Goal: Task Accomplishment & Management: Manage account settings

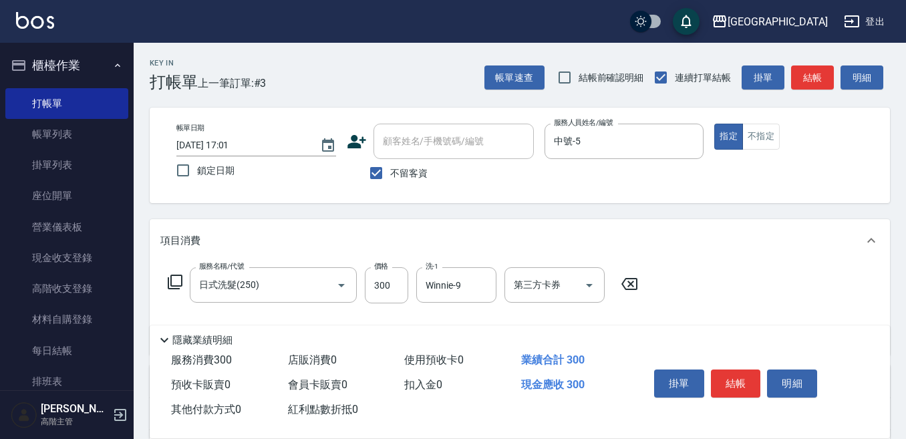
scroll to position [67, 0]
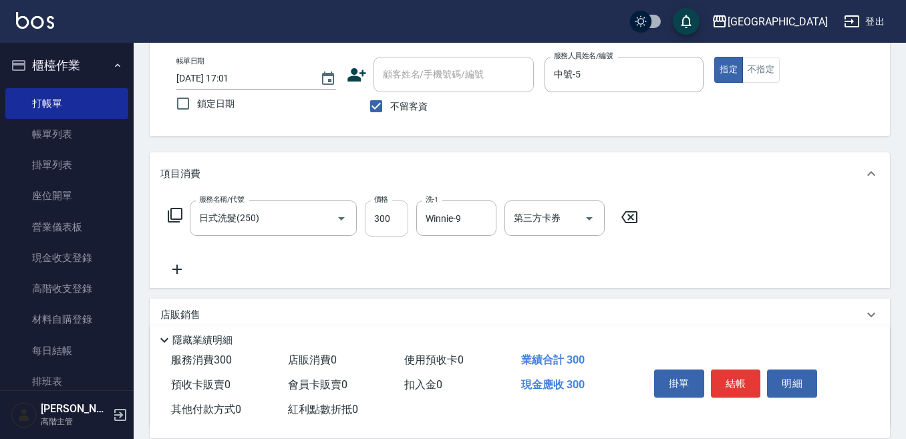
click at [711, 369] on button "結帳" at bounding box center [736, 383] width 50 height 28
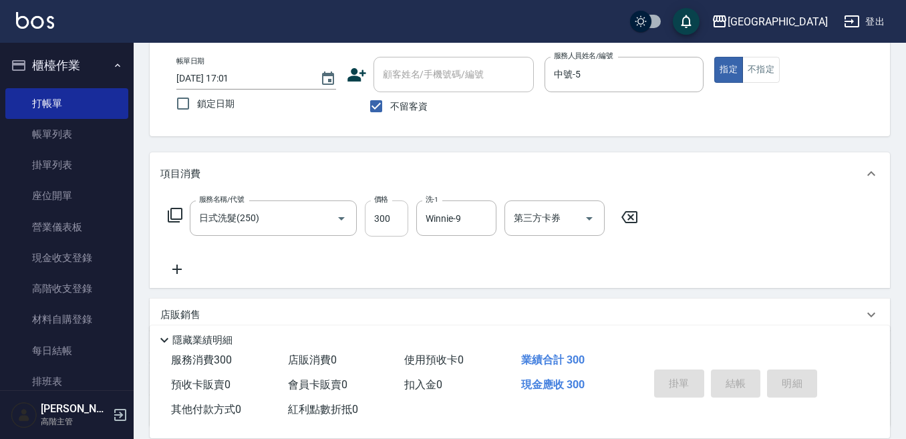
type input "2025/08/16 18:09"
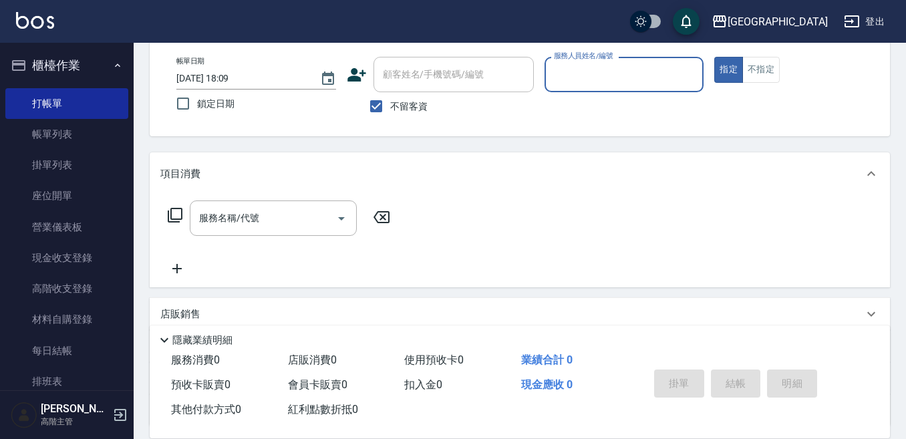
click at [714, 57] on button "指定" at bounding box center [728, 70] width 29 height 26
type button "true"
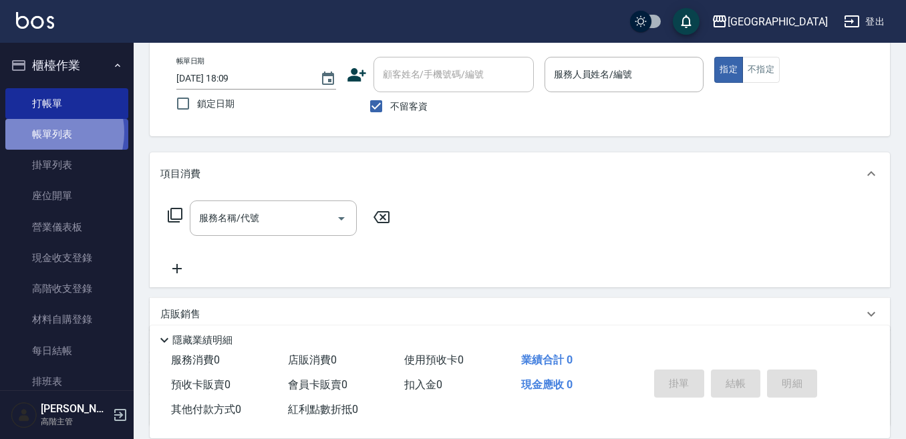
click at [45, 133] on link "帳單列表" at bounding box center [66, 134] width 123 height 31
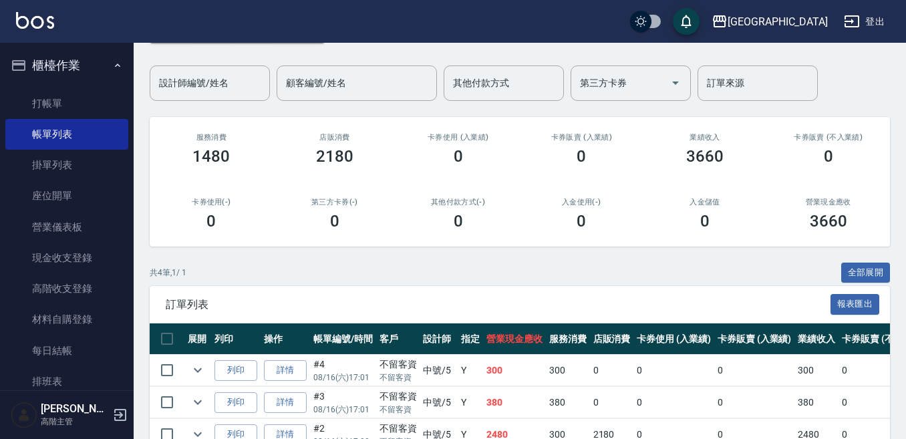
scroll to position [67, 0]
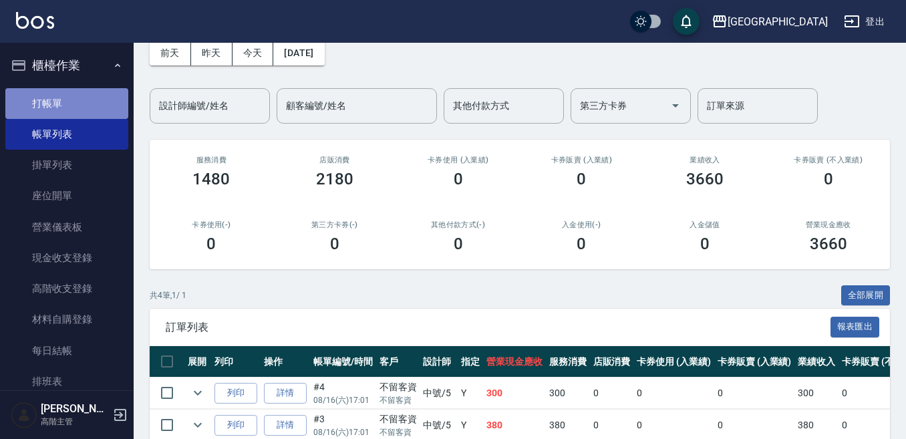
click at [78, 96] on link "打帳單" at bounding box center [66, 103] width 123 height 31
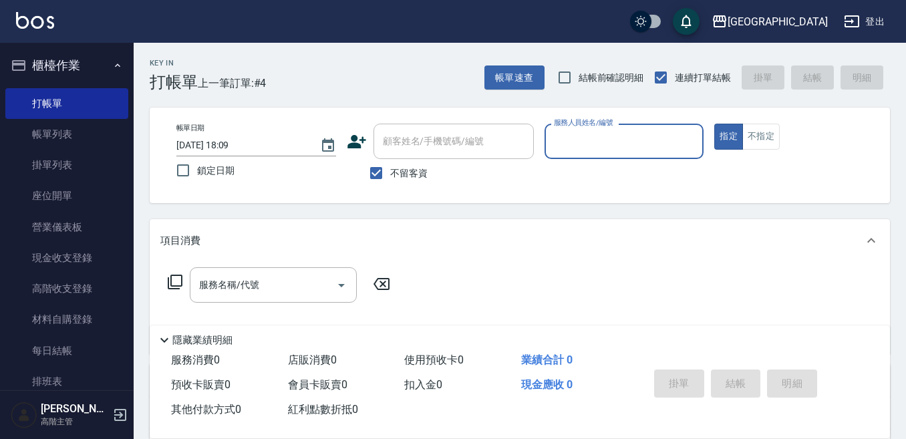
click at [714, 124] on button "指定" at bounding box center [728, 137] width 29 height 26
type button "true"
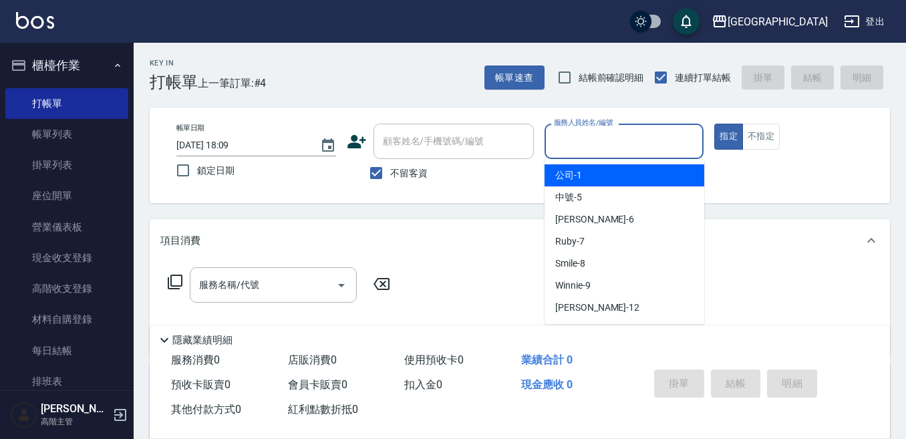
click at [627, 138] on input "服務人員姓名/編號" at bounding box center [625, 141] width 148 height 23
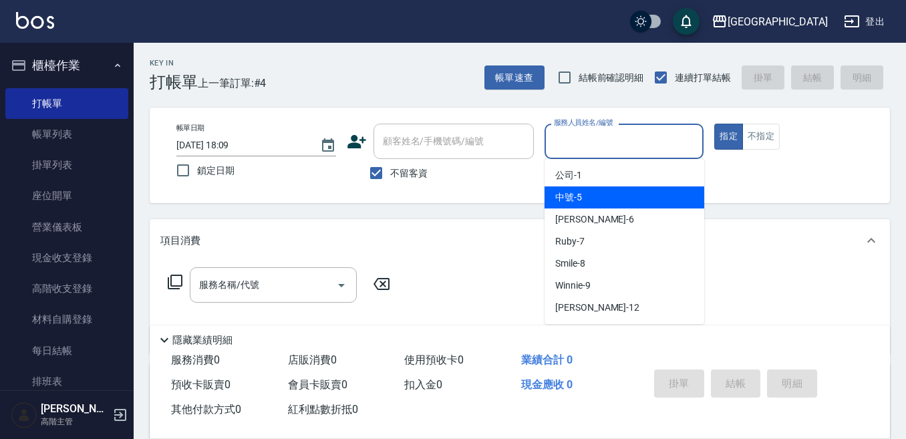
click at [579, 190] on div "中號 -5" at bounding box center [625, 197] width 160 height 22
type input "中號-5"
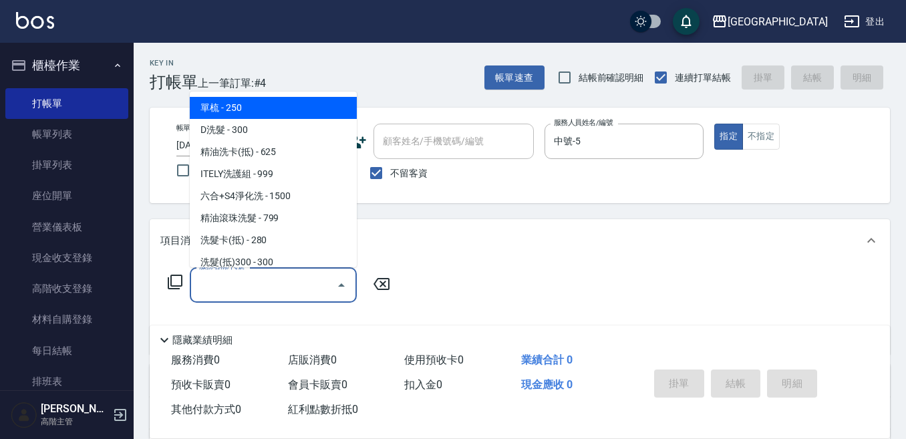
click at [253, 288] on input "服務名稱/代號" at bounding box center [263, 284] width 135 height 23
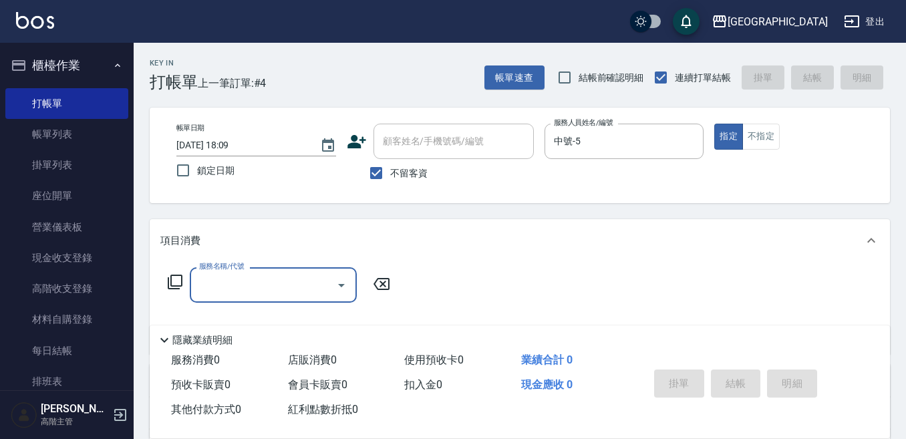
click at [211, 286] on input "服務名稱/代號" at bounding box center [263, 284] width 135 height 23
drag, startPoint x: 196, startPoint y: 281, endPoint x: 204, endPoint y: 276, distance: 9.6
click at [197, 279] on input "服務名稱/代號" at bounding box center [263, 284] width 135 height 23
click at [217, 291] on input "服務名稱/代號" at bounding box center [263, 284] width 135 height 23
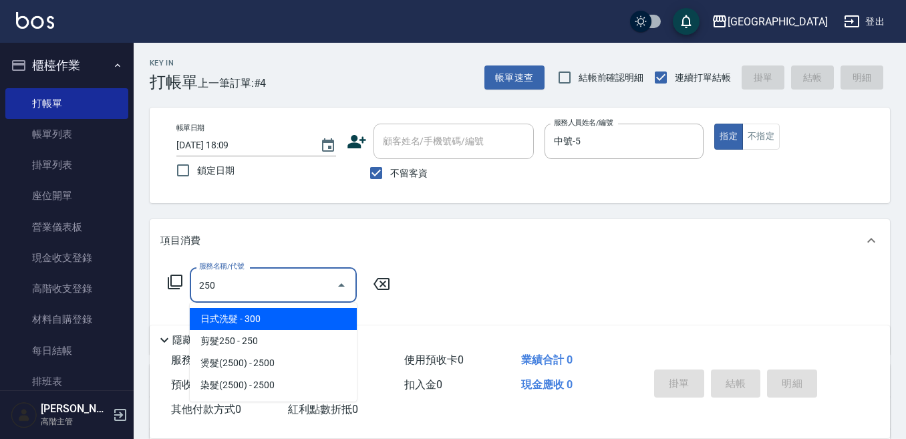
drag, startPoint x: 261, startPoint y: 314, endPoint x: 350, endPoint y: 309, distance: 89.0
click at [265, 311] on span "日式洗髮 - 300" at bounding box center [273, 319] width 167 height 22
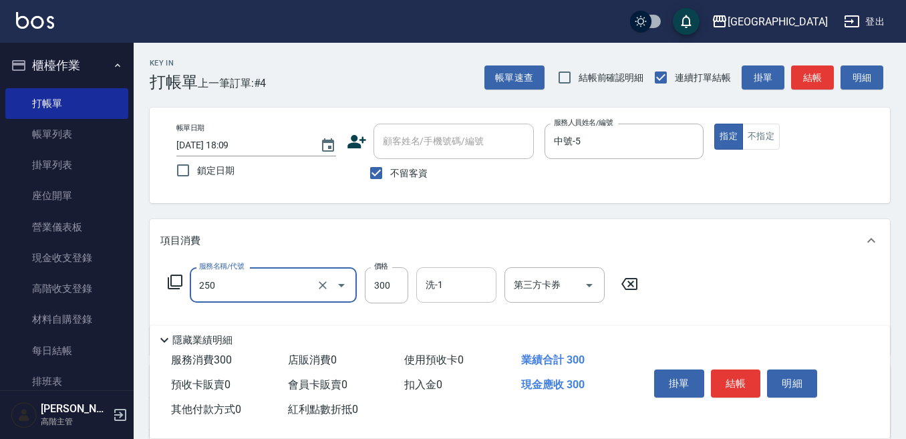
type input "日式洗髮(250)"
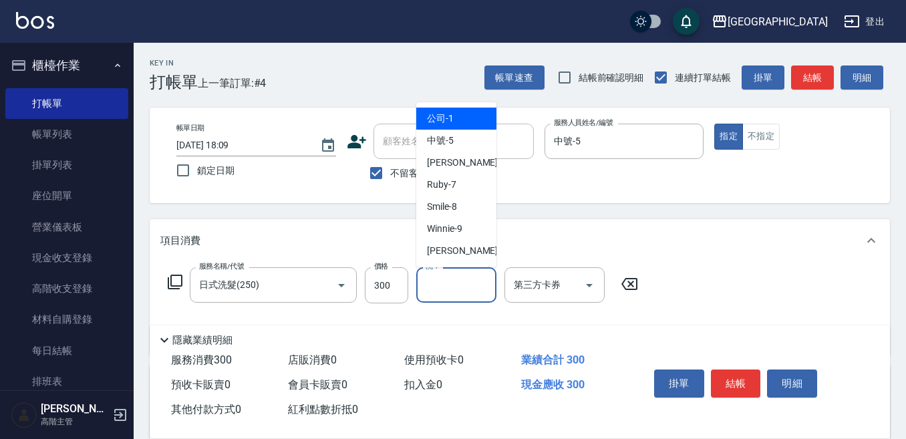
click at [451, 287] on input "洗-1" at bounding box center [456, 284] width 68 height 23
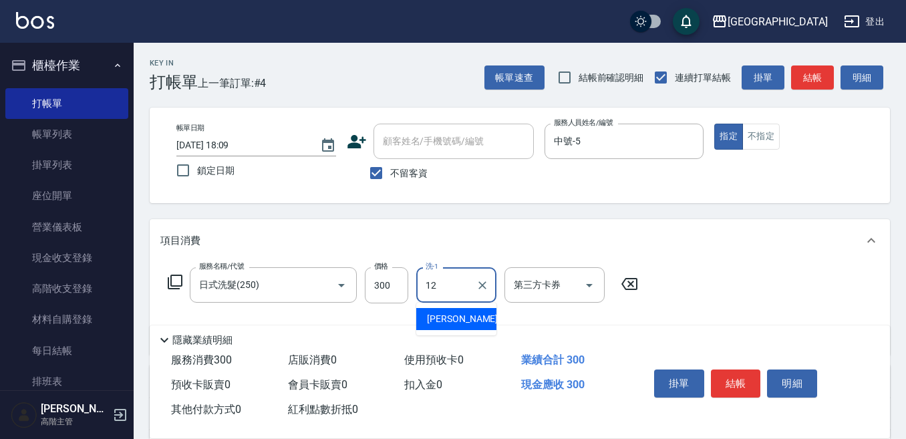
type input "Emily-12"
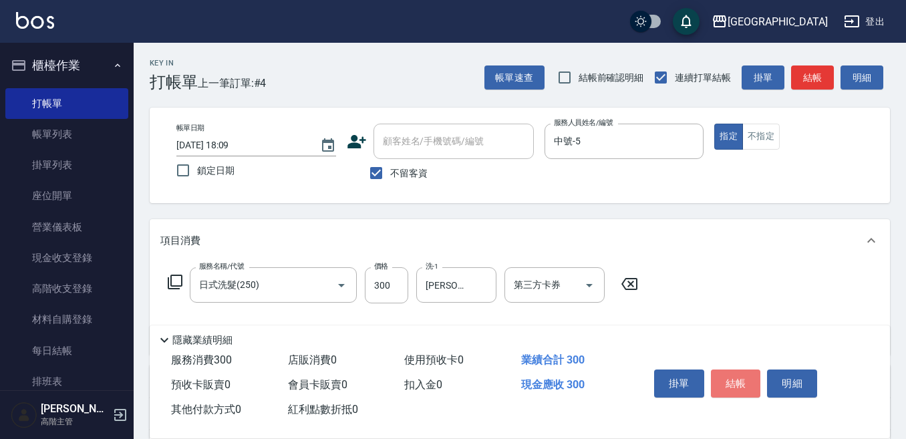
click at [745, 372] on button "結帳" at bounding box center [736, 383] width 50 height 28
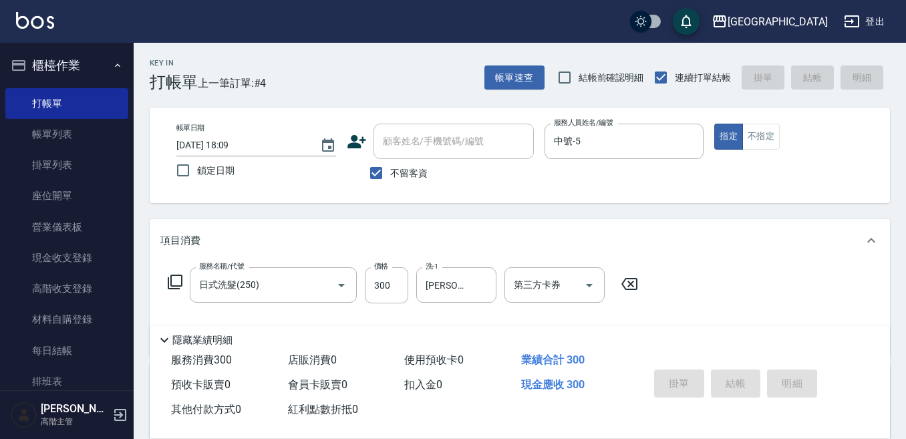
type input "2025/08/16 18:10"
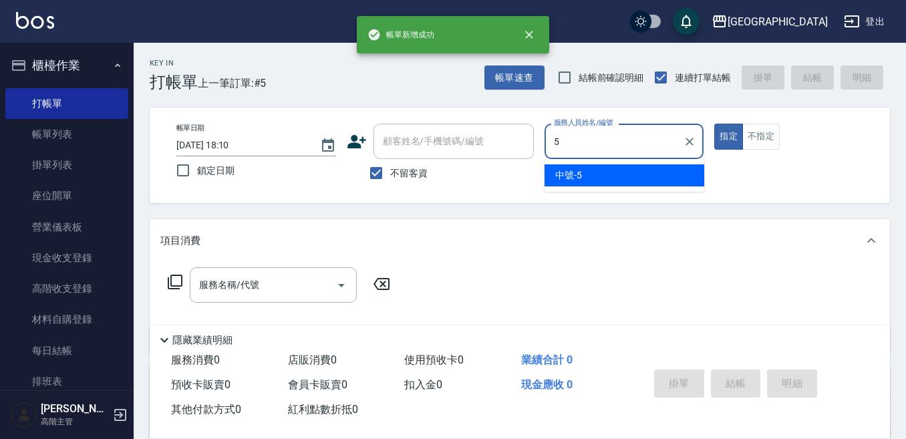
type input "中號-5"
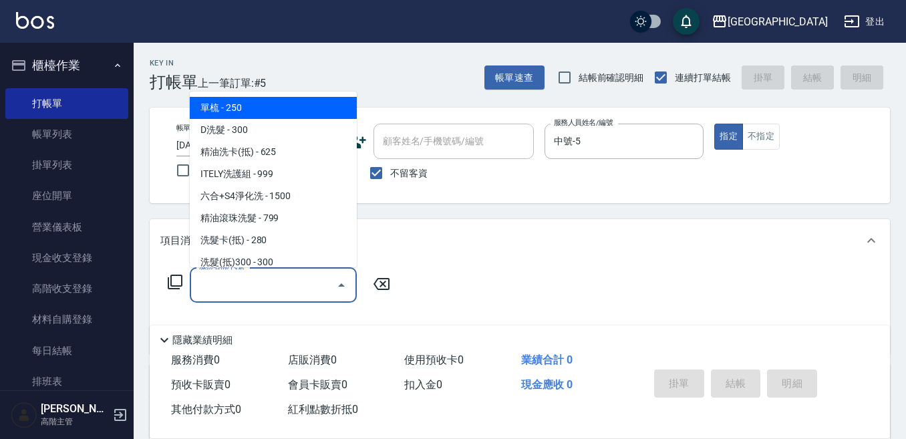
click at [260, 277] on input "服務名稱/代號" at bounding box center [263, 284] width 135 height 23
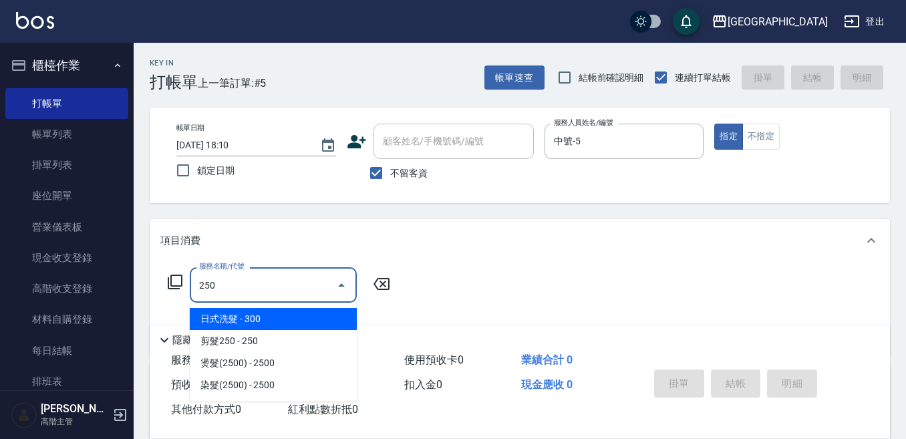
type input "日式洗髮(250)"
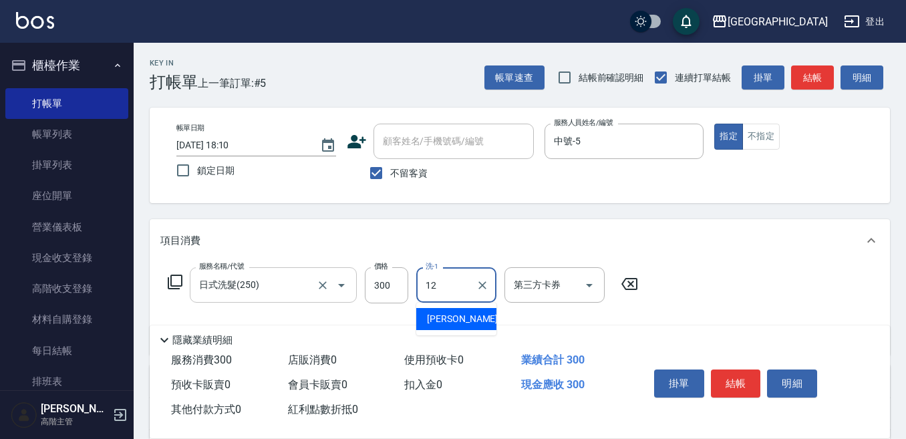
type input "Emily-12"
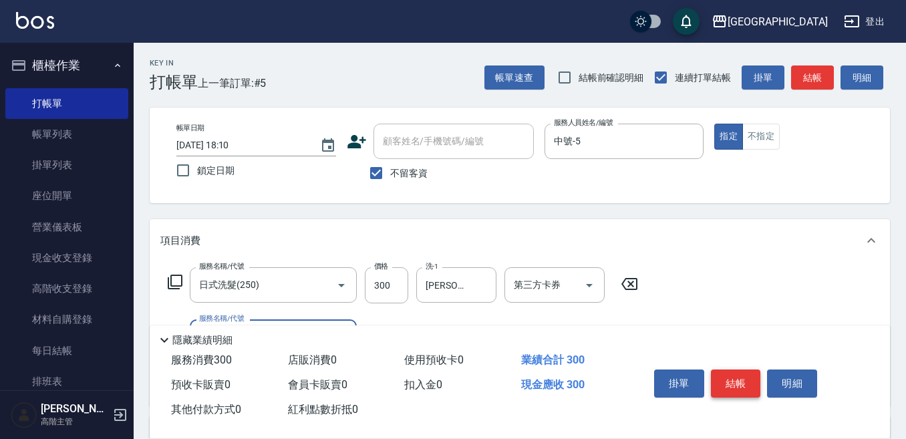
click at [740, 375] on button "結帳" at bounding box center [736, 383] width 50 height 28
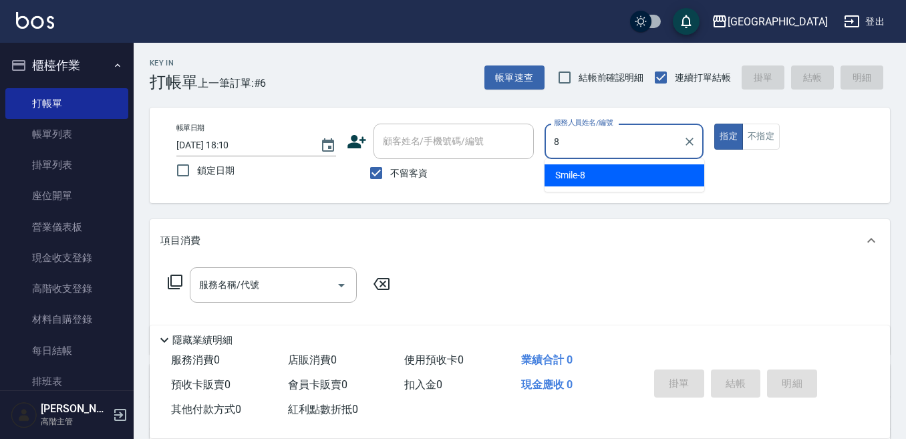
click at [565, 177] on span "Smile -8" at bounding box center [570, 175] width 30 height 14
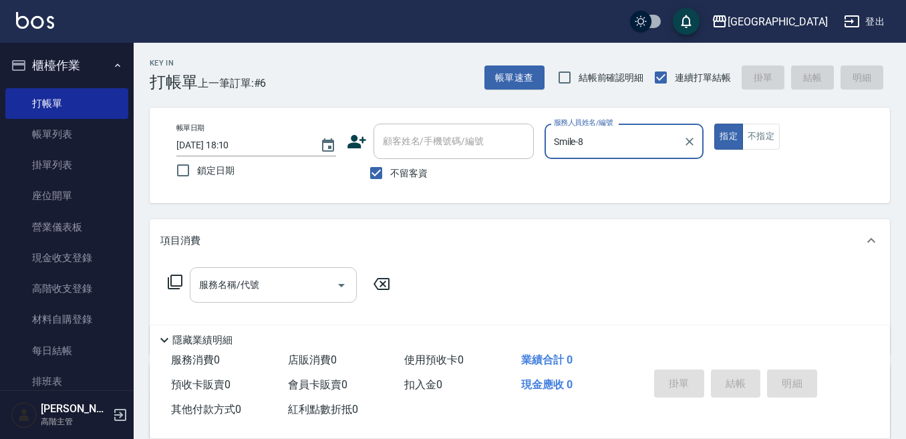
type input "Smile-8"
click at [247, 282] on input "服務名稱/代號" at bounding box center [263, 284] width 135 height 23
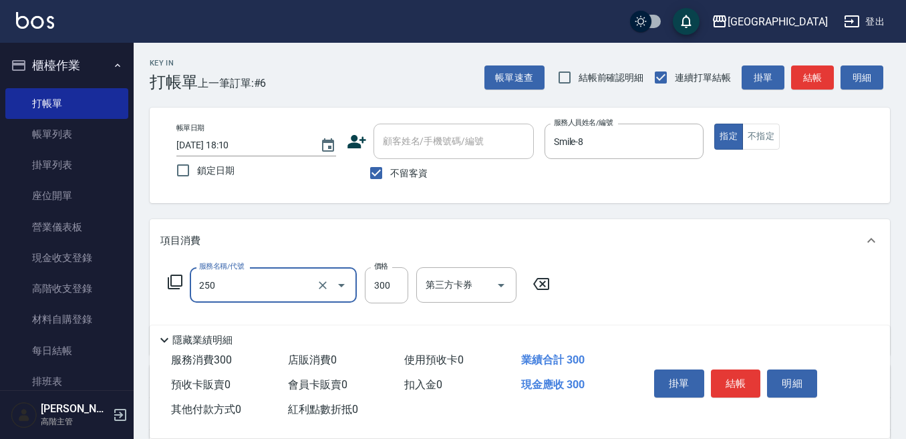
type input "日式洗髮(250)"
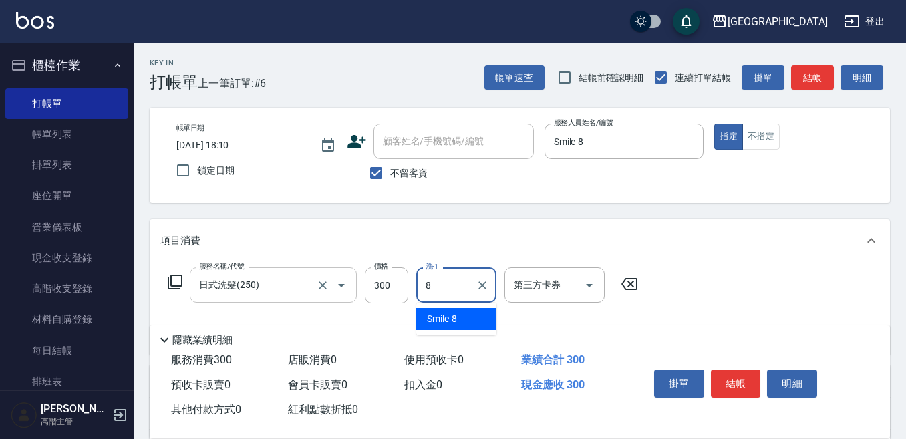
type input "Smile-8"
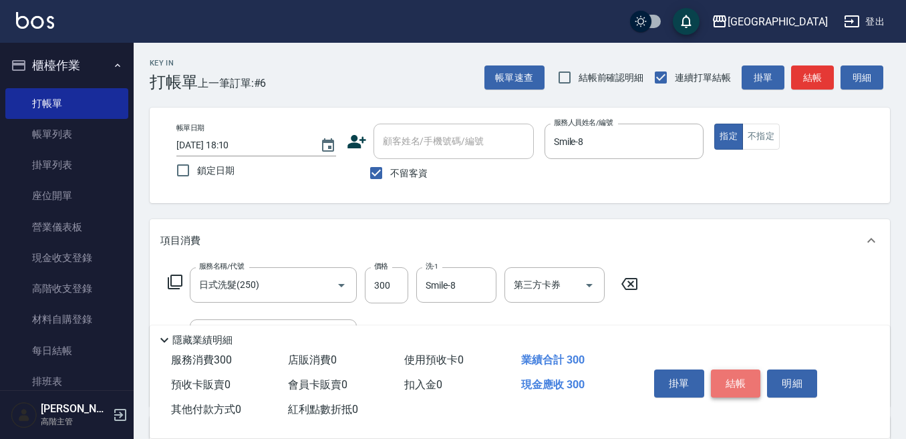
click at [748, 378] on button "結帳" at bounding box center [736, 383] width 50 height 28
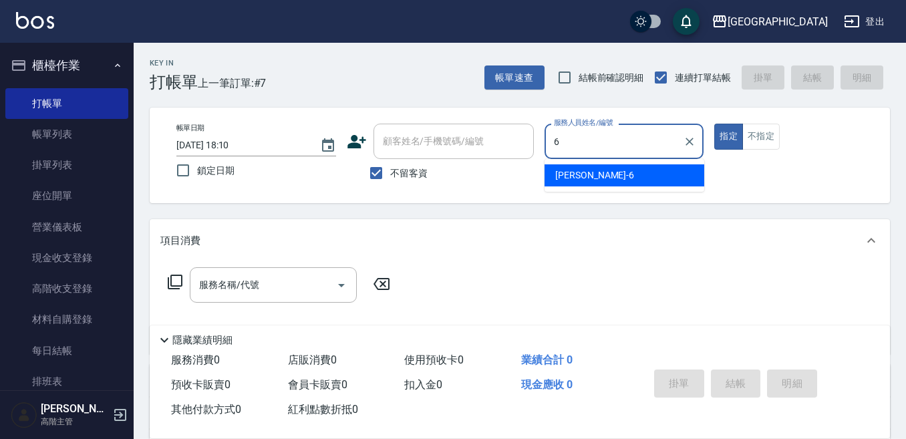
type input "Judy-6"
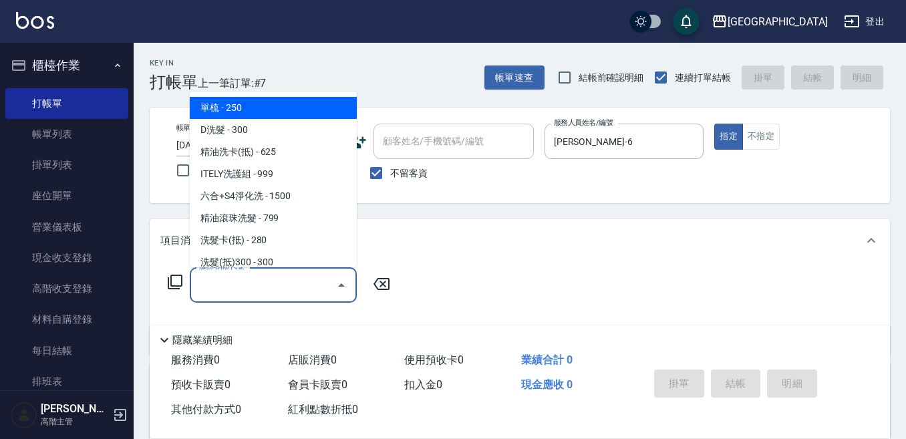
click at [233, 278] on div "服務名稱/代號 服務名稱/代號" at bounding box center [273, 284] width 167 height 35
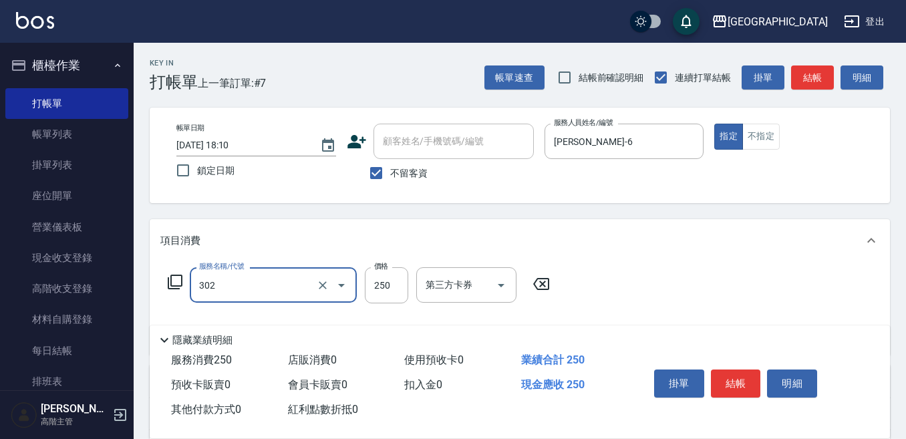
type input "剪髮250(302)"
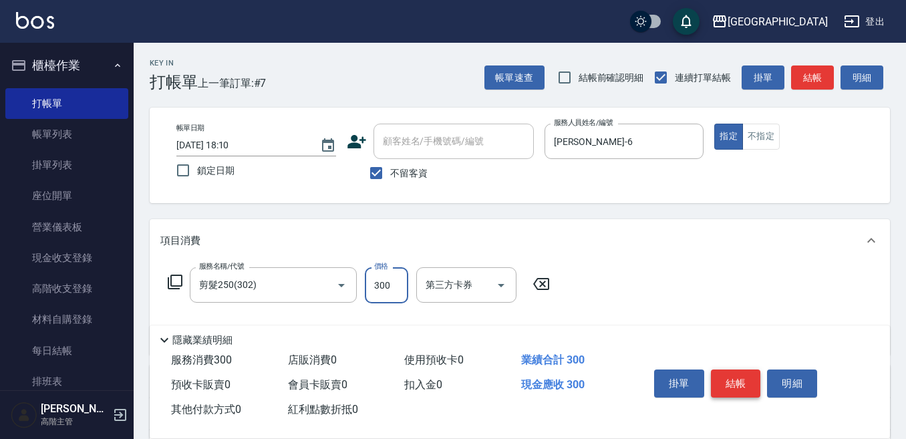
type input "300"
click at [728, 372] on button "結帳" at bounding box center [736, 383] width 50 height 28
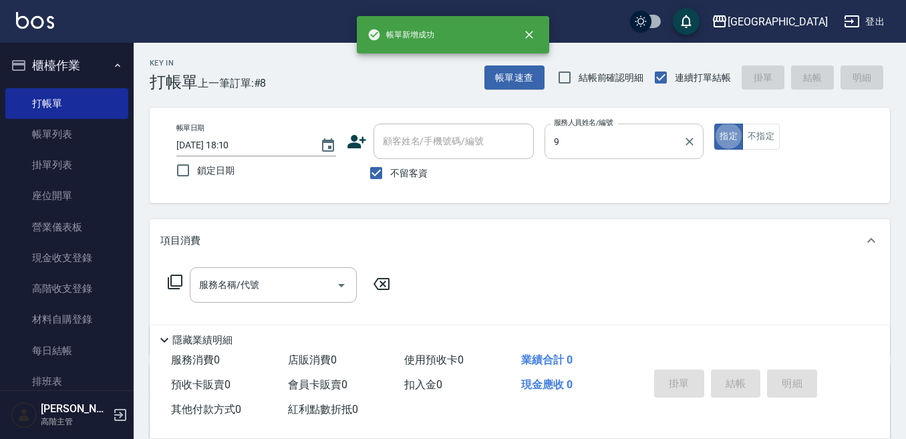
type input "Winnie-9"
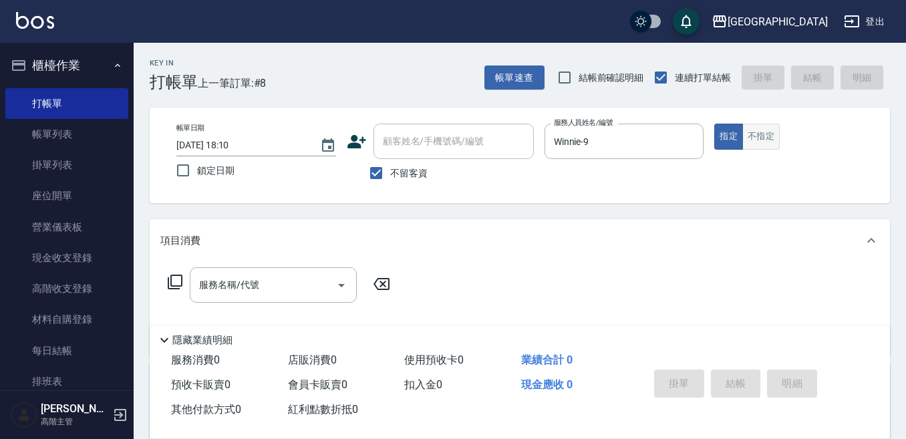
click at [762, 133] on button "不指定" at bounding box center [760, 137] width 37 height 26
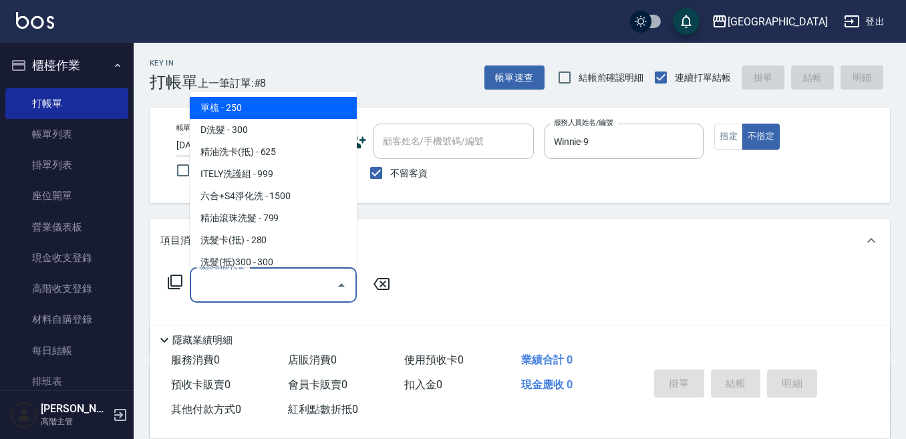
click at [232, 285] on input "服務名稱/代號" at bounding box center [263, 284] width 135 height 23
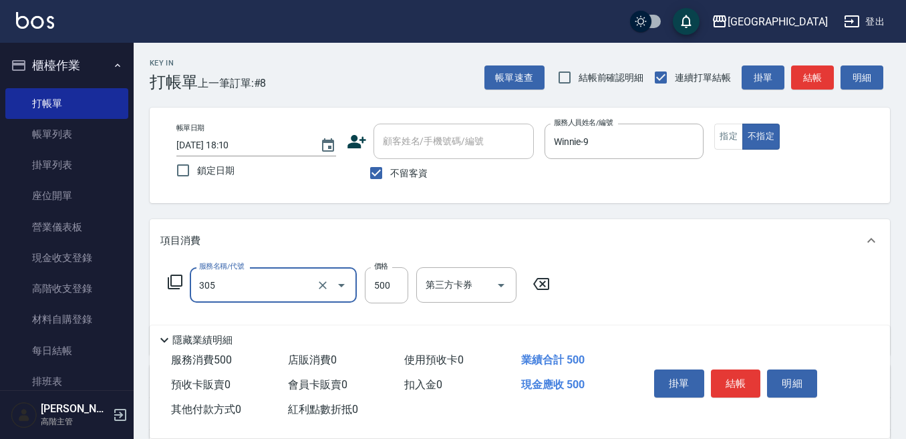
type input "剪髮500(305)"
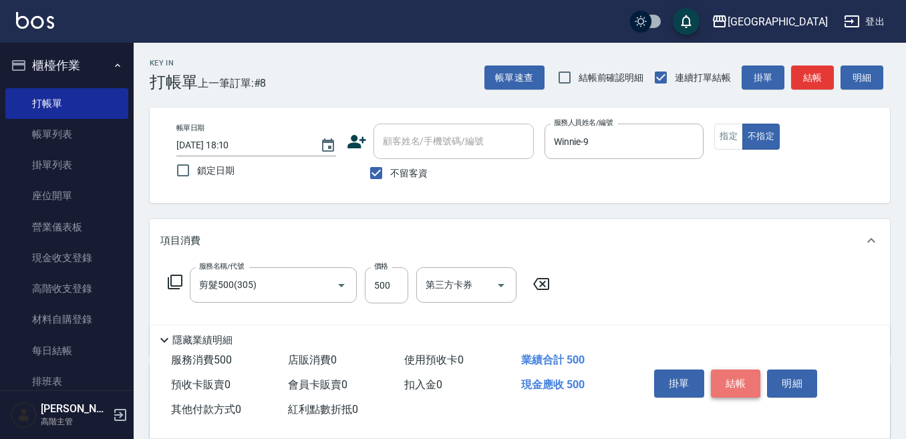
click at [740, 371] on button "結帳" at bounding box center [736, 383] width 50 height 28
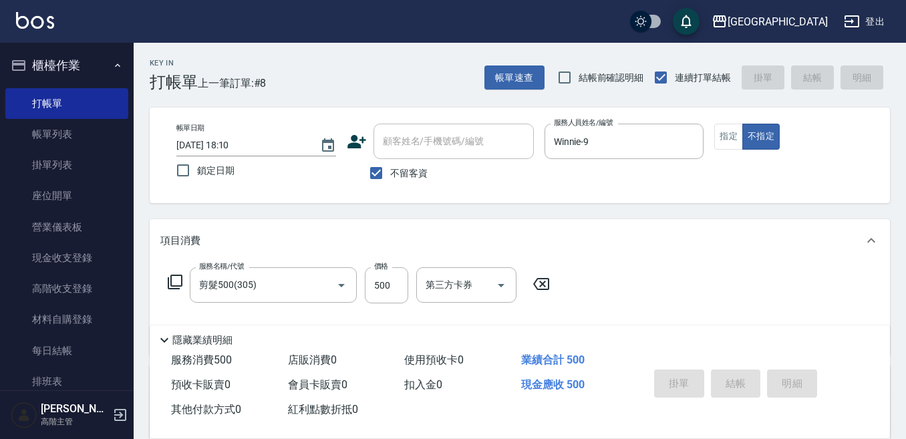
type input "2025/08/16 18:11"
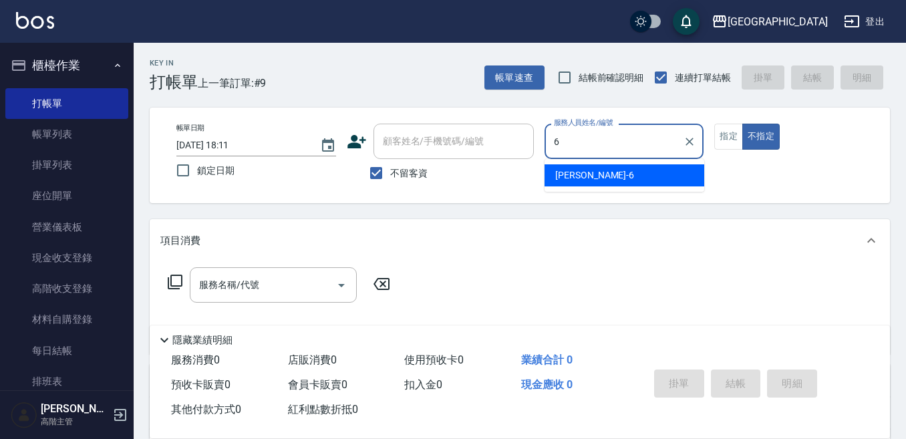
type input "Judy-6"
type button "false"
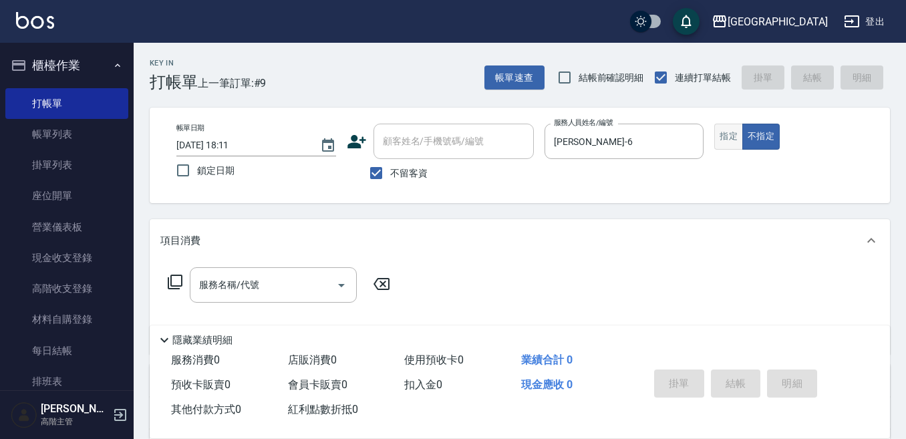
click at [729, 140] on button "指定" at bounding box center [728, 137] width 29 height 26
drag, startPoint x: 231, startPoint y: 285, endPoint x: 244, endPoint y: 283, distance: 12.9
click at [233, 285] on input "服務名稱/代號" at bounding box center [263, 284] width 135 height 23
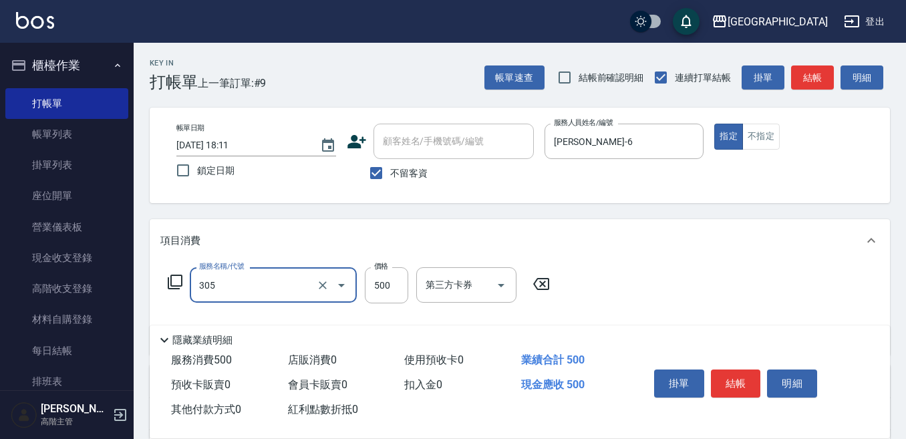
type input "剪髮500(305)"
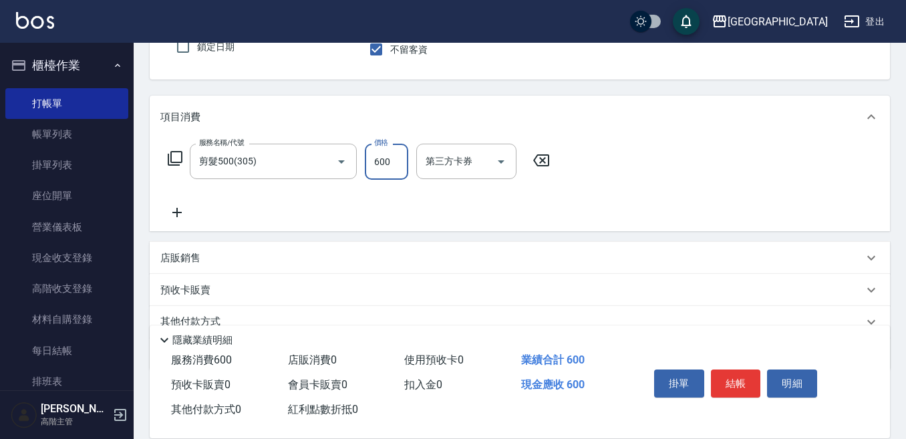
scroll to position [134, 0]
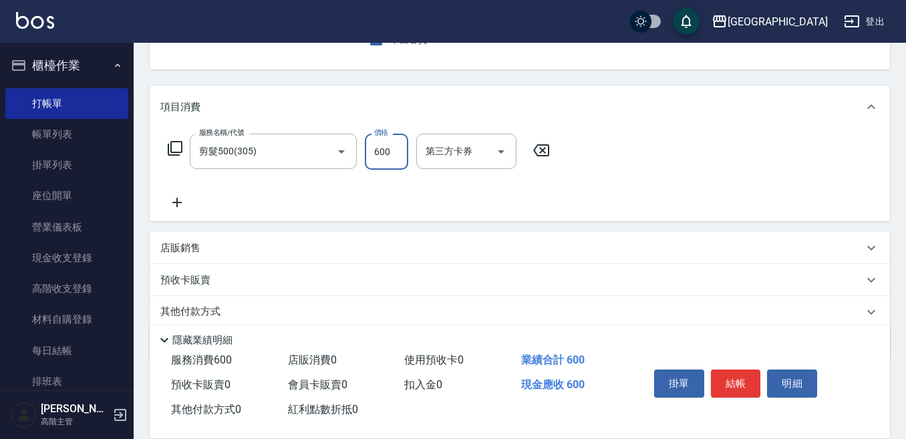
type input "600"
click at [178, 204] on icon at bounding box center [176, 202] width 9 height 9
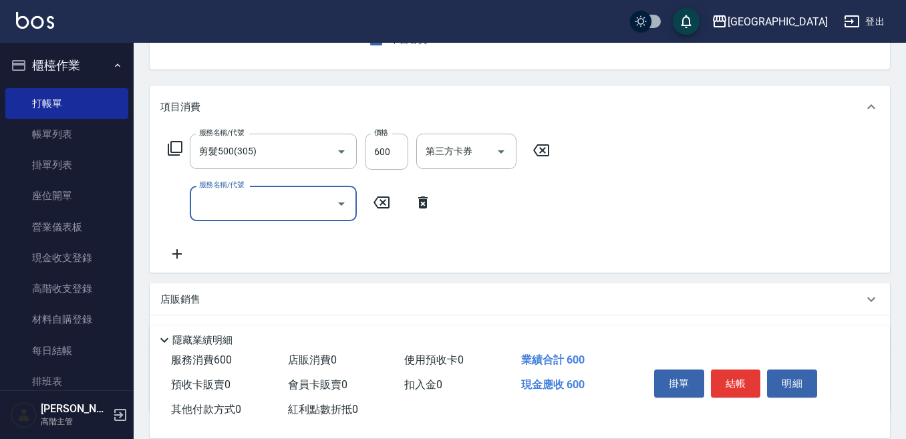
click at [269, 203] on input "服務名稱/代號" at bounding box center [263, 203] width 135 height 23
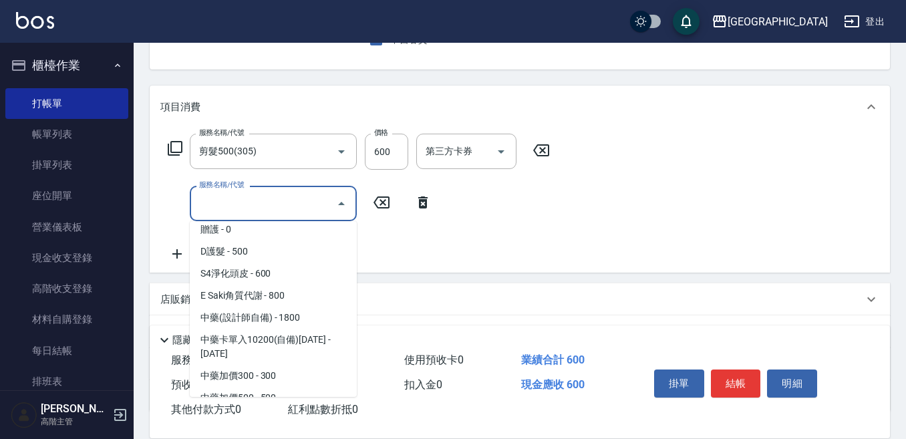
scroll to position [1069, 0]
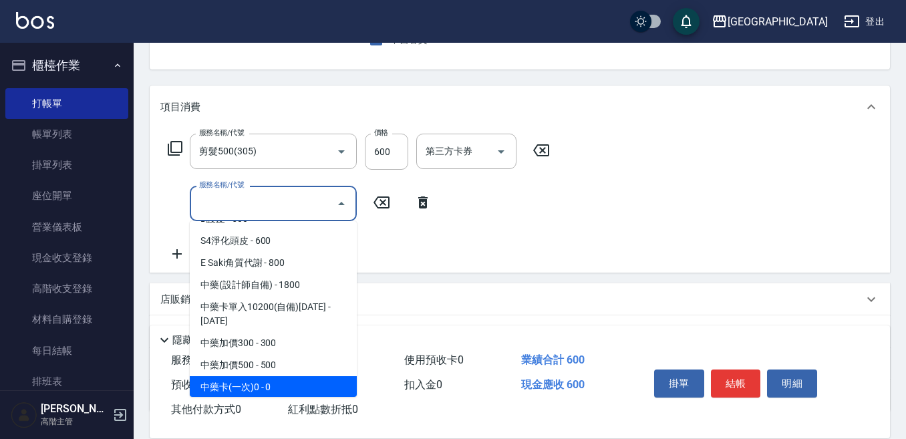
click at [281, 376] on span "中藥卡(一次)0 - 0" at bounding box center [273, 387] width 167 height 22
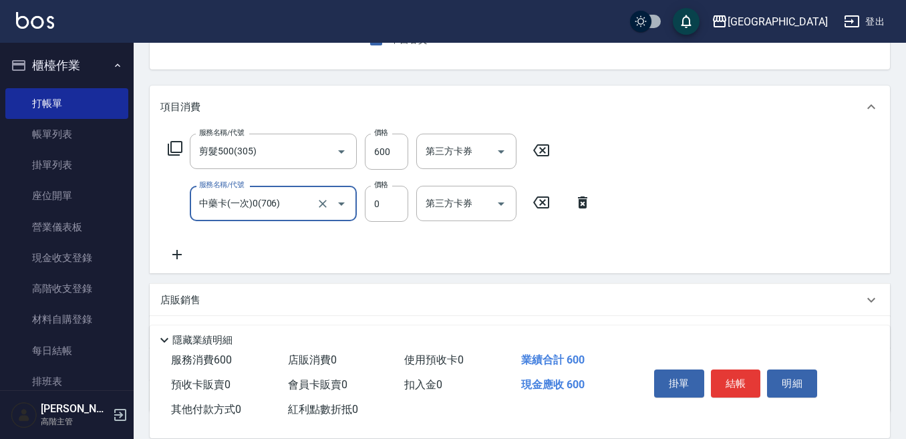
type input "中藥卡(一次)0(706)"
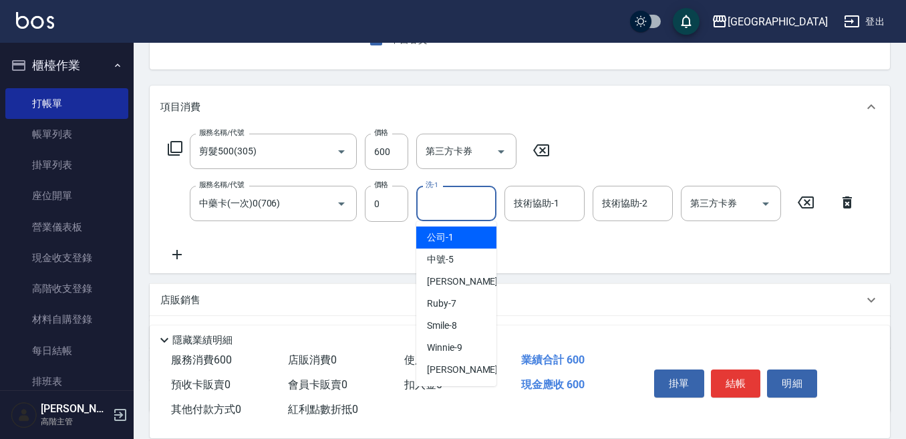
drag, startPoint x: 448, startPoint y: 207, endPoint x: 454, endPoint y: 213, distance: 8.0
click at [448, 207] on input "洗-1" at bounding box center [456, 203] width 68 height 23
type input "Winnie-9"
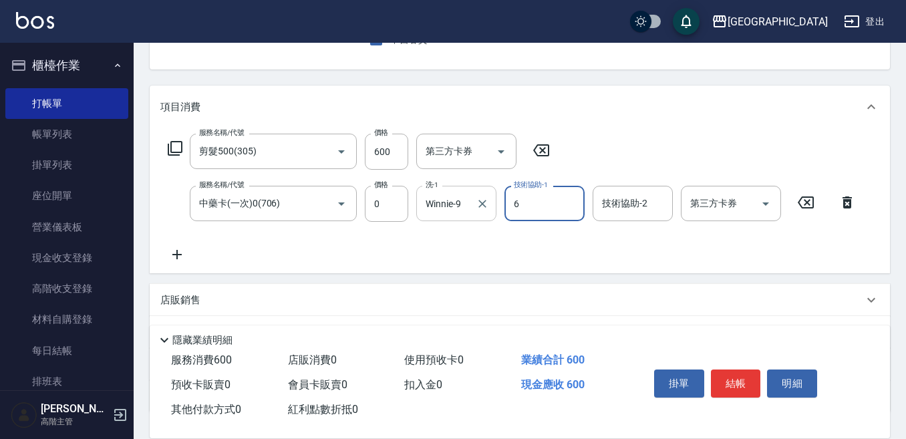
type input "Judy-6"
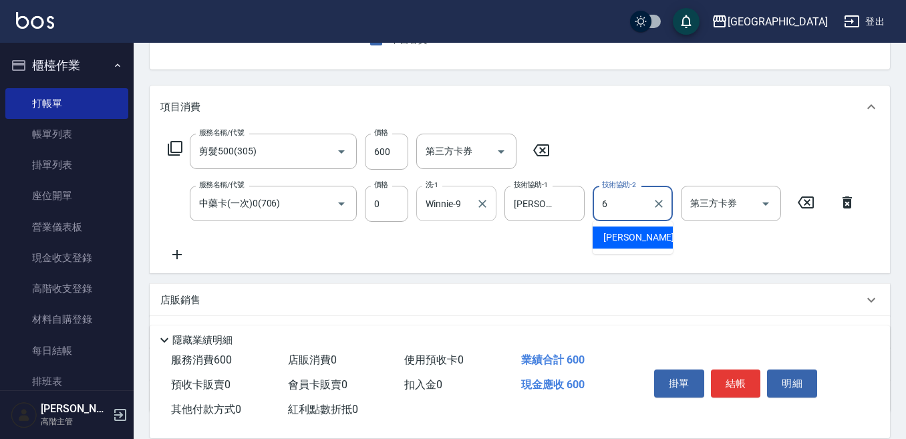
type input "Judy-6"
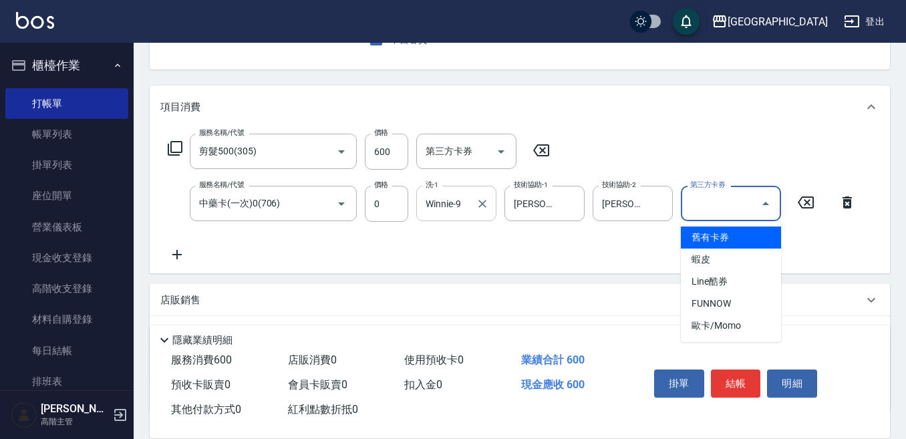
type input "舊有卡券"
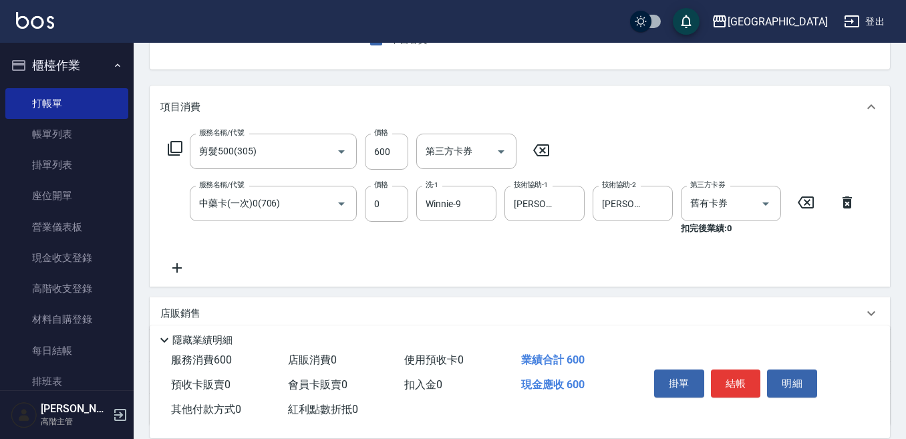
click at [174, 266] on icon at bounding box center [176, 268] width 33 height 16
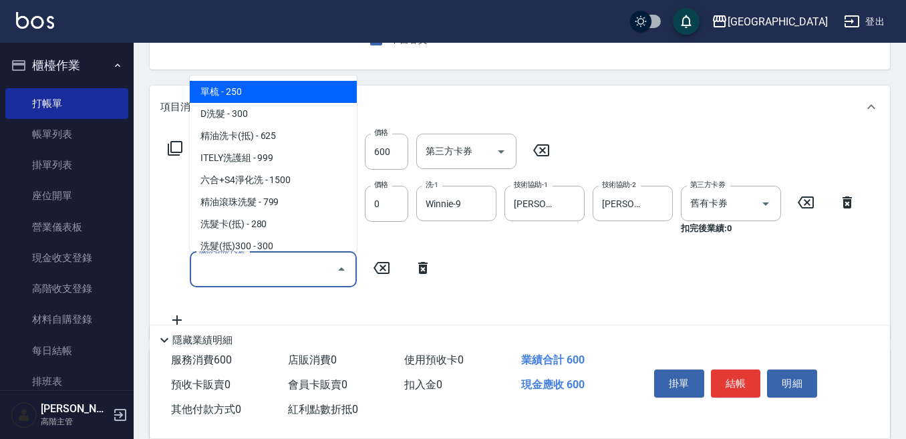
click at [198, 258] on input "服務名稱/代號" at bounding box center [263, 268] width 135 height 23
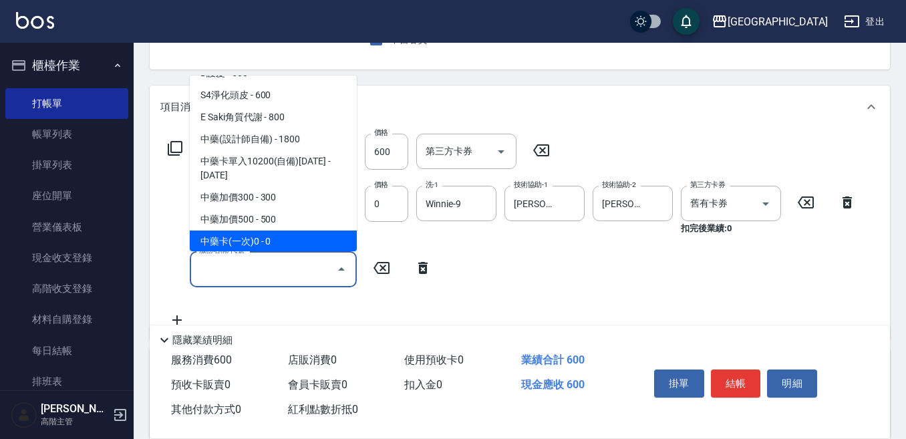
click at [286, 231] on span "中藥卡(一次)0 - 0" at bounding box center [273, 242] width 167 height 22
type input "中藥卡(一次)0(706)"
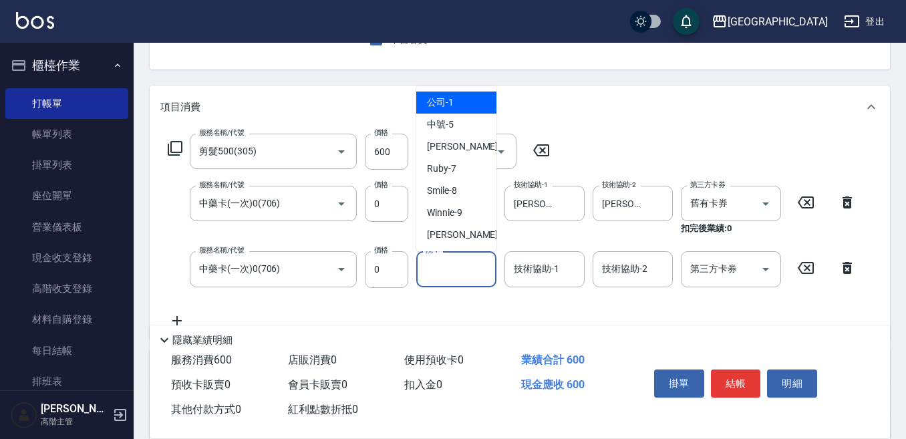
click at [440, 269] on input "洗-1" at bounding box center [456, 268] width 68 height 23
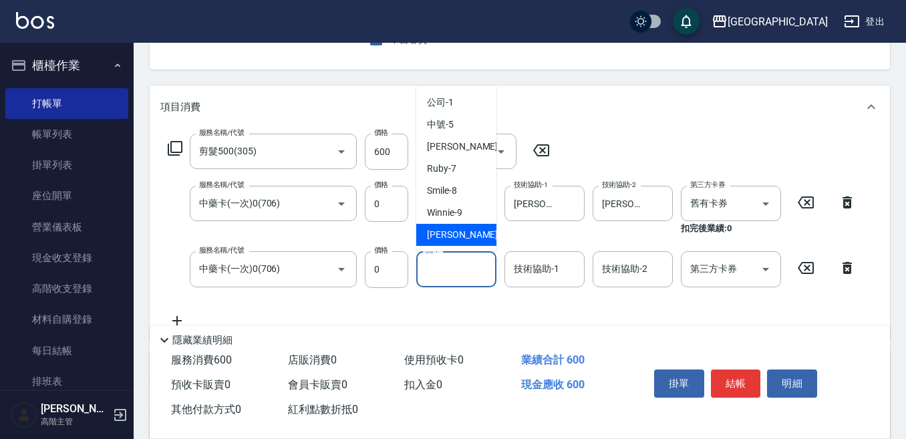
click at [436, 283] on div "洗-1" at bounding box center [456, 268] width 80 height 35
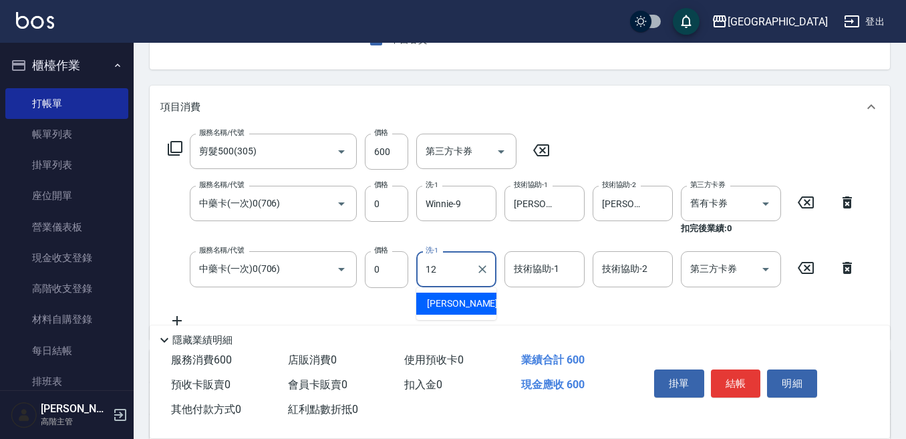
type input "Emily-12"
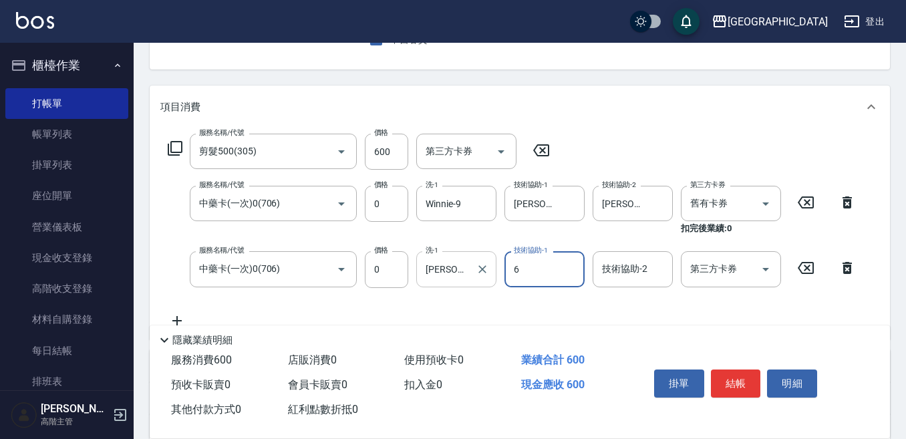
type input "Judy-6"
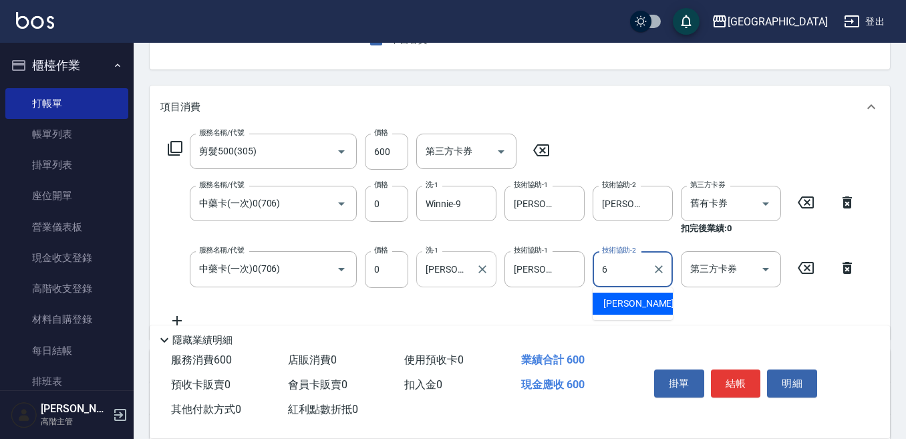
type input "Judy-6"
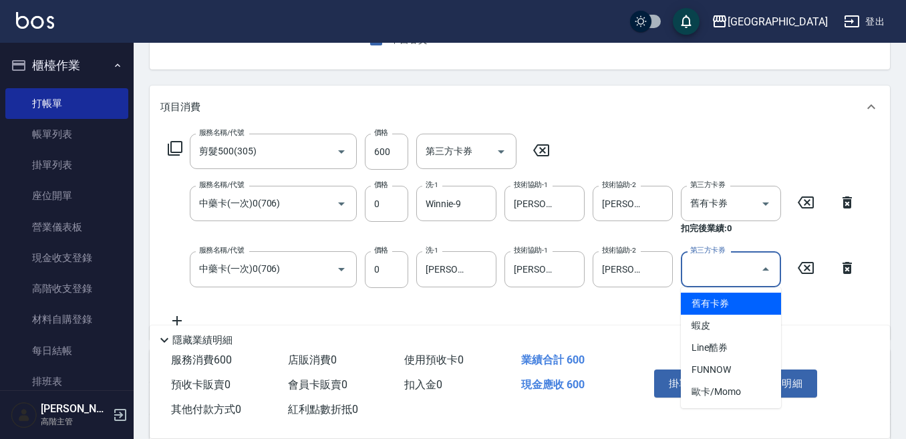
click at [706, 276] on input "第三方卡券" at bounding box center [721, 268] width 68 height 23
click at [693, 304] on span "舊有卡券" at bounding box center [731, 304] width 100 height 22
type input "舊有卡券"
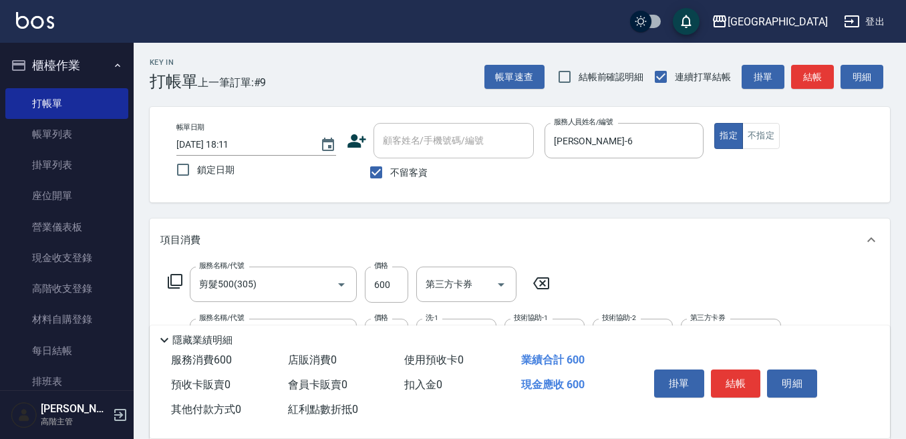
scroll to position [0, 0]
click at [727, 377] on button "結帳" at bounding box center [736, 383] width 50 height 28
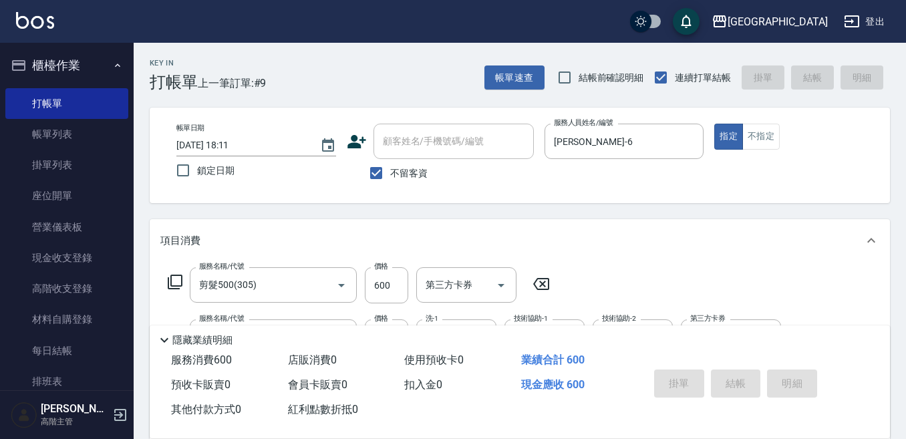
type input "2025/08/16 18:12"
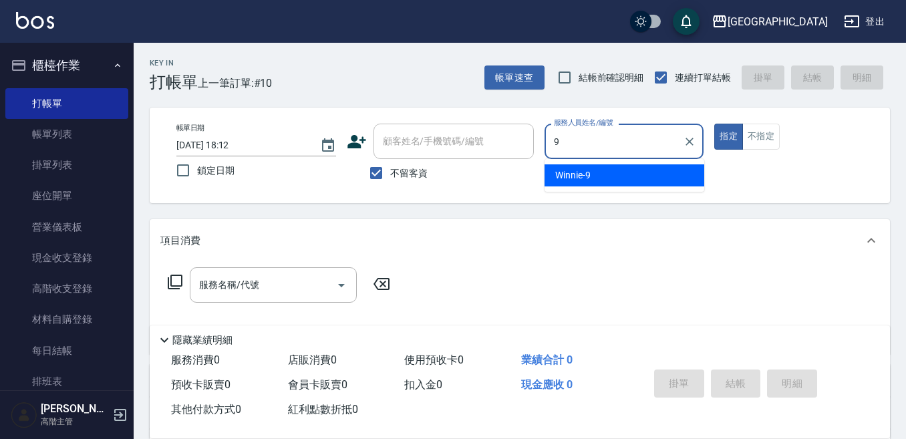
type input "Winnie-9"
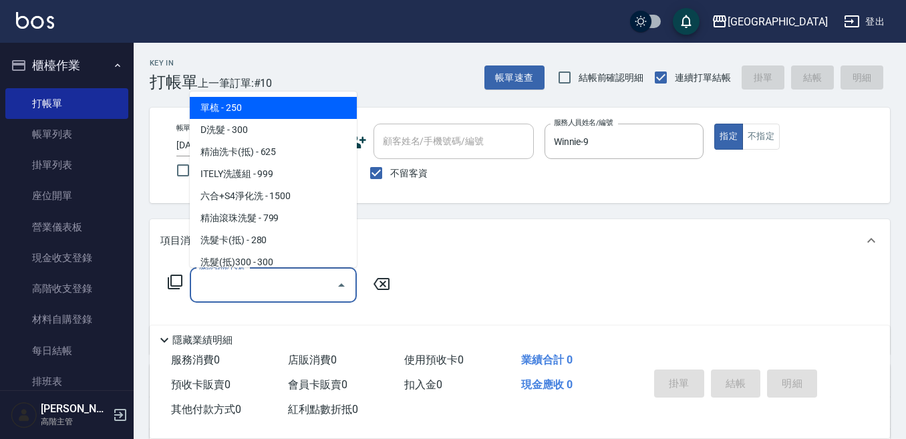
click at [253, 281] on input "服務名稱/代號" at bounding box center [263, 284] width 135 height 23
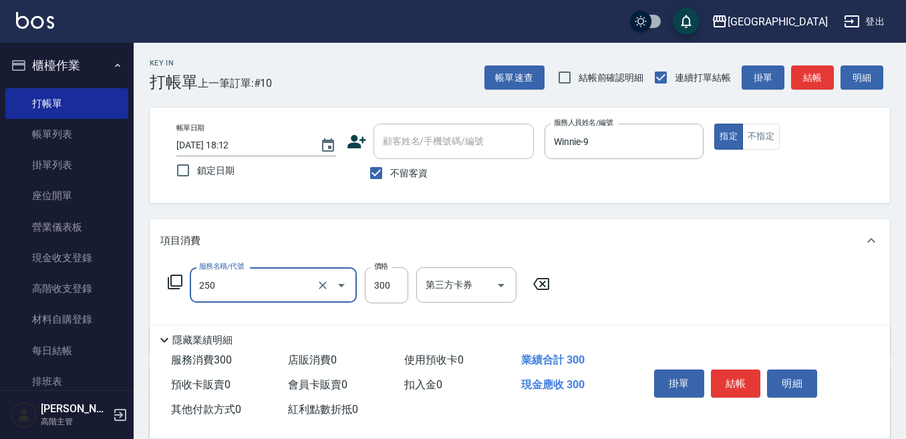
type input "日式洗髮(250)"
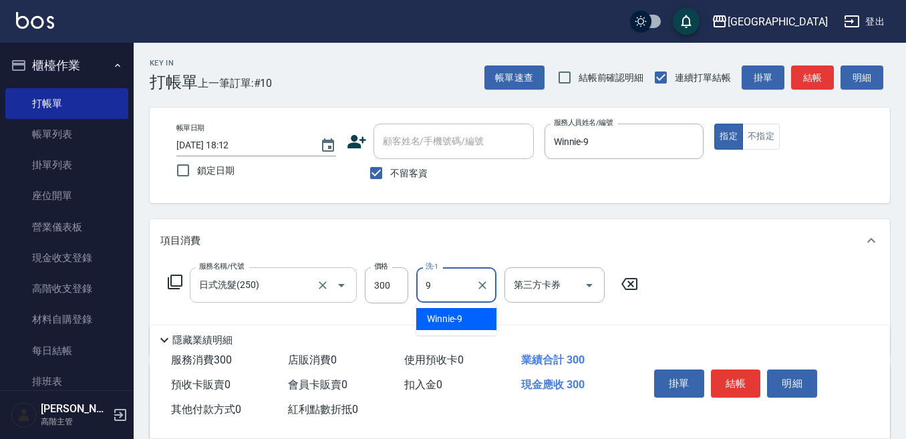
type input "Winnie-9"
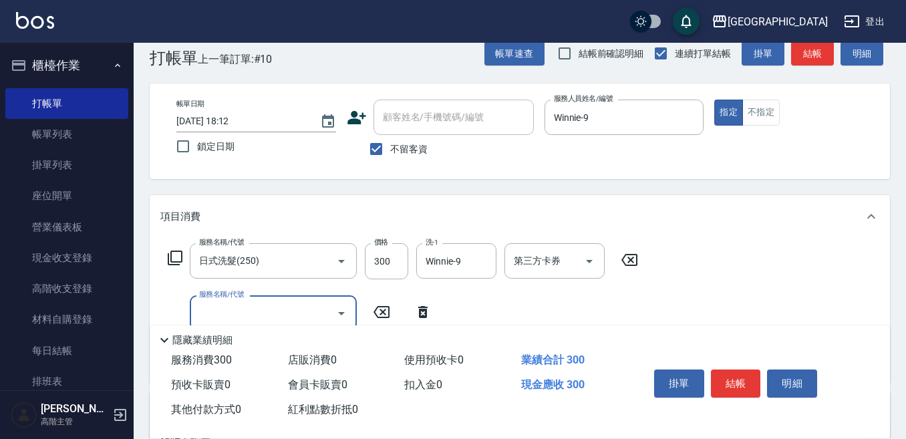
scroll to position [67, 0]
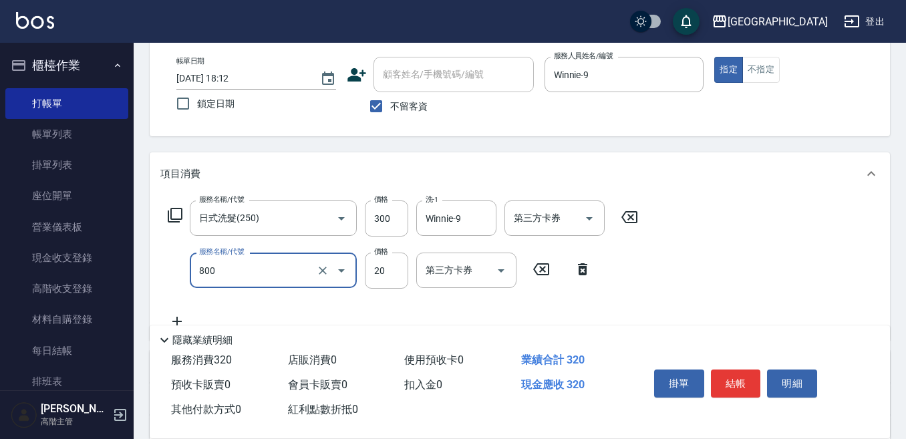
type input "潤絲精(800)"
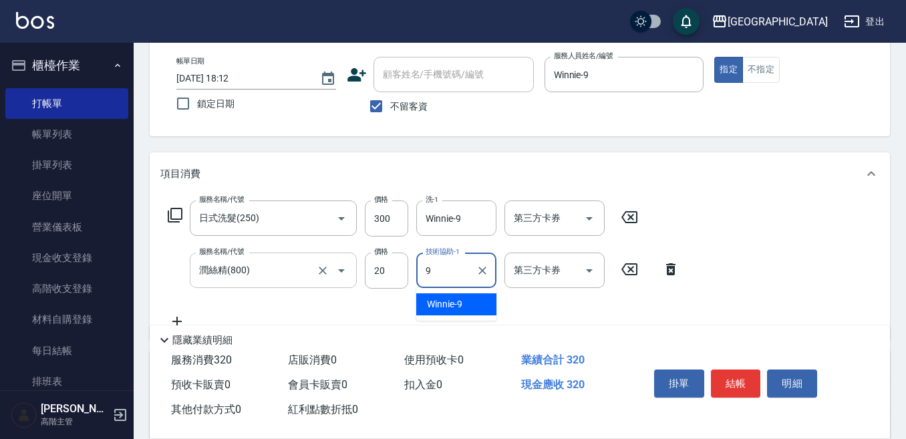
type input "Winnie-9"
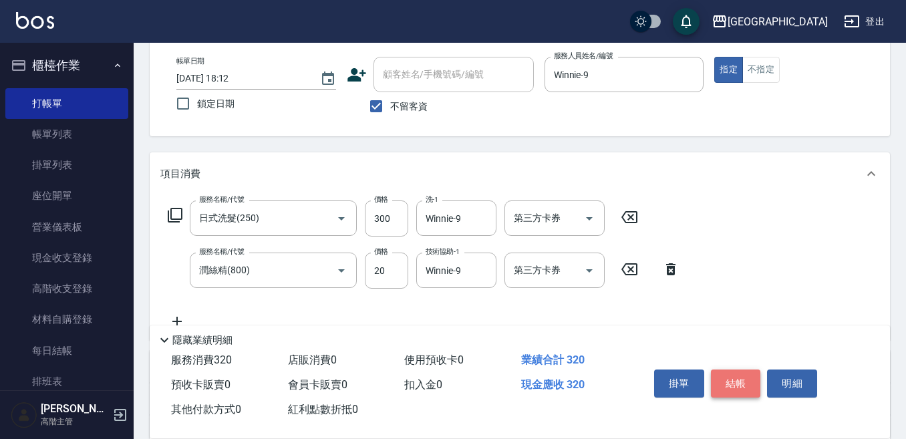
click at [741, 377] on button "結帳" at bounding box center [736, 383] width 50 height 28
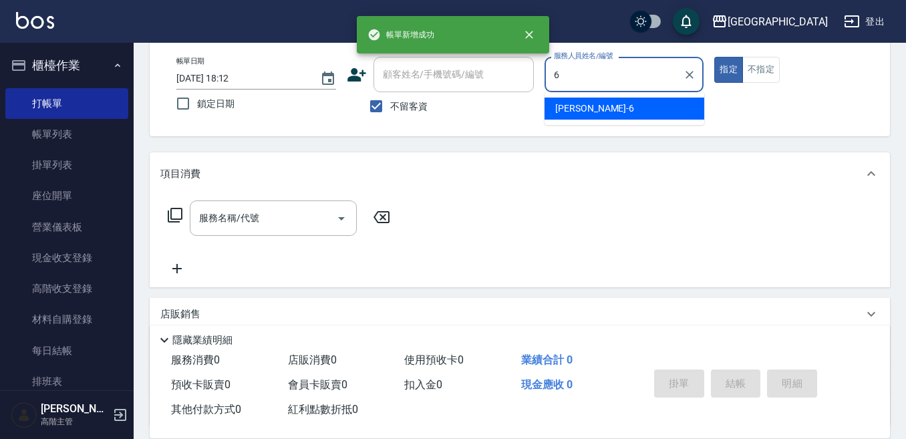
type input "Judy-6"
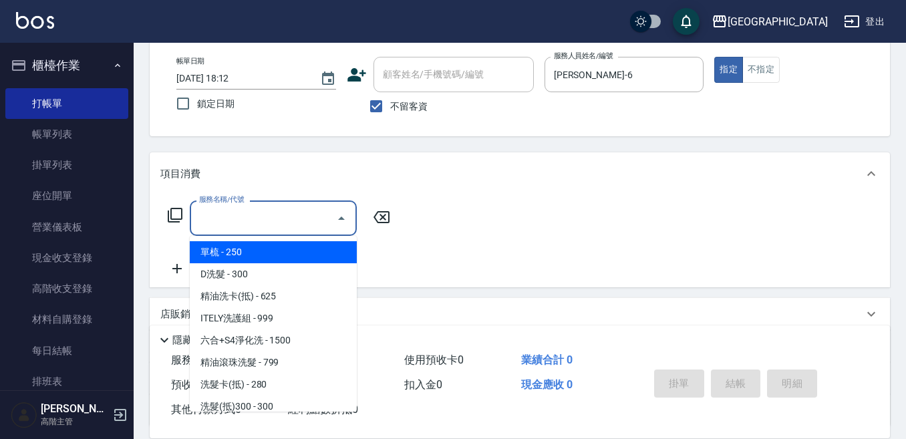
click at [232, 218] on input "服務名稱/代號" at bounding box center [263, 217] width 135 height 23
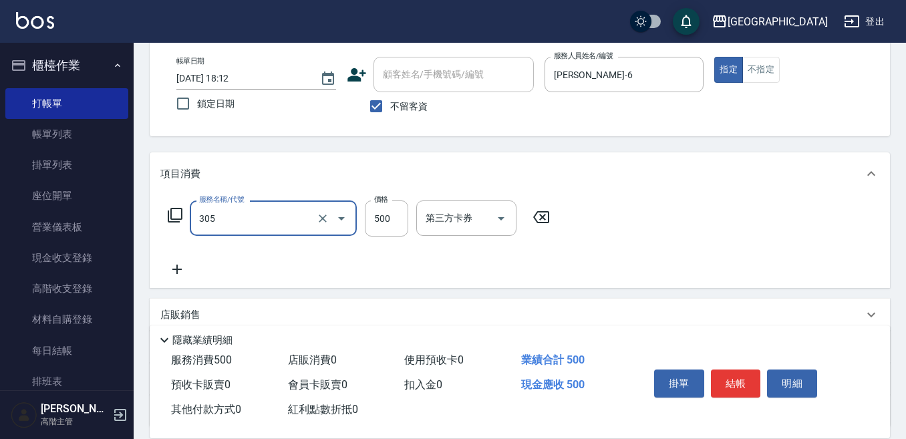
type input "剪髮500(305)"
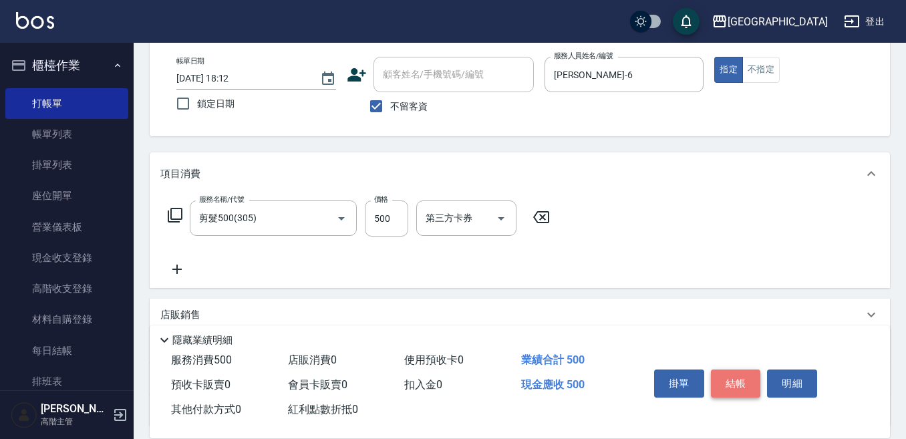
click at [736, 374] on button "結帳" at bounding box center [736, 383] width 50 height 28
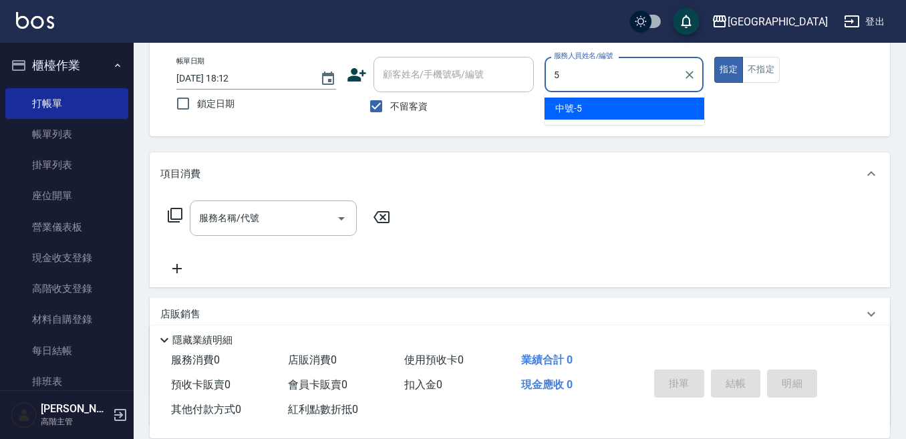
type input "中號-5"
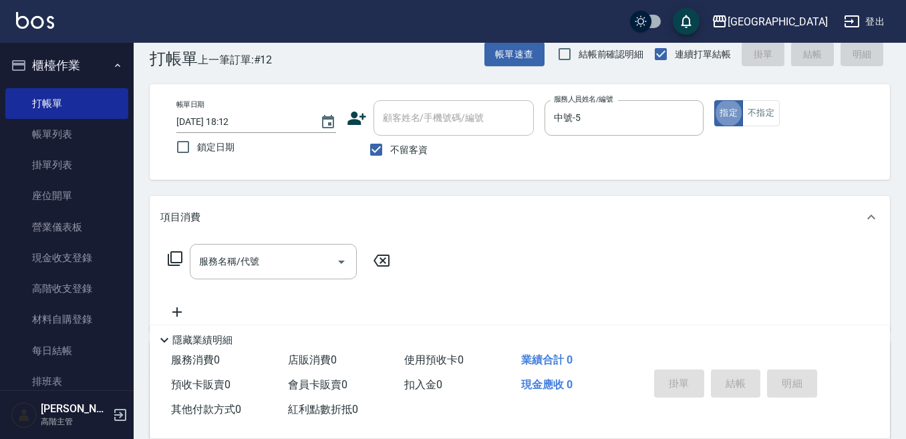
scroll to position [0, 0]
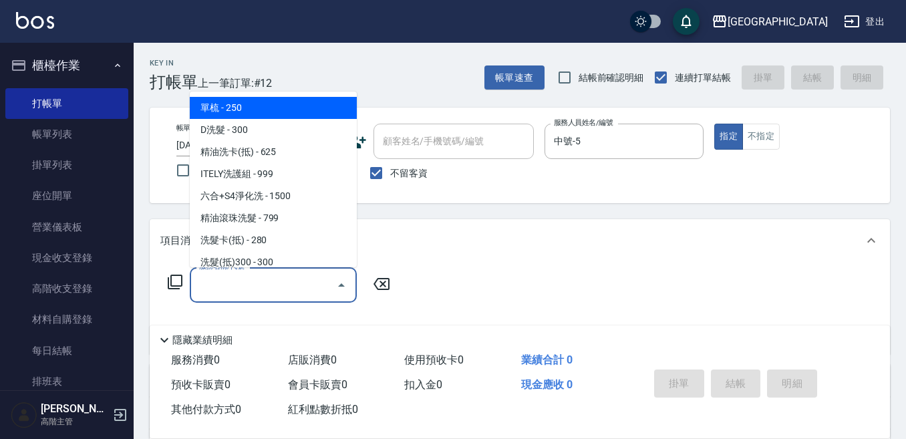
click at [227, 285] on input "服務名稱/代號" at bounding box center [263, 284] width 135 height 23
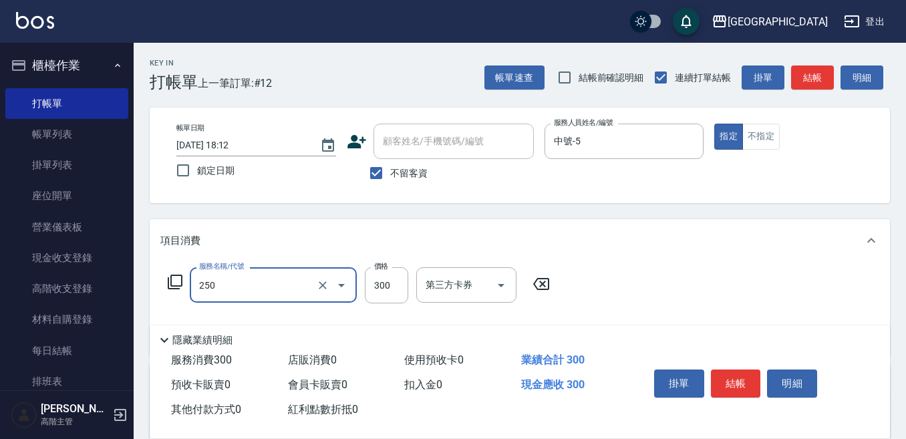
type input "日式洗髮(250)"
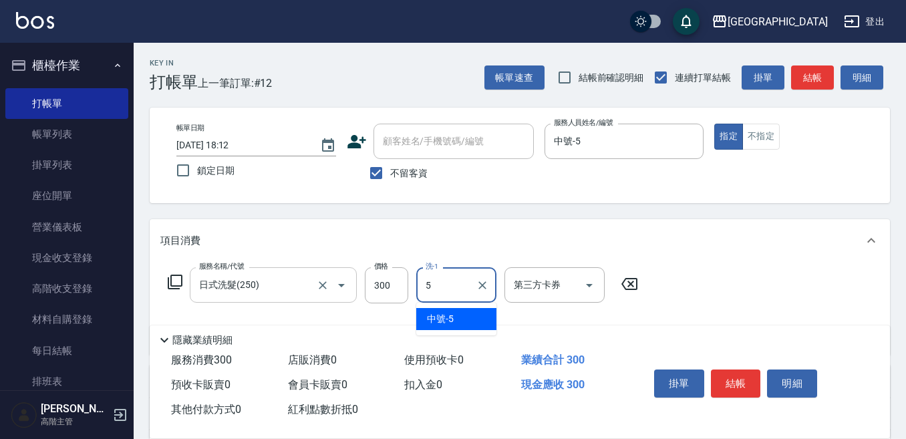
type input "中號-5"
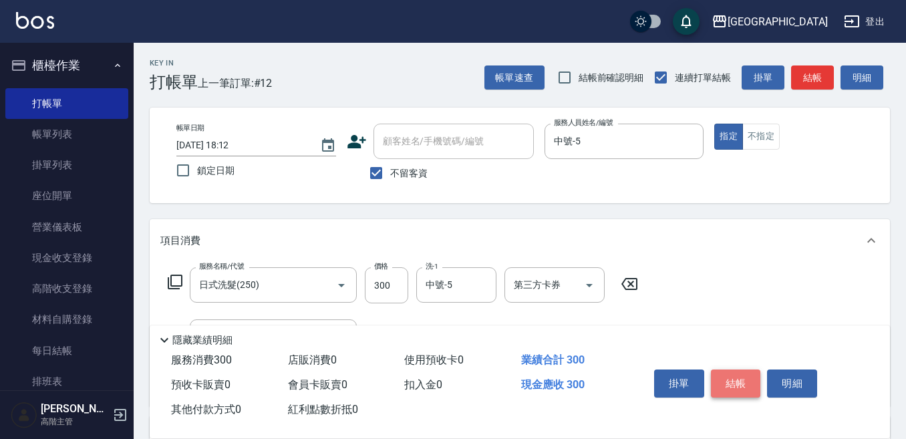
click at [719, 376] on button "結帳" at bounding box center [736, 383] width 50 height 28
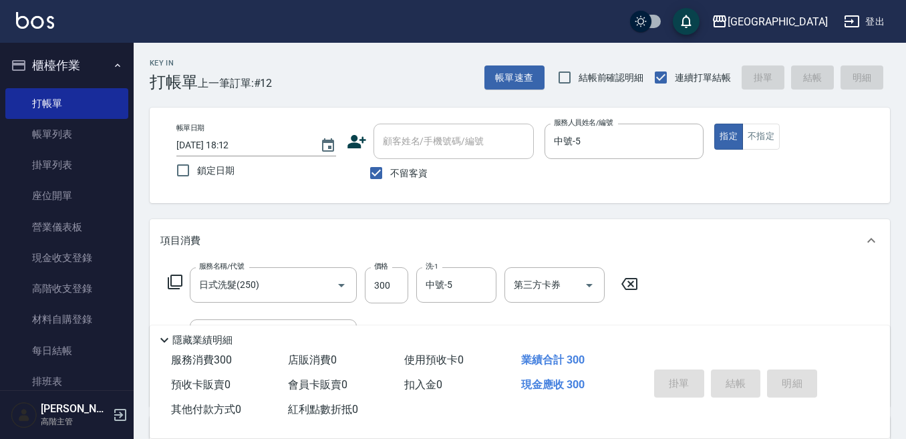
type input "2025/08/16 18:13"
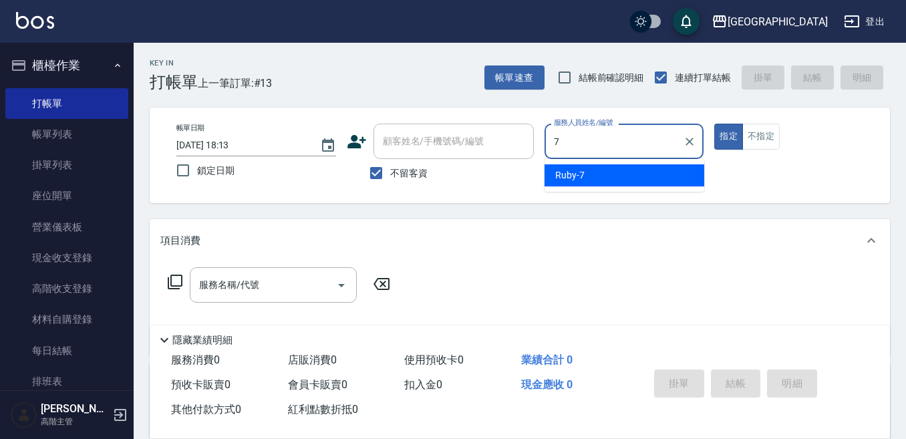
type input "Ruby-7"
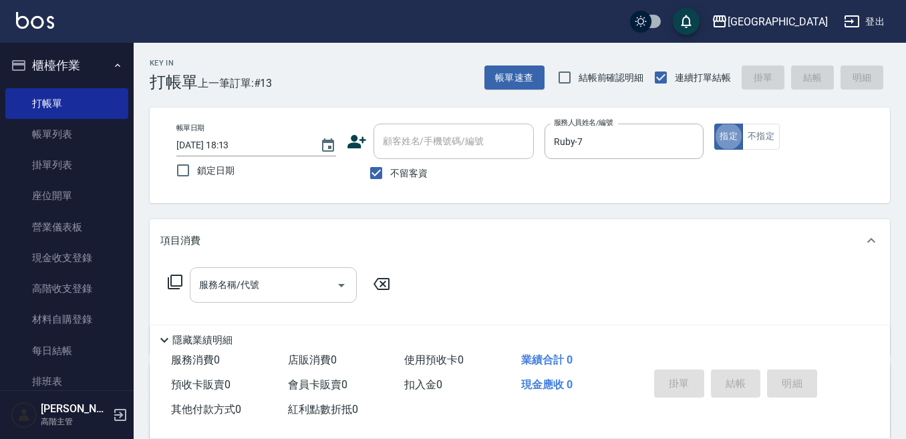
click at [238, 271] on div "服務名稱/代號" at bounding box center [273, 284] width 167 height 35
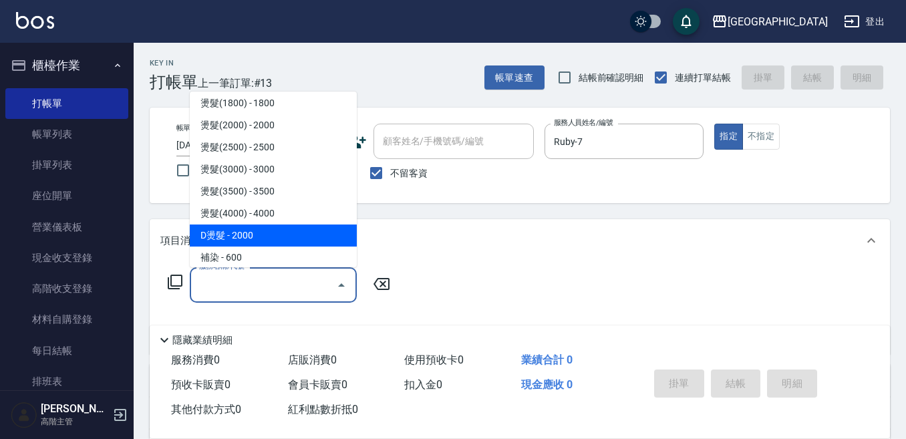
scroll to position [535, 0]
click at [249, 234] on span "染髮(1500) - 1500" at bounding box center [273, 235] width 167 height 22
type input "染髮(1500)(502)"
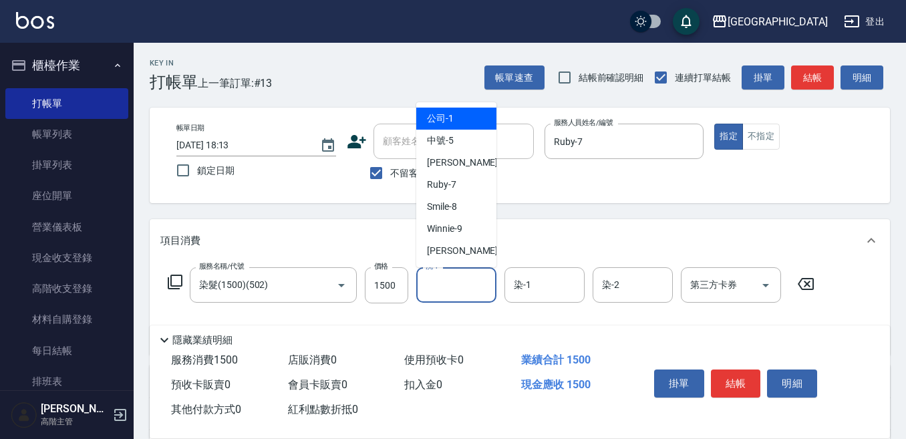
drag, startPoint x: 454, startPoint y: 289, endPoint x: 461, endPoint y: 297, distance: 10.4
click at [453, 289] on input "洗-1" at bounding box center [456, 284] width 68 height 23
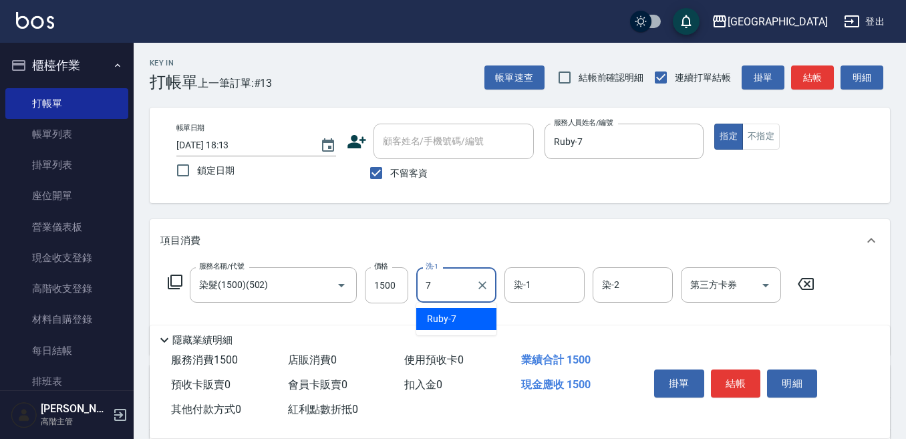
type input "Ruby-7"
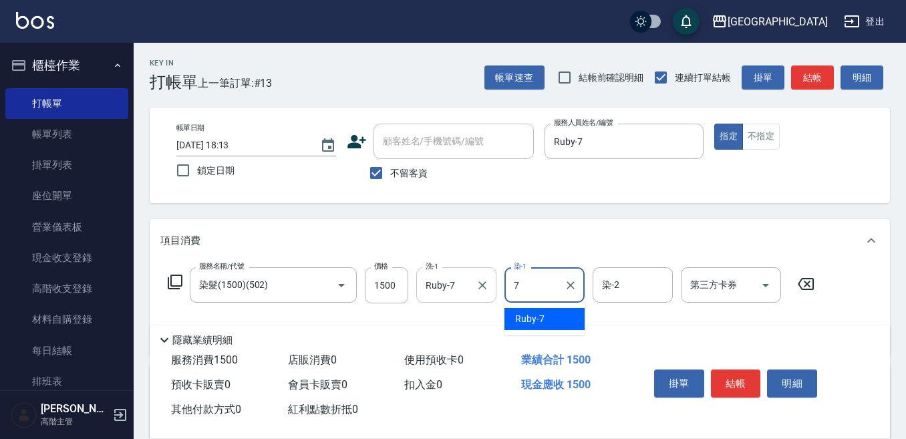
type input "Ruby-7"
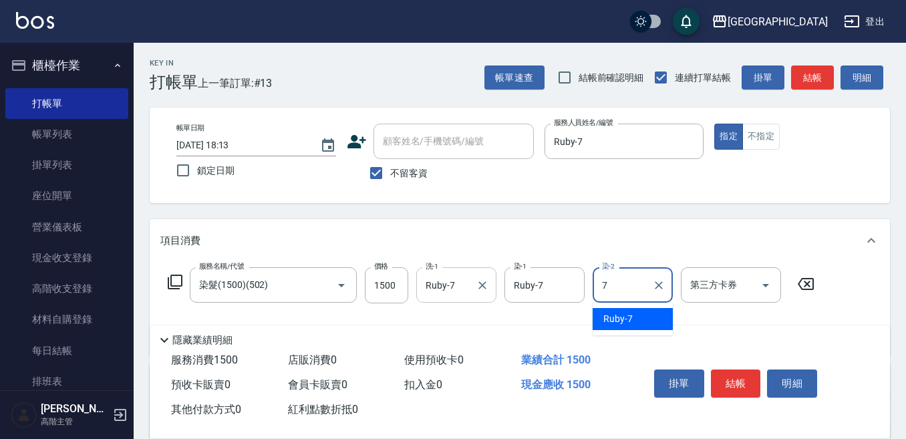
type input "Ruby-7"
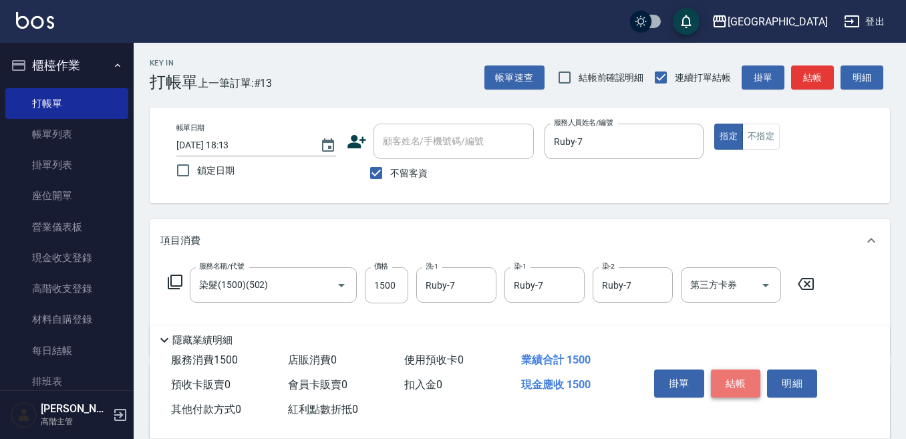
click at [729, 373] on button "結帳" at bounding box center [736, 383] width 50 height 28
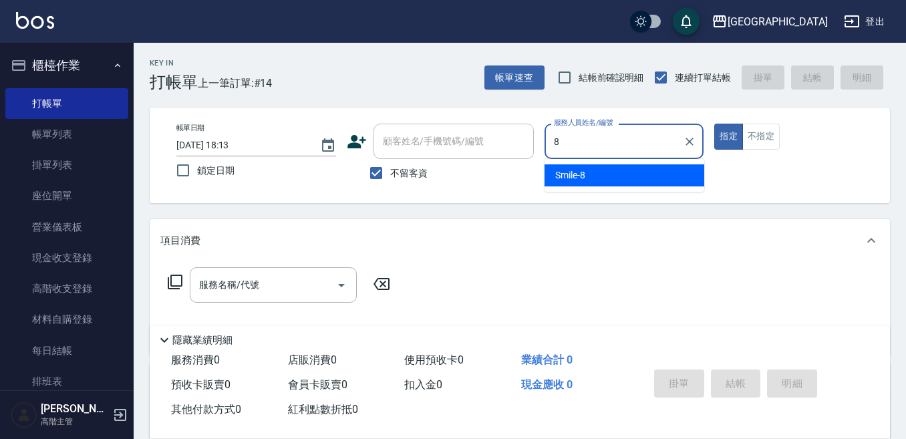
type input "Smile-8"
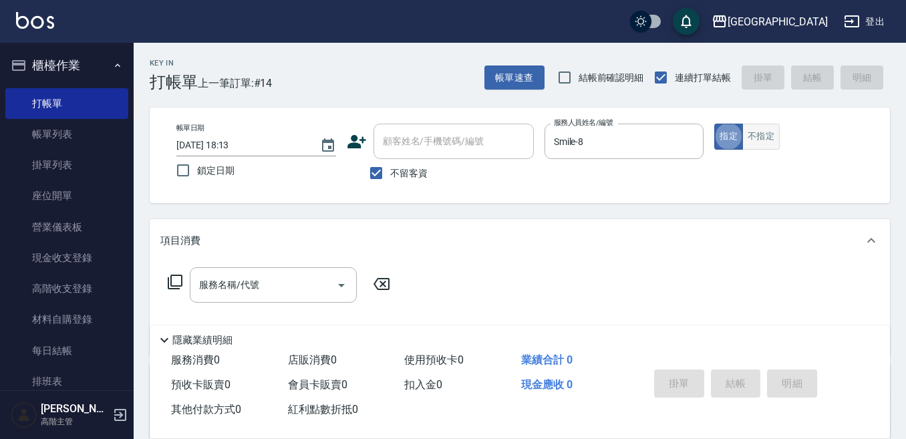
click at [763, 137] on button "不指定" at bounding box center [760, 137] width 37 height 26
click at [218, 282] on div "服務名稱/代號 服務名稱/代號" at bounding box center [273, 284] width 167 height 35
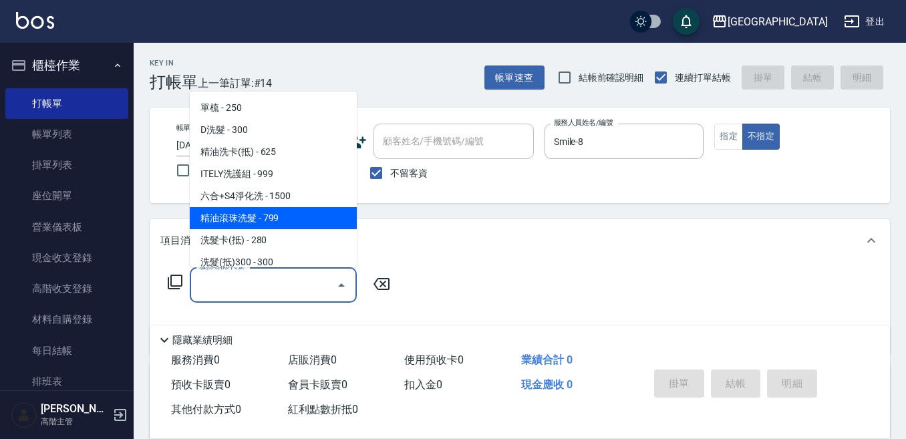
drag, startPoint x: 265, startPoint y: 219, endPoint x: 402, endPoint y: 245, distance: 139.3
click at [267, 219] on span "精油滾珠洗髮 - 799" at bounding box center [273, 218] width 167 height 22
type input "精油滾珠洗髮(220)"
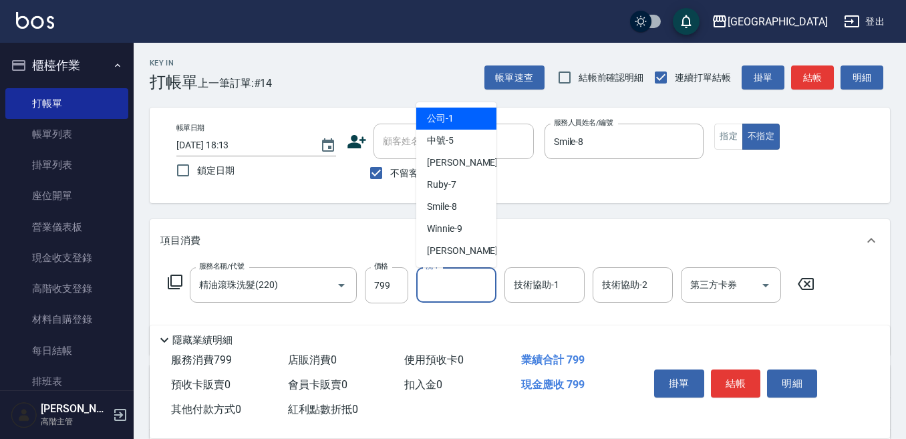
click at [442, 287] on input "洗-1" at bounding box center [456, 284] width 68 height 23
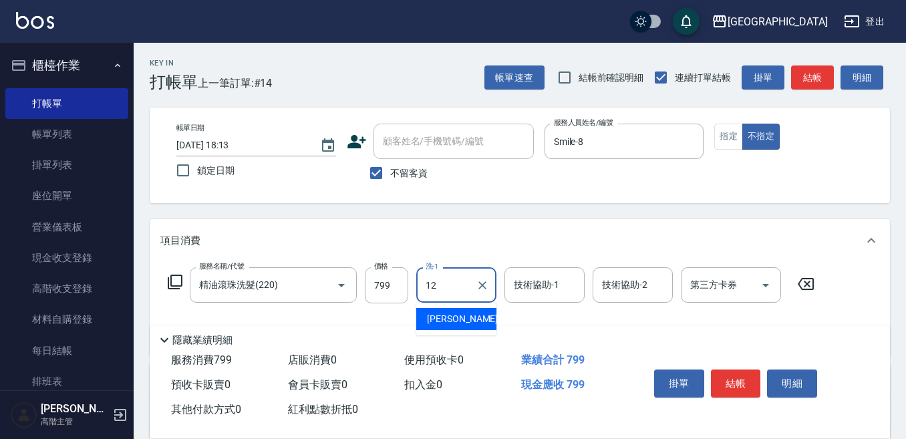
type input "Emily-12"
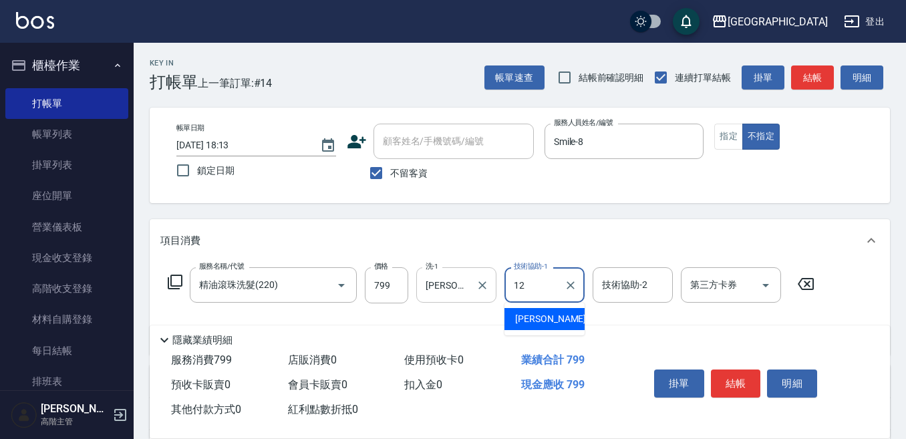
type input "Emily-12"
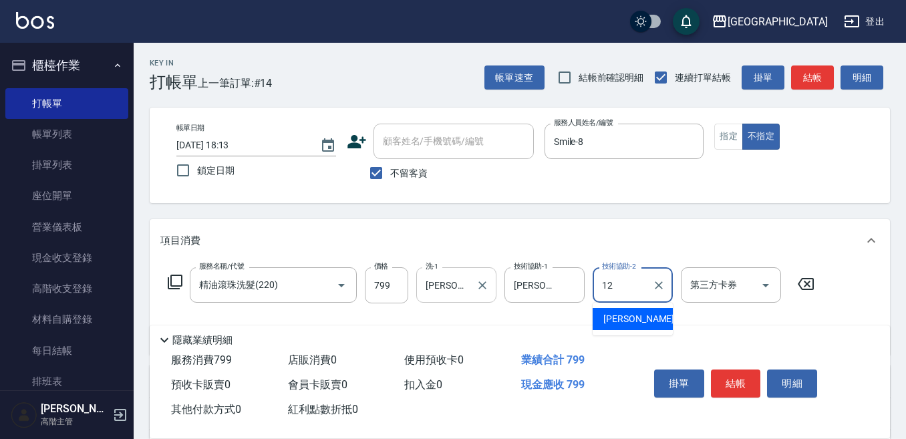
type input "Emily-12"
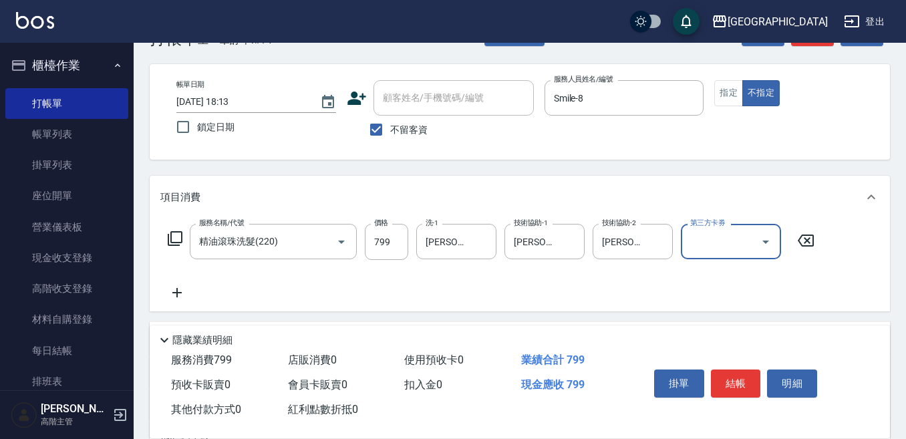
scroll to position [67, 0]
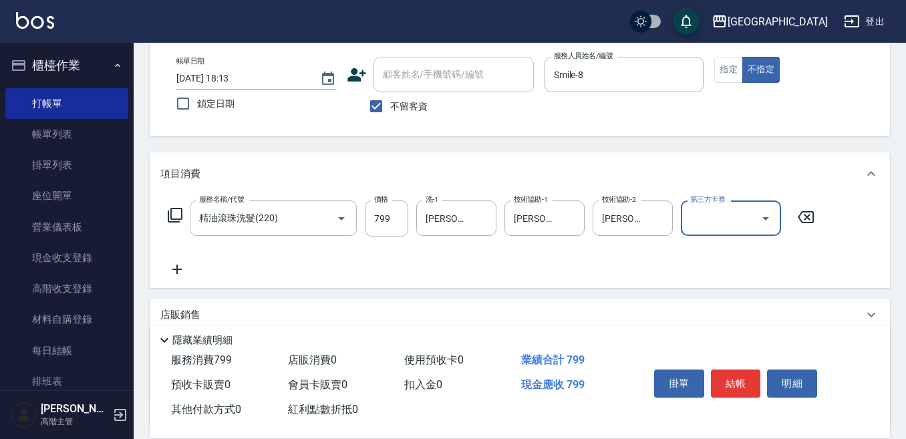
click at [180, 269] on icon at bounding box center [176, 269] width 33 height 16
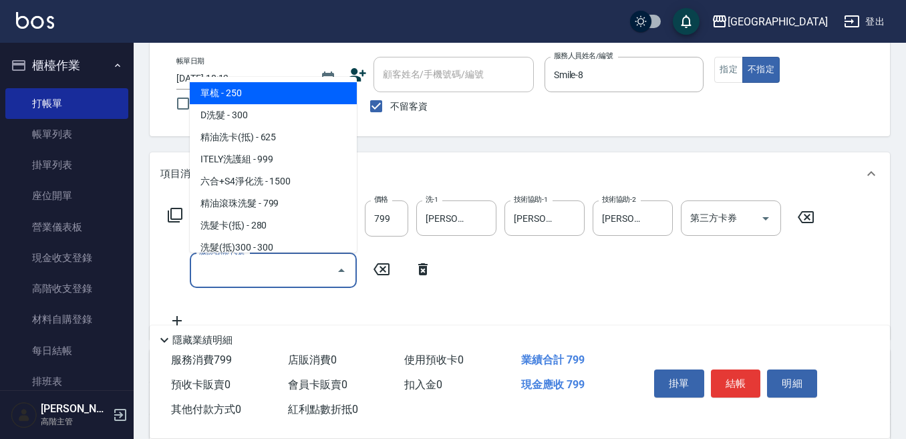
drag, startPoint x: 180, startPoint y: 269, endPoint x: 226, endPoint y: 267, distance: 46.1
click at [213, 267] on input "服務名稱/代號" at bounding box center [263, 270] width 135 height 23
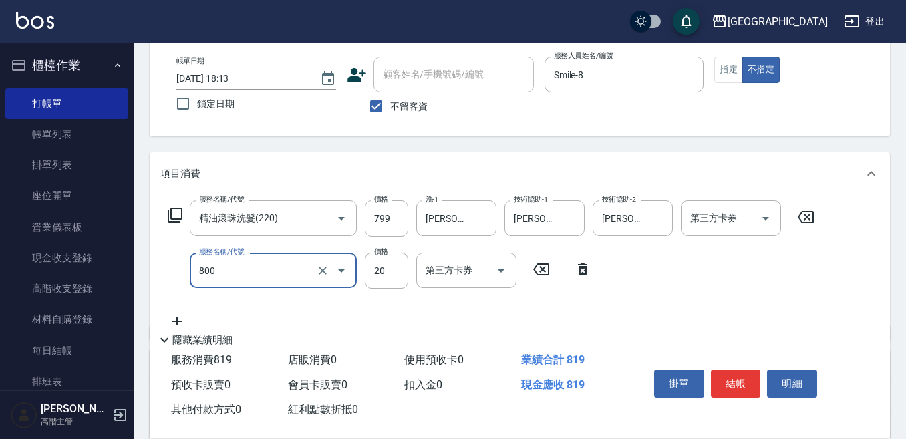
type input "潤絲精(800)"
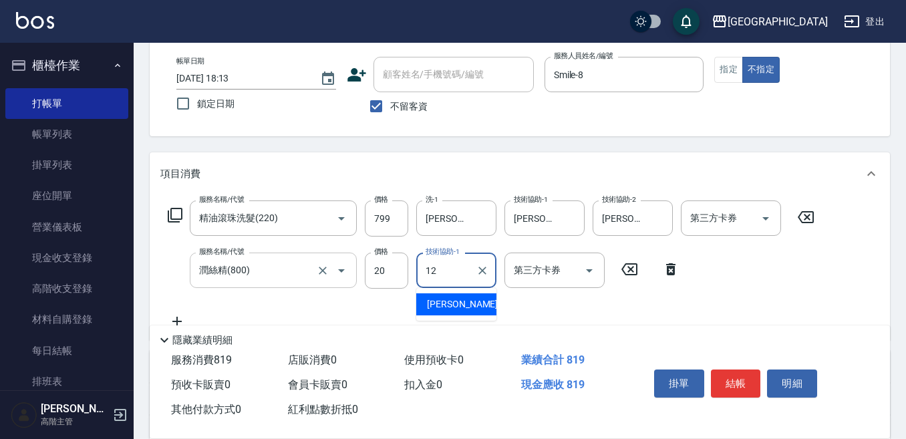
type input "Emily-12"
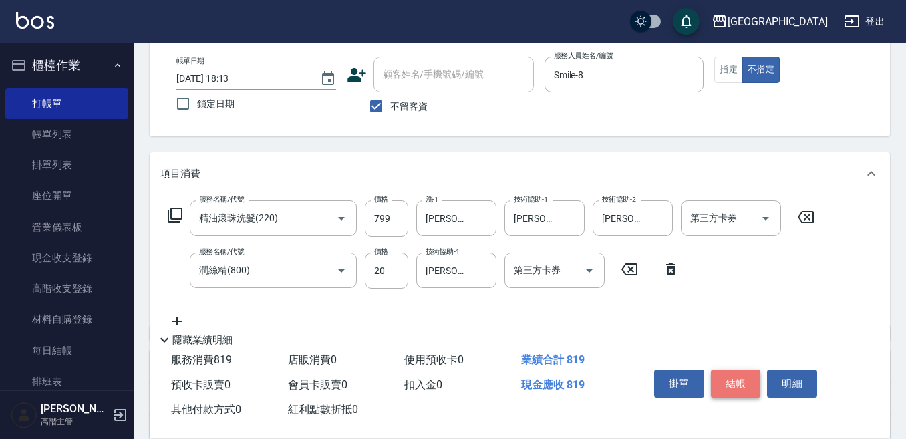
click at [739, 377] on button "結帳" at bounding box center [736, 383] width 50 height 28
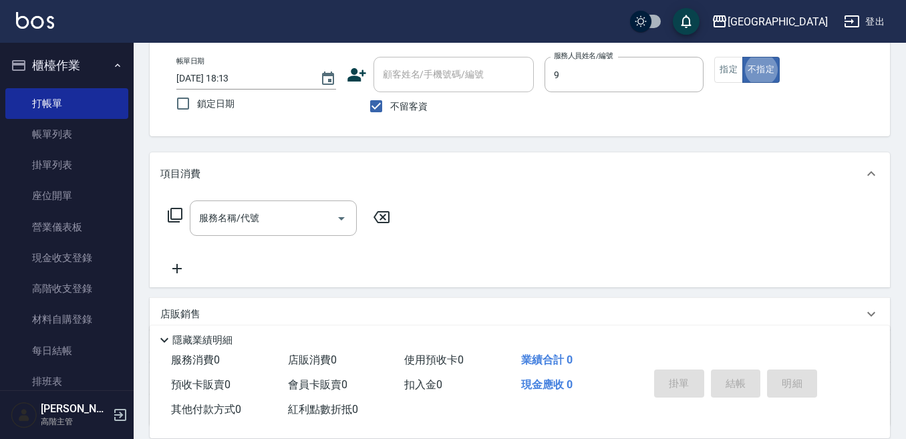
type input "Winnie-9"
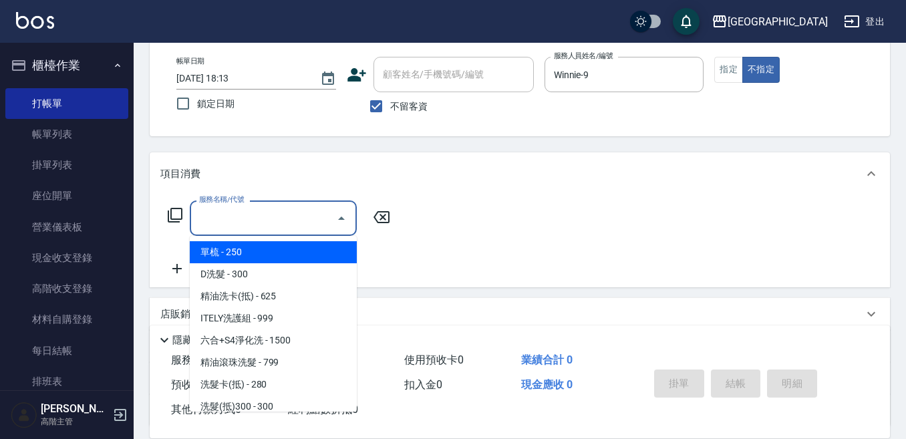
click at [232, 211] on input "服務名稱/代號" at bounding box center [263, 217] width 135 height 23
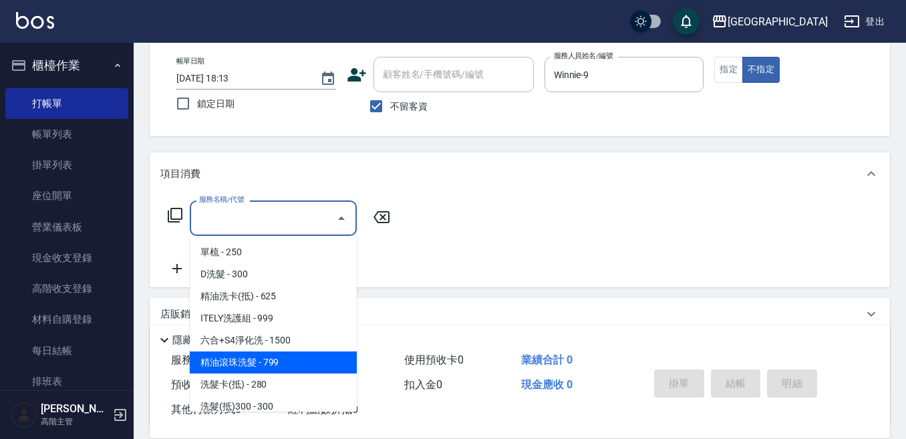
click at [291, 355] on span "精油滾珠洗髮 - 799" at bounding box center [273, 362] width 167 height 22
type input "精油滾珠洗髮(220)"
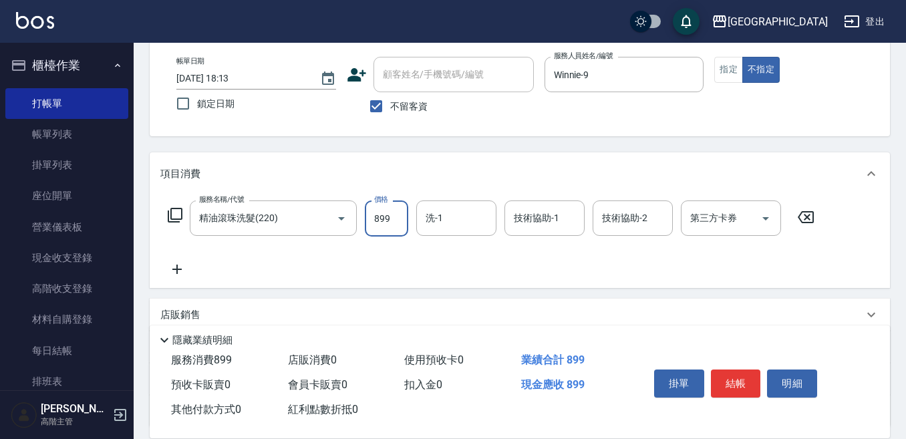
type input "899"
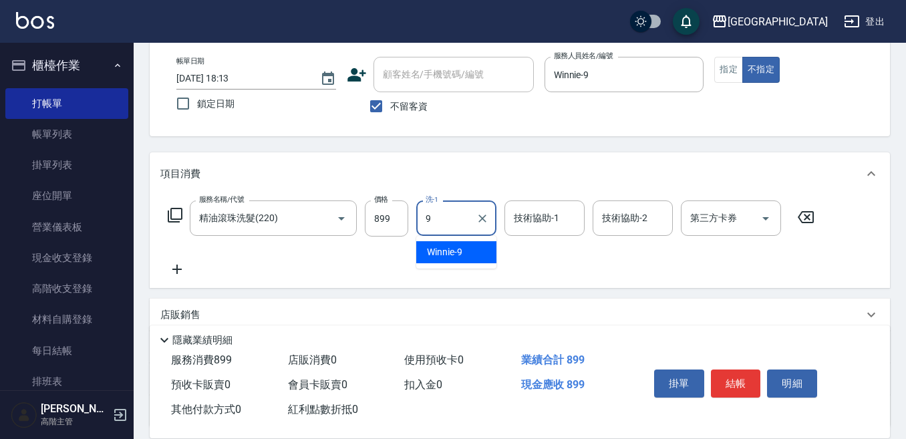
type input "Winnie-9"
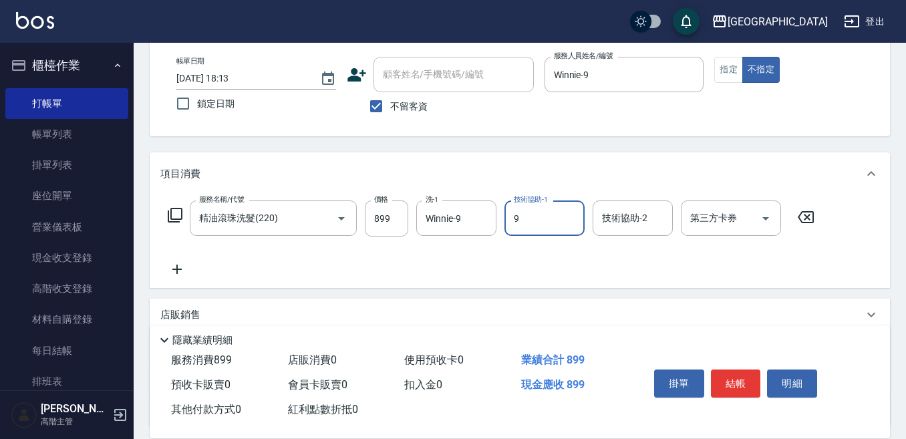
type input "Winnie-9"
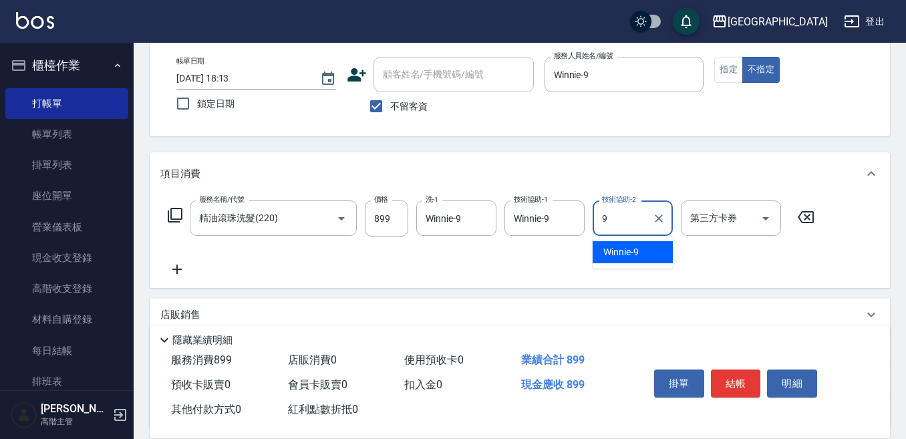
type input "Winnie-9"
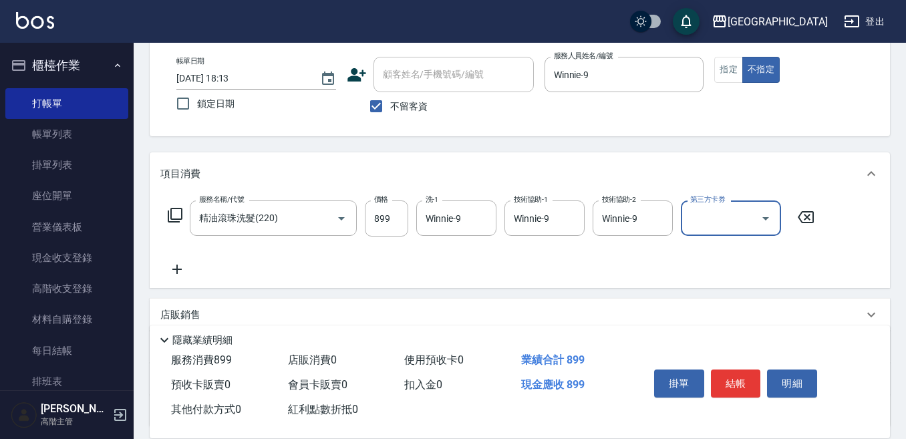
click at [184, 270] on icon at bounding box center [176, 269] width 33 height 16
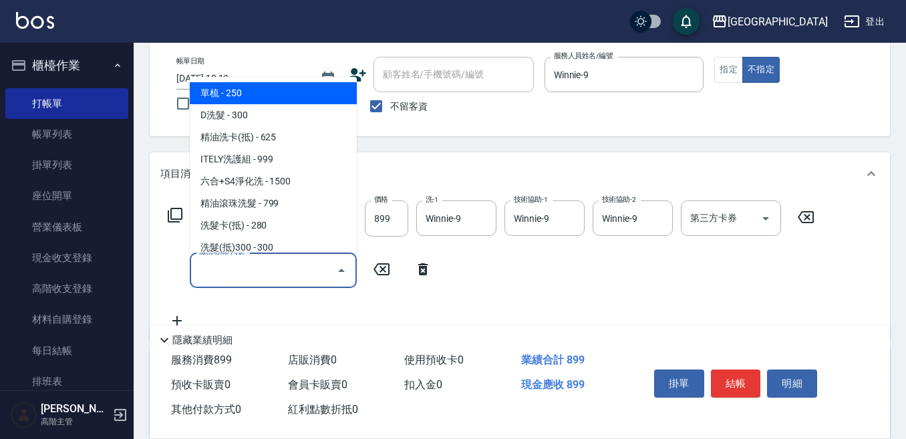
drag, startPoint x: 198, startPoint y: 270, endPoint x: 205, endPoint y: 269, distance: 6.8
click at [205, 269] on input "服務名稱/代號" at bounding box center [263, 270] width 135 height 23
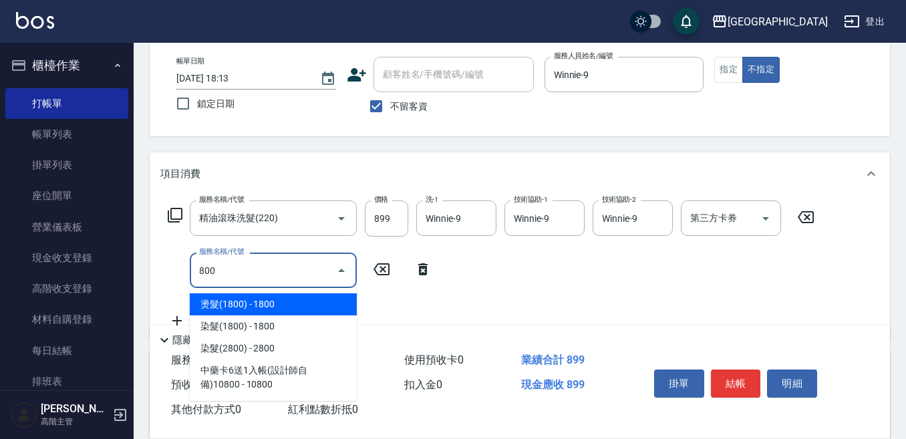
type input "潤絲精(800)"
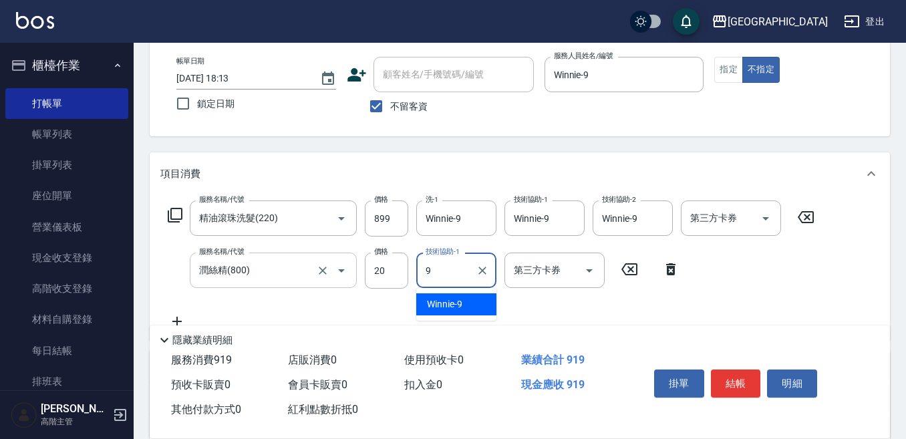
type input "Winnie-9"
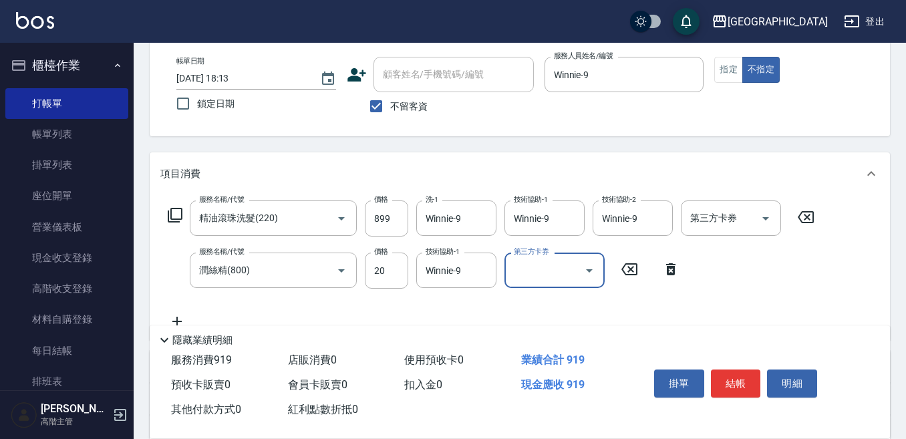
click at [726, 374] on button "結帳" at bounding box center [736, 383] width 50 height 28
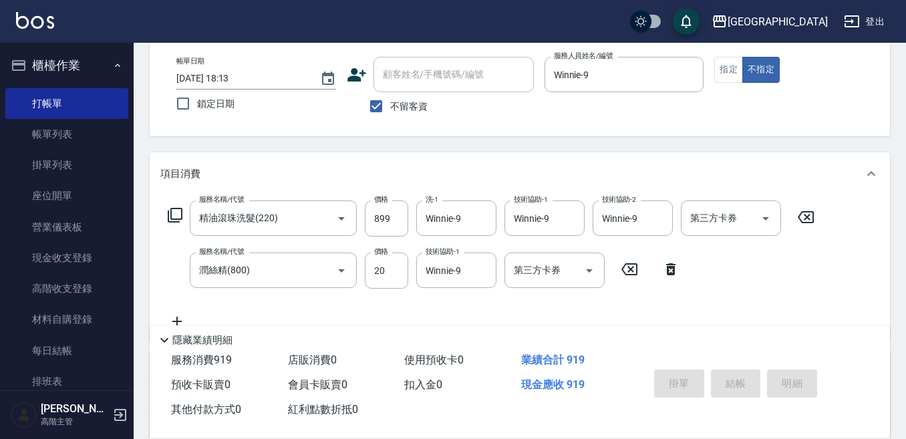
type input "2025/08/16 18:14"
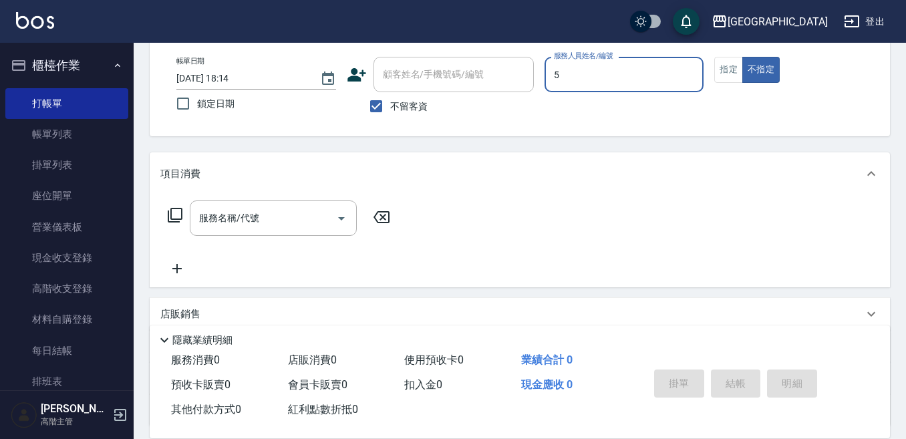
type input "中號-5"
click at [731, 73] on button "指定" at bounding box center [728, 70] width 29 height 26
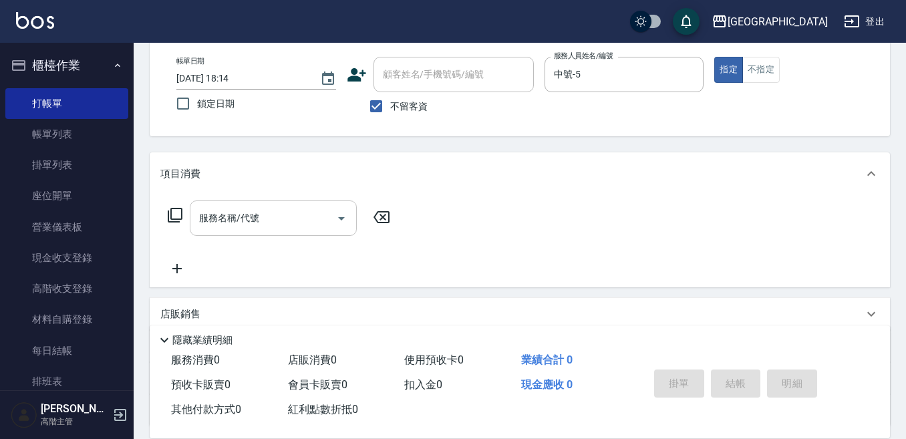
drag, startPoint x: 220, startPoint y: 216, endPoint x: 248, endPoint y: 217, distance: 27.4
click at [221, 216] on input "服務名稱/代號" at bounding box center [263, 217] width 135 height 23
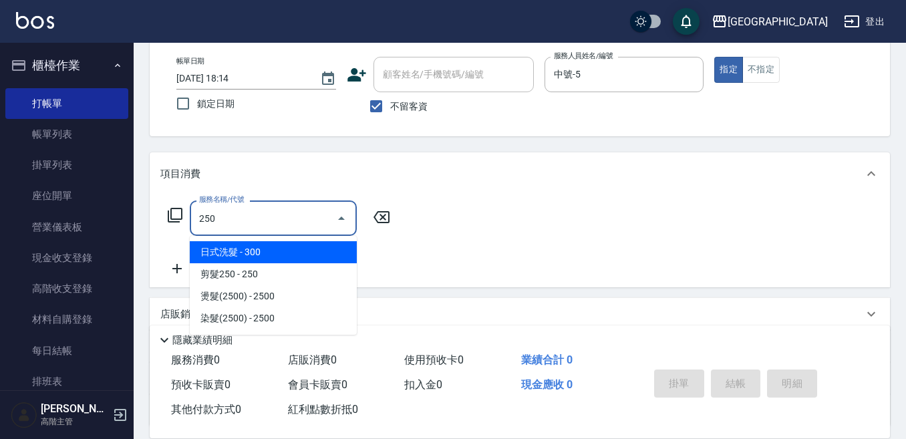
type input "日式洗髮(250)"
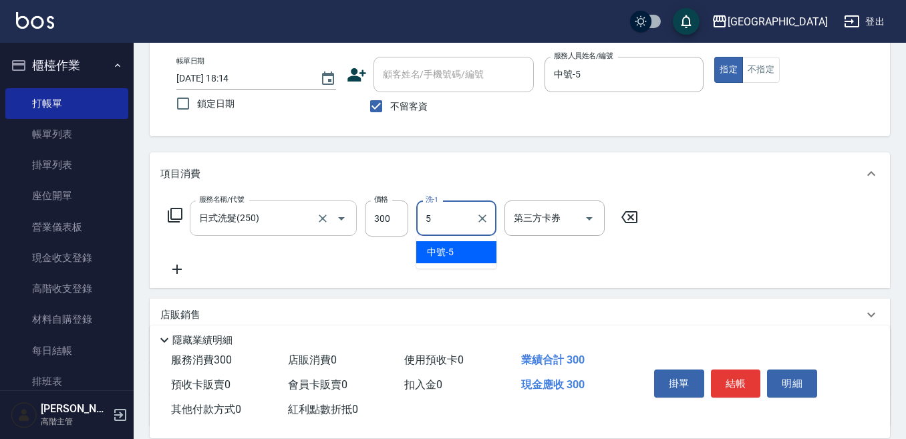
type input "中號-5"
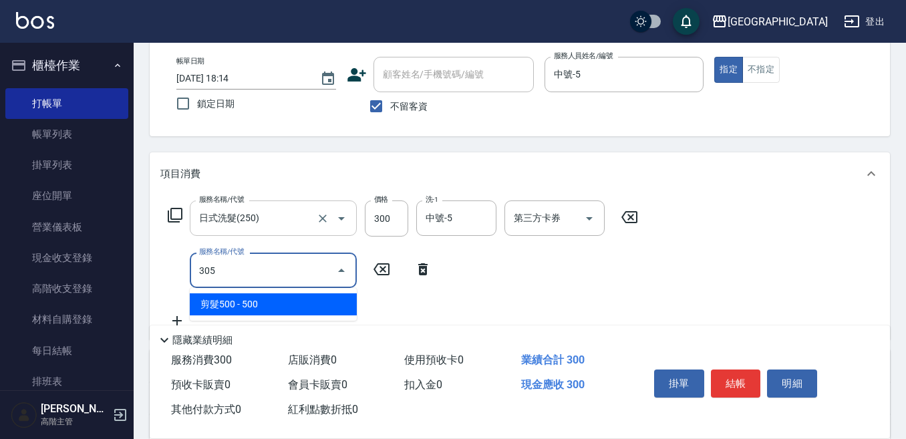
type input "剪髮500(305)"
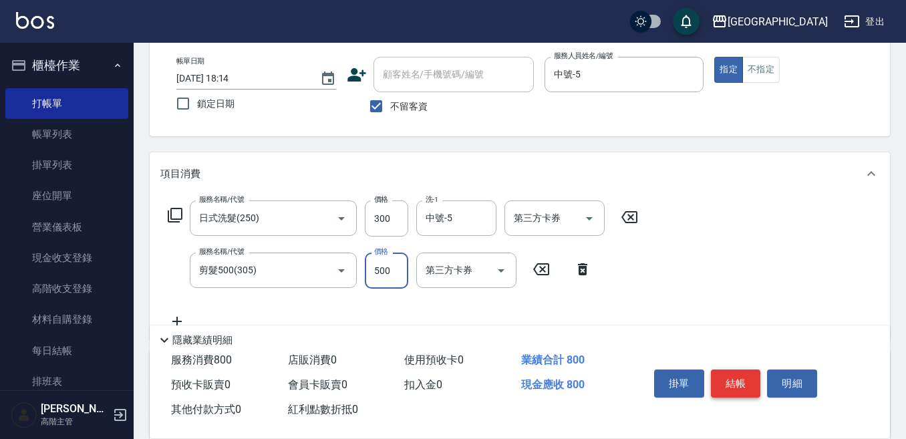
click at [734, 376] on button "結帳" at bounding box center [736, 383] width 50 height 28
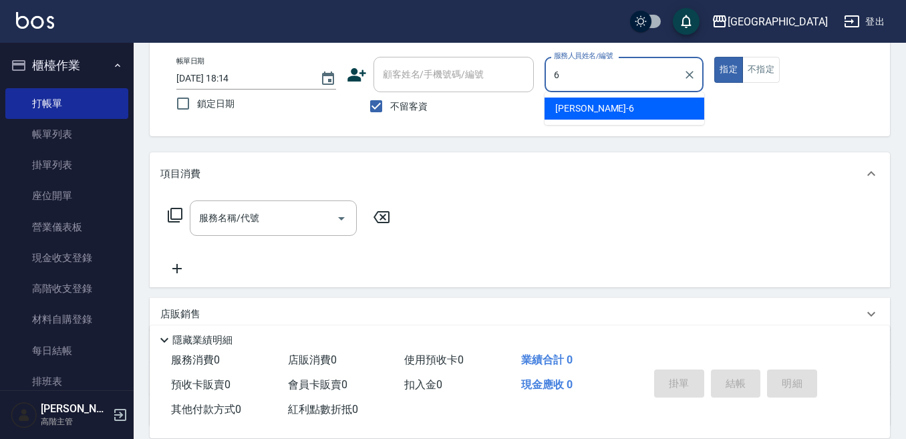
type input "Judy-6"
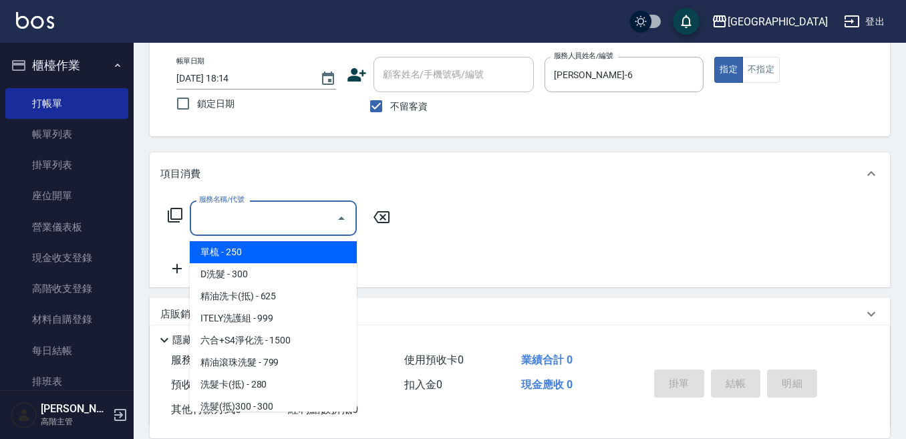
click at [235, 220] on input "服務名稱/代號" at bounding box center [263, 217] width 135 height 23
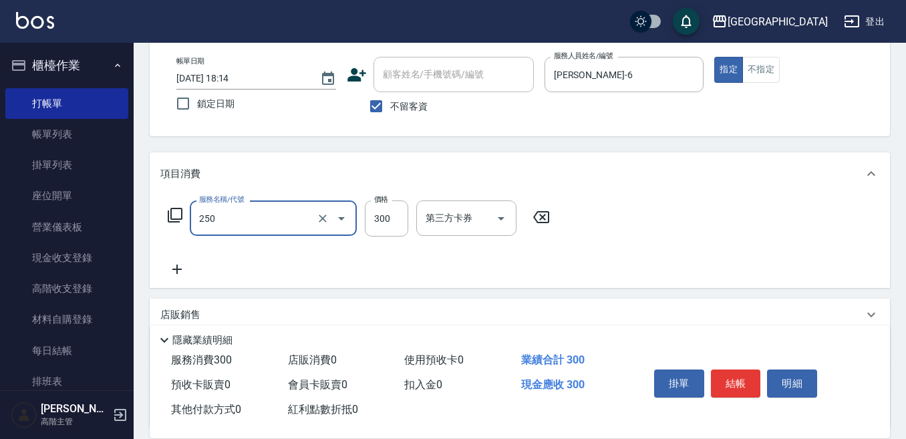
type input "日式洗髮(250)"
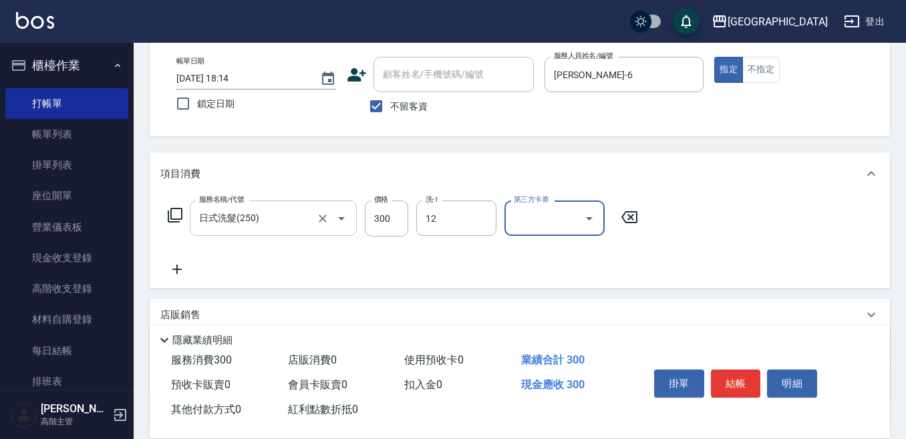
type input "Emily-12"
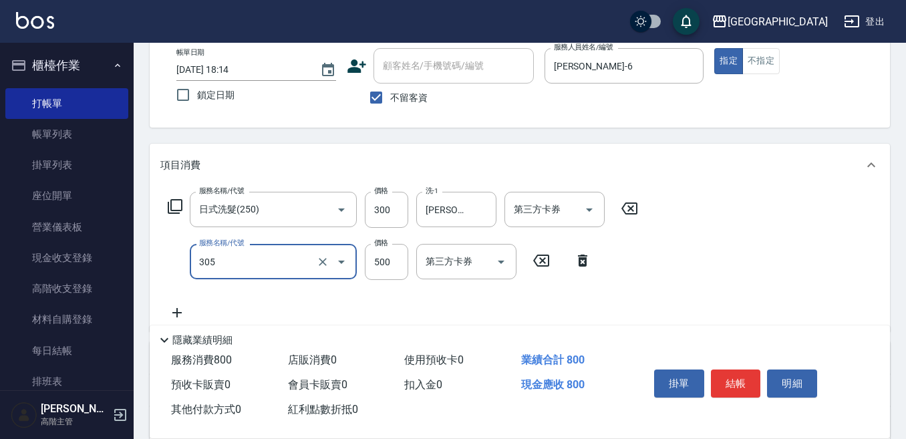
scroll to position [134, 0]
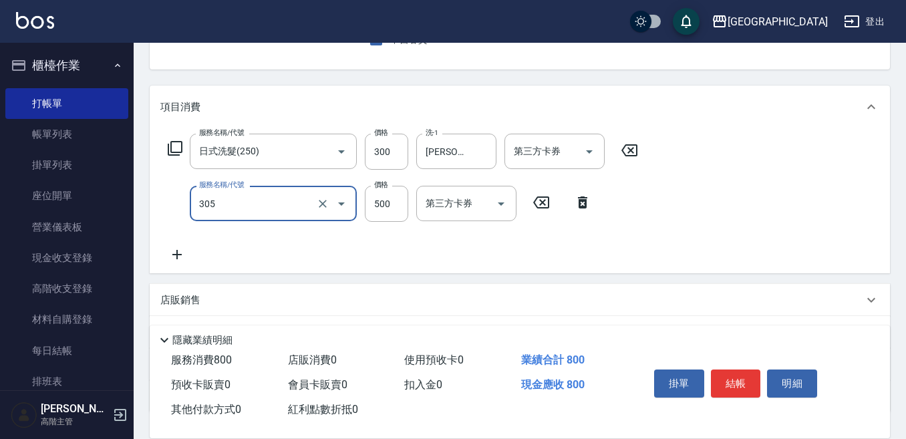
type input "剪髮500(305)"
click at [178, 306] on p "店販銷售" at bounding box center [180, 300] width 40 height 14
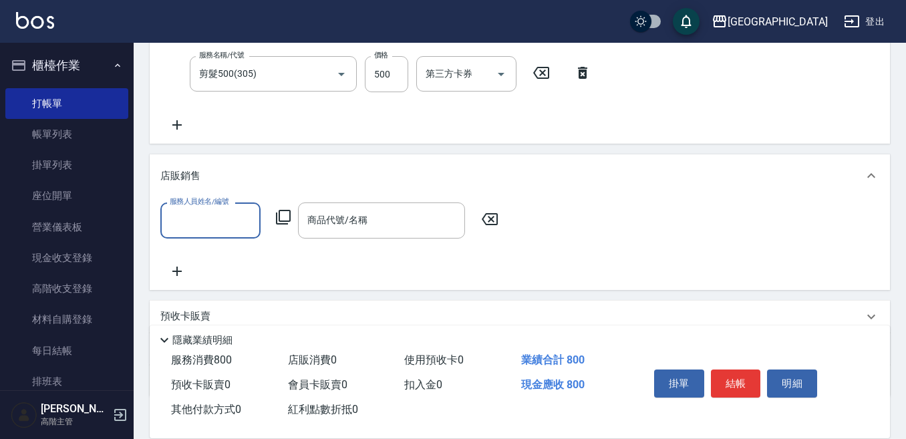
scroll to position [267, 0]
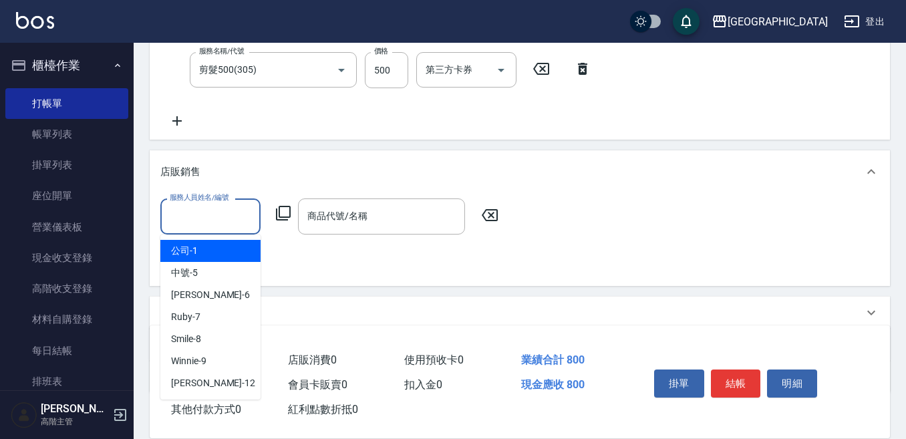
click at [185, 214] on input "服務人員姓名/編號" at bounding box center [210, 215] width 88 height 23
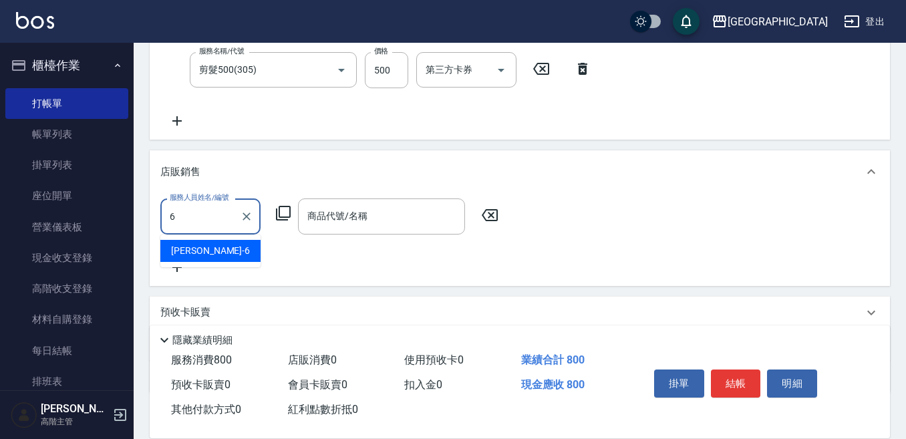
type input "Judy-6"
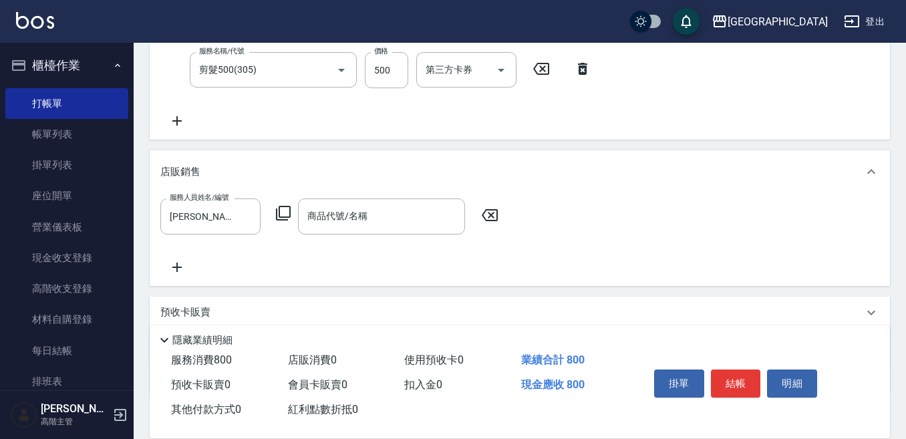
click at [286, 208] on icon at bounding box center [283, 213] width 16 height 16
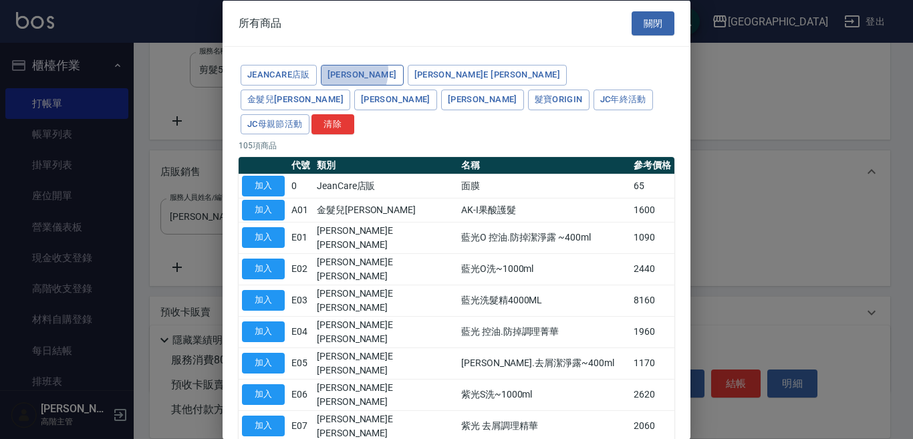
click at [343, 70] on button "海莉思HERIS" at bounding box center [362, 75] width 83 height 21
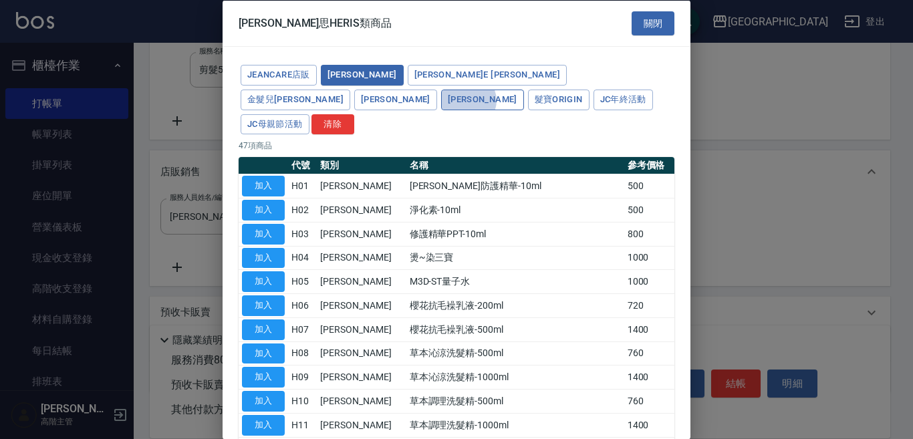
click at [524, 89] on button "華旭Hua" at bounding box center [482, 99] width 83 height 21
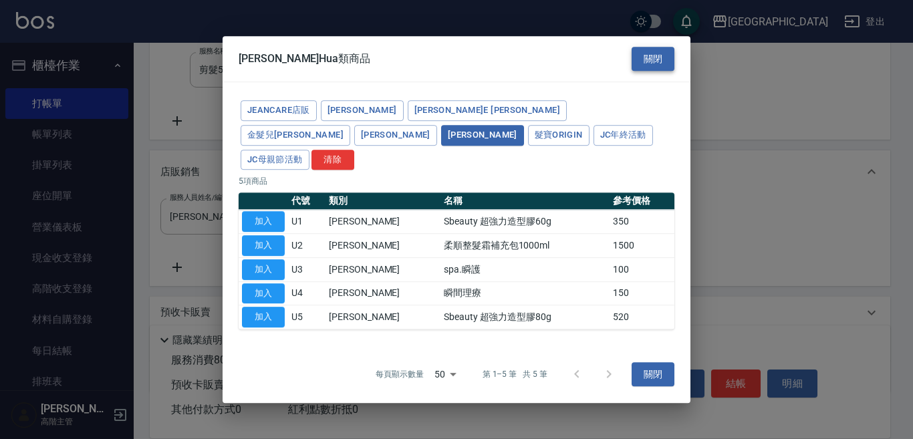
click at [655, 70] on button "關閉" at bounding box center [652, 59] width 43 height 25
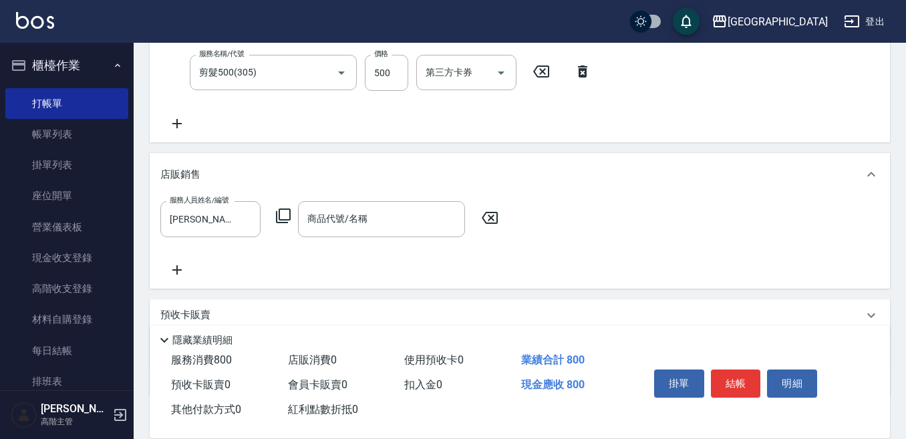
scroll to position [349, 0]
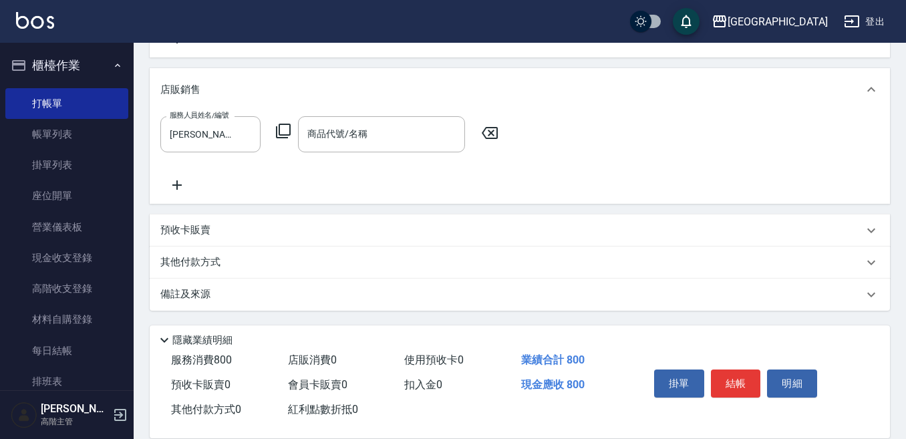
click at [285, 129] on icon at bounding box center [283, 131] width 16 height 16
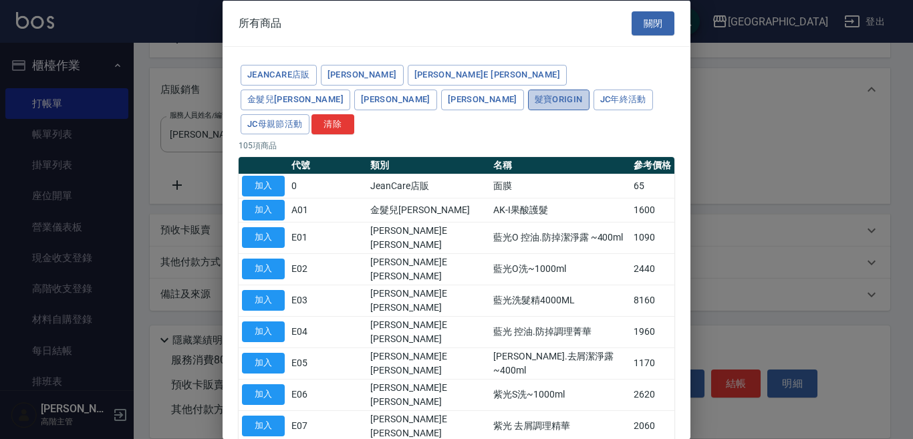
click at [528, 100] on button "髮寶Origin" at bounding box center [558, 99] width 61 height 21
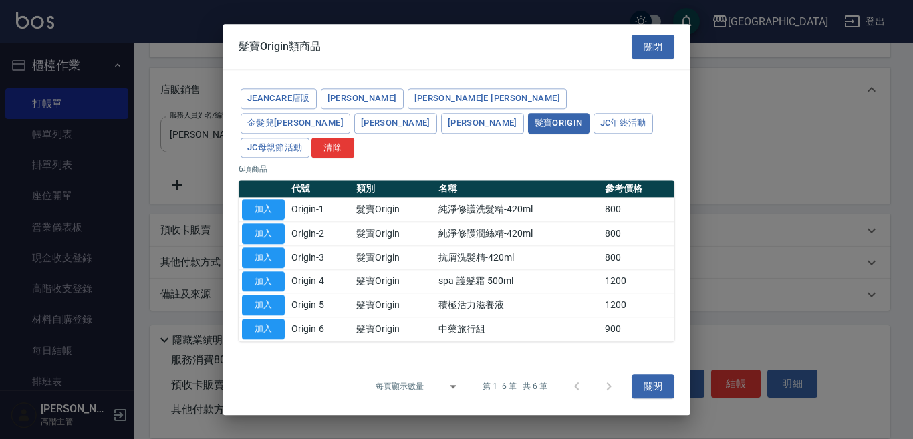
click at [524, 113] on button "華旭Hua" at bounding box center [482, 123] width 83 height 21
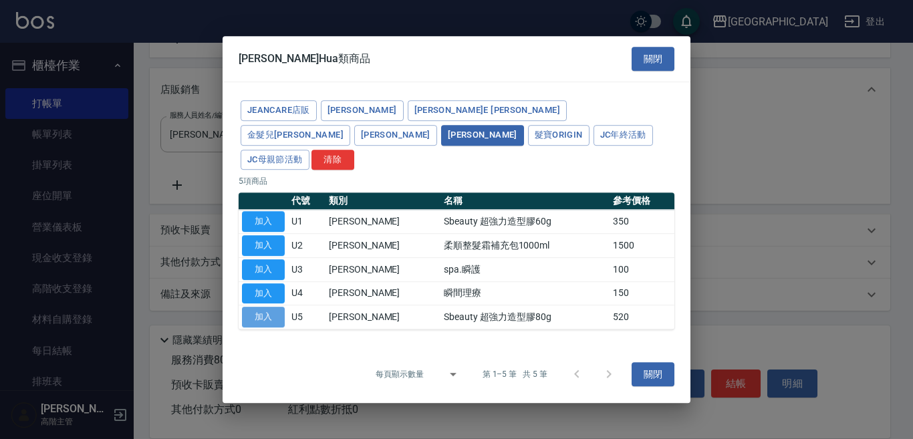
click at [263, 307] on button "加入" at bounding box center [263, 317] width 43 height 21
type input "Sbeauty 超強力造型膠80g"
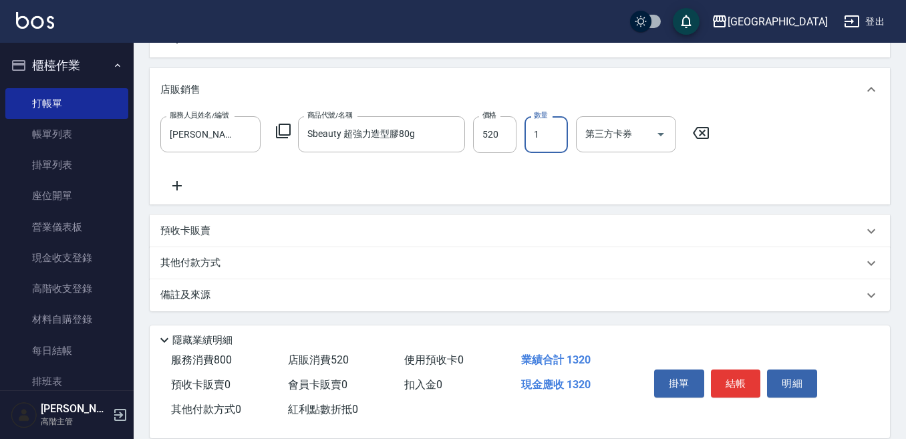
click at [545, 128] on input "1" at bounding box center [546, 134] width 43 height 36
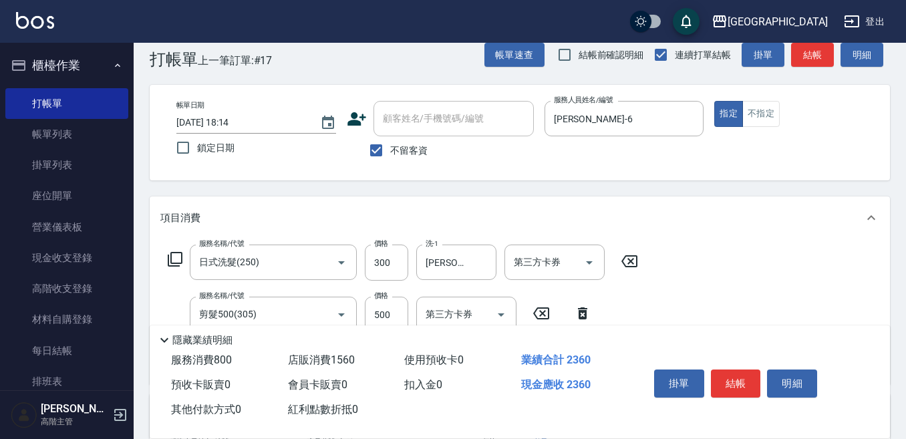
scroll to position [15, 0]
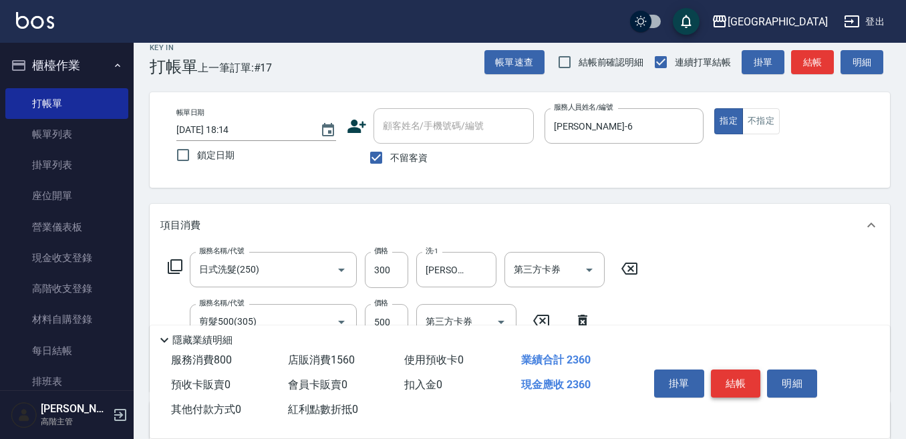
type input "3"
click at [749, 377] on button "結帳" at bounding box center [736, 383] width 50 height 28
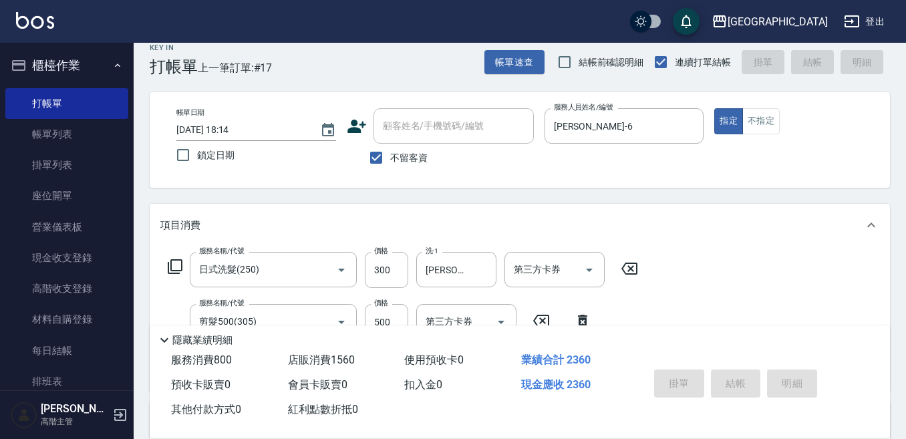
type input "2025/08/16 18:16"
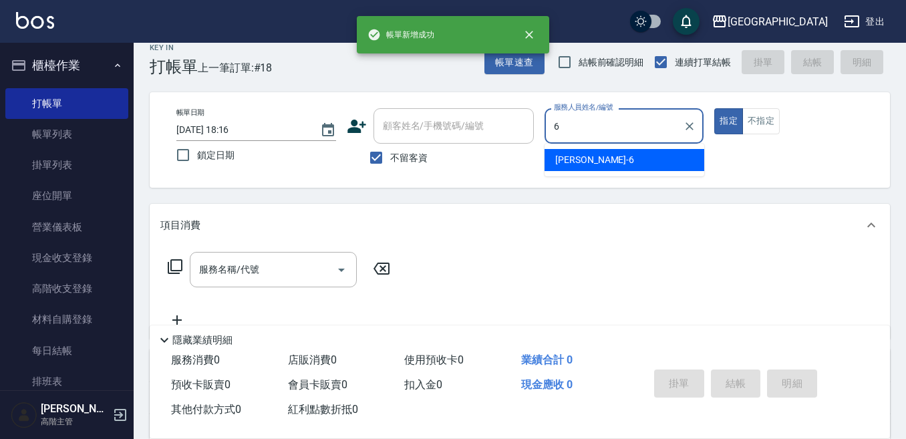
type input "Judy-6"
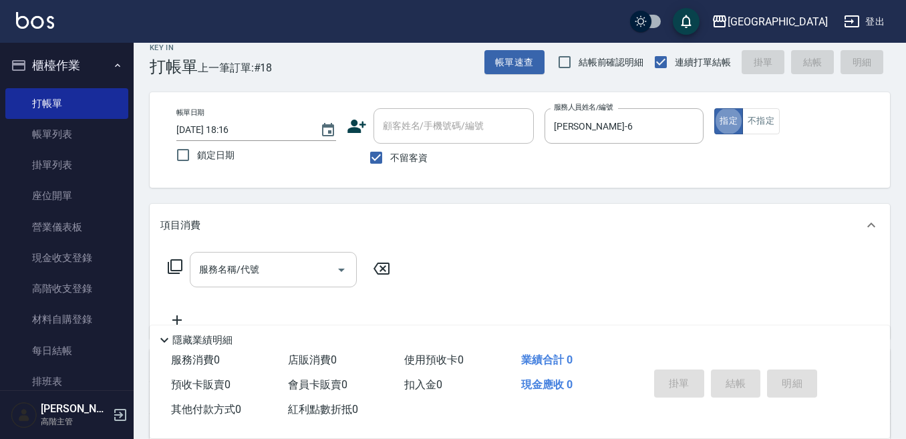
click at [235, 261] on div "服務名稱/代號 服務名稱/代號" at bounding box center [273, 269] width 167 height 35
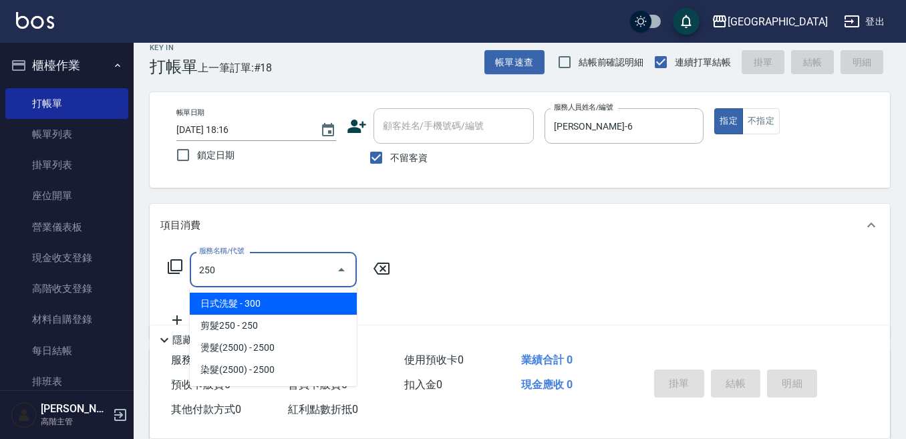
type input "日式洗髮(250)"
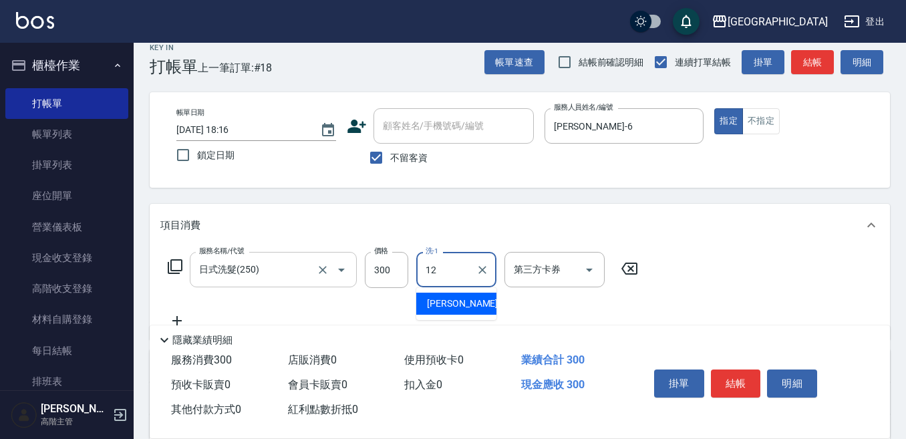
type input "Emily-12"
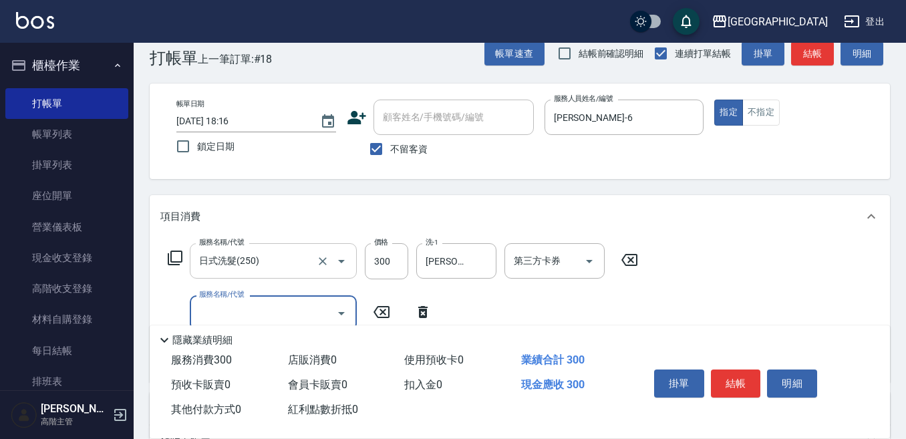
scroll to position [82, 0]
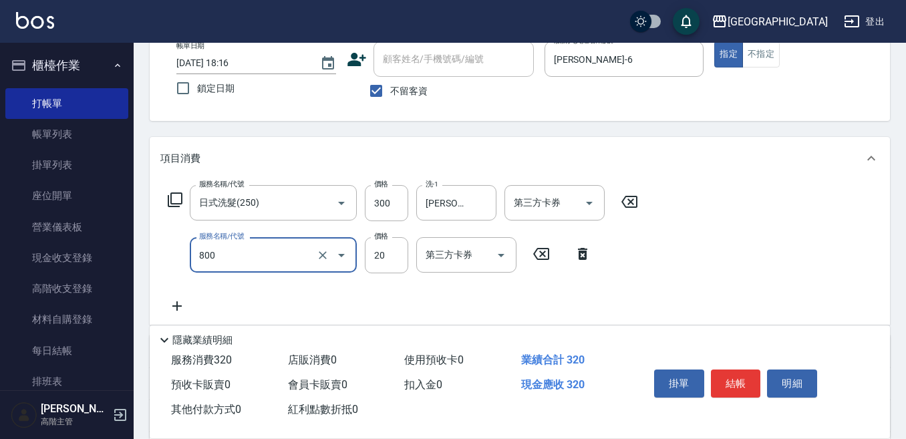
type input "潤絲精(800)"
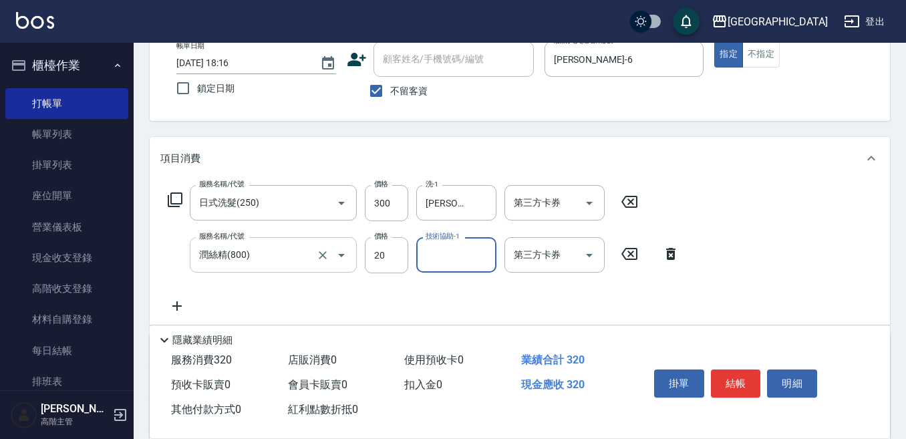
type input "2"
type input "Emily-12"
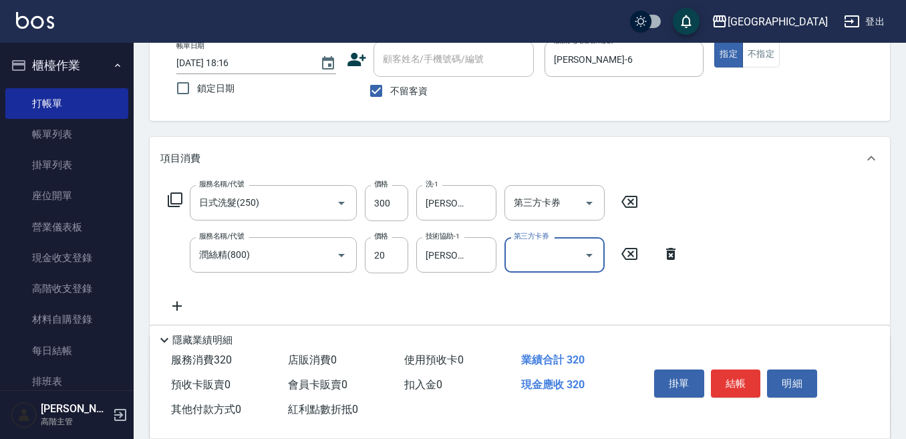
scroll to position [15, 0]
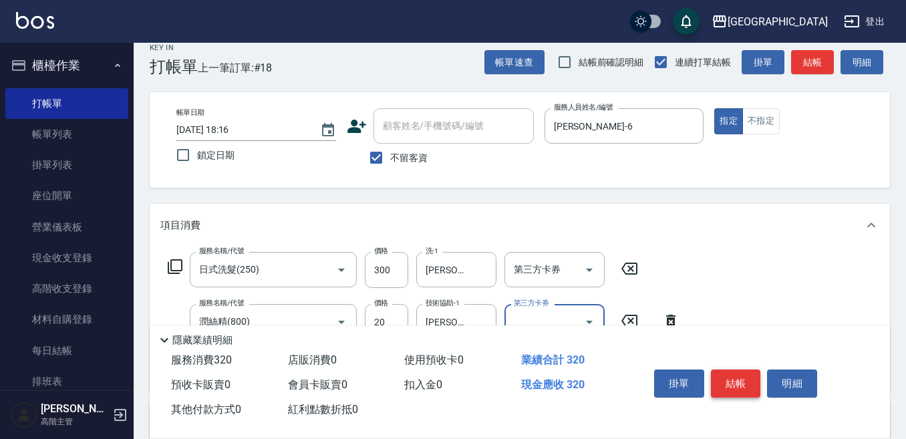
click at [730, 376] on button "結帳" at bounding box center [736, 383] width 50 height 28
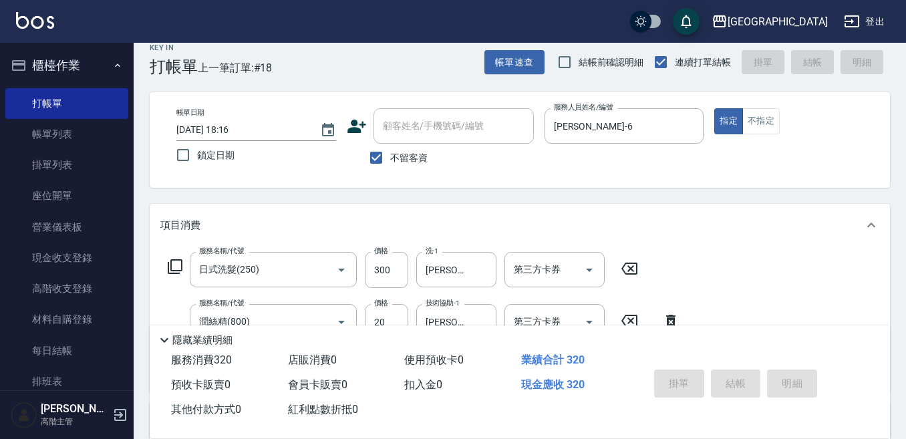
type input "2025/08/16 18:17"
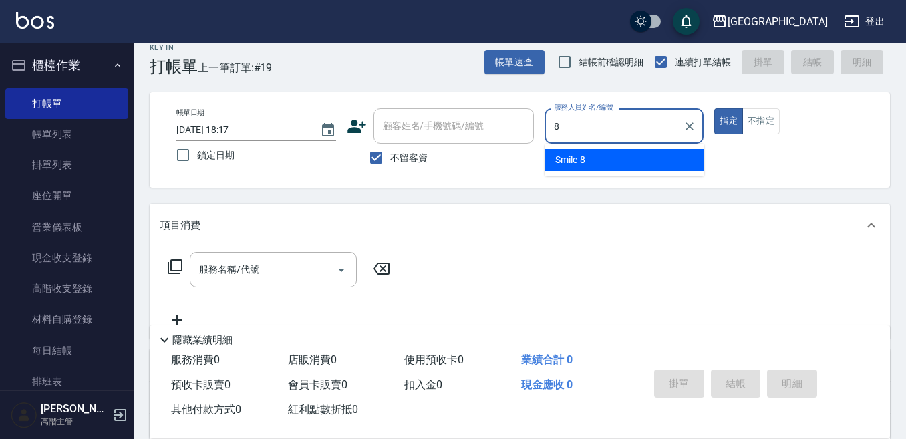
type input "Smile-8"
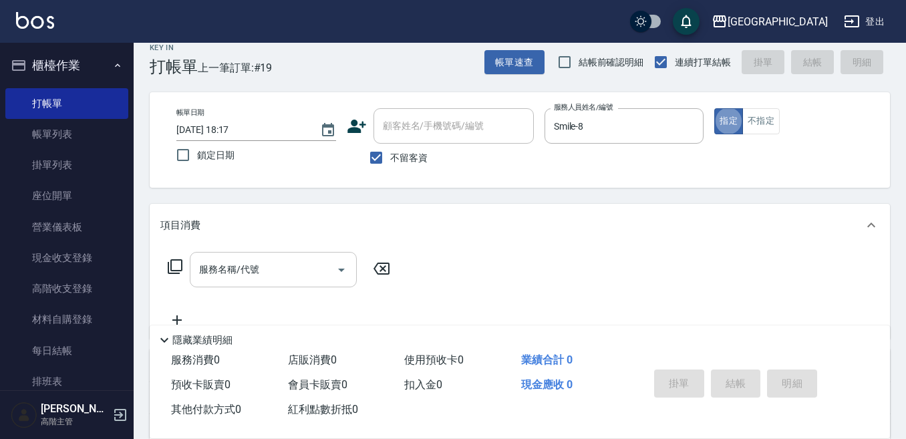
click at [231, 265] on div "服務名稱/代號 服務名稱/代號" at bounding box center [273, 269] width 167 height 35
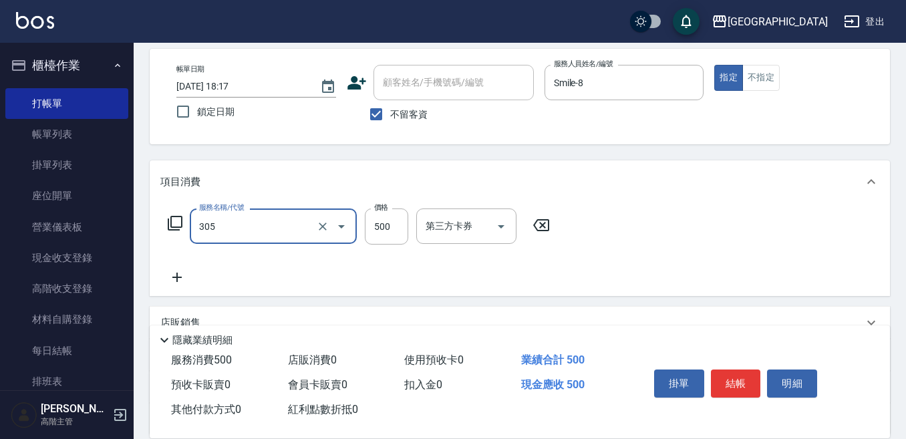
scroll to position [82, 0]
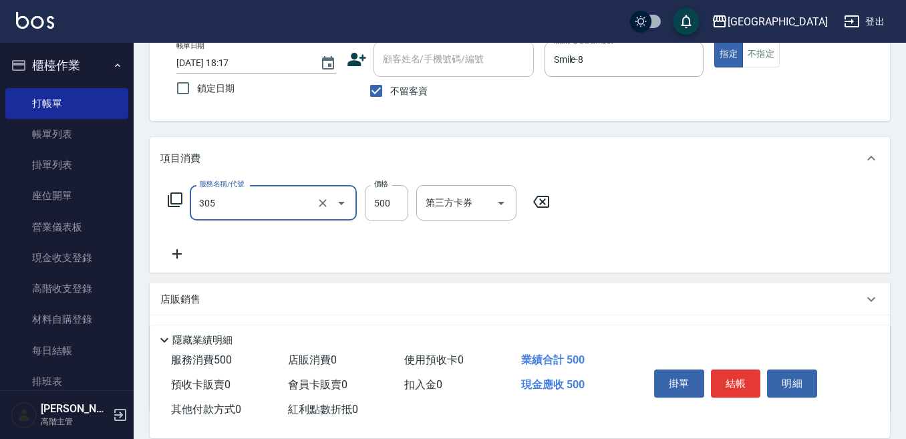
type input "剪髮500(305)"
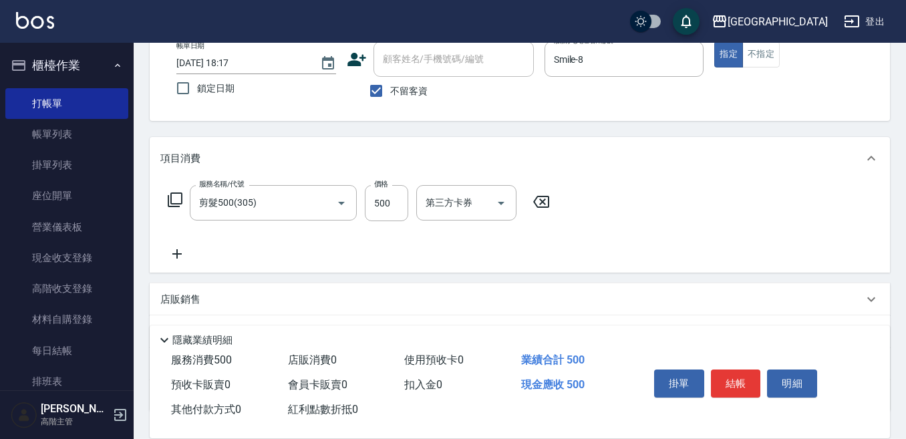
drag, startPoint x: 174, startPoint y: 255, endPoint x: 184, endPoint y: 253, distance: 10.4
click at [184, 253] on icon at bounding box center [176, 254] width 33 height 16
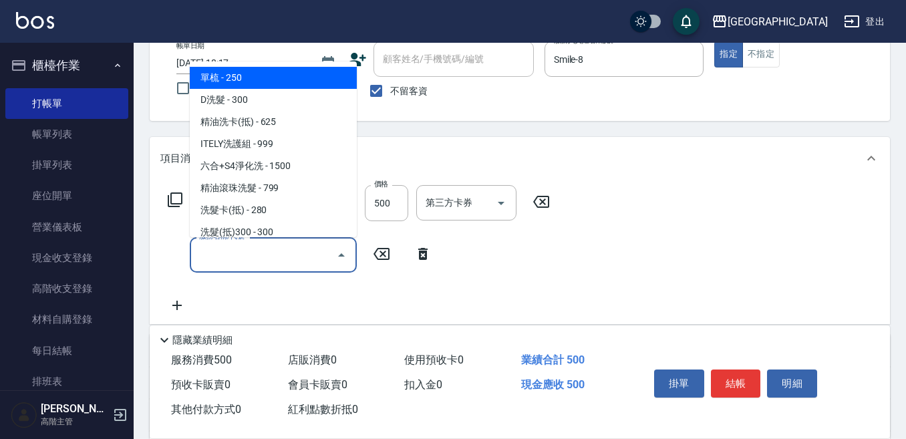
click at [198, 255] on input "服務名稱/代號" at bounding box center [263, 254] width 135 height 23
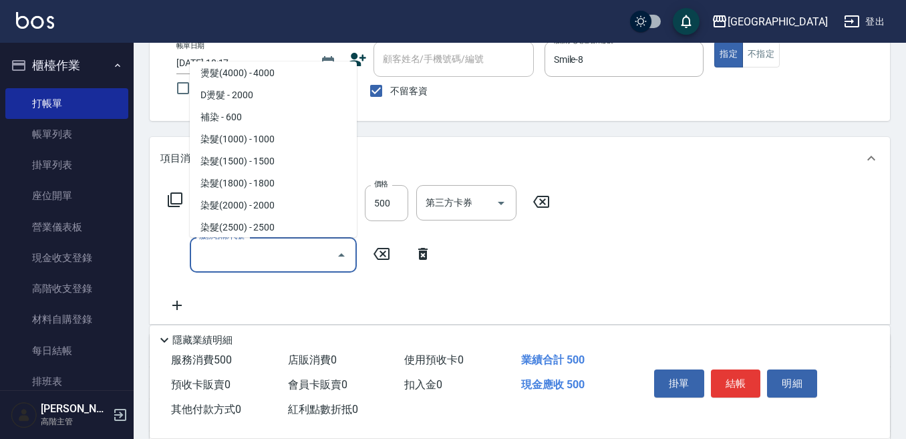
scroll to position [601, 0]
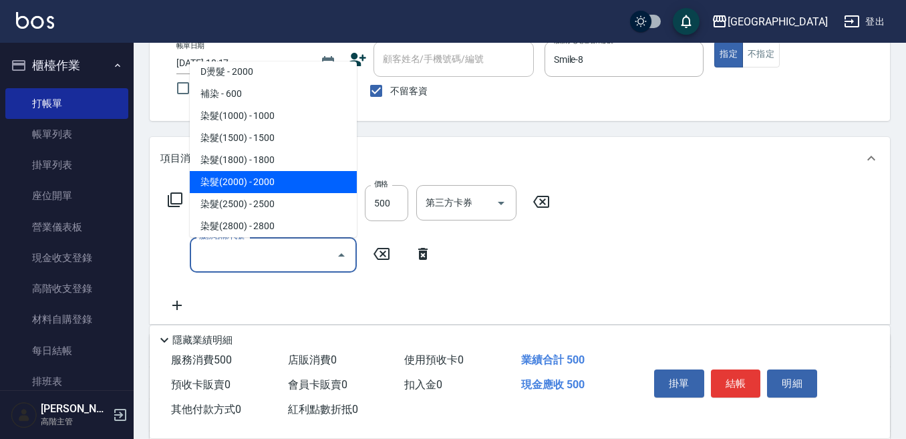
click at [289, 184] on span "染髮(2000) - 2000" at bounding box center [273, 182] width 167 height 22
type input "染髮(2000)(504)"
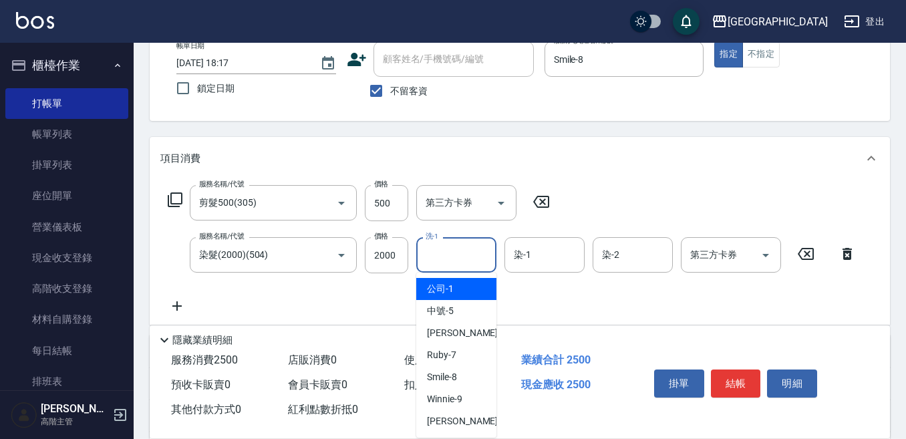
click at [443, 256] on input "洗-1" at bounding box center [456, 254] width 68 height 23
type input "Smile-8"
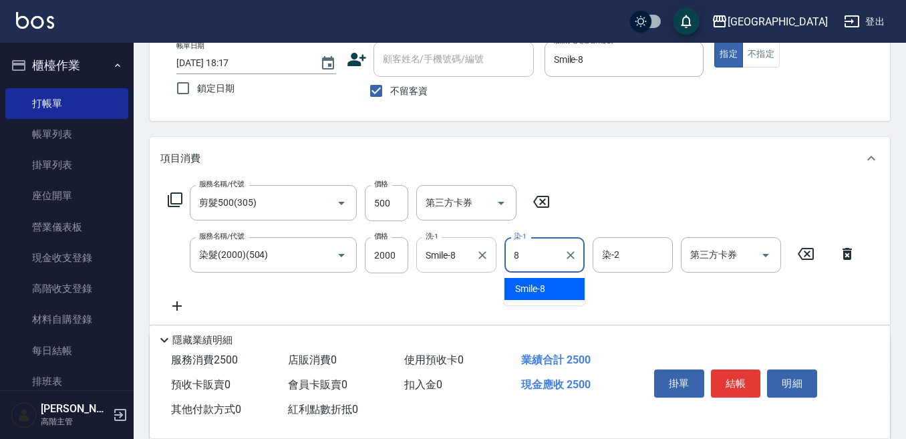
type input "Smile-8"
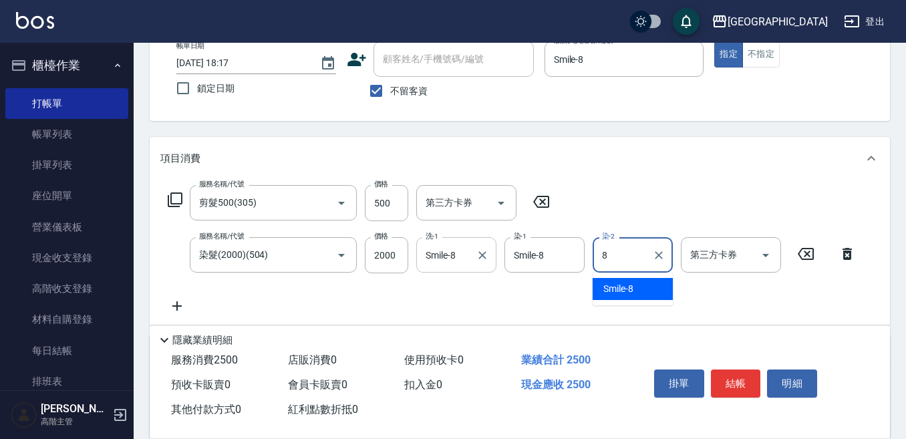
type input "Smile-8"
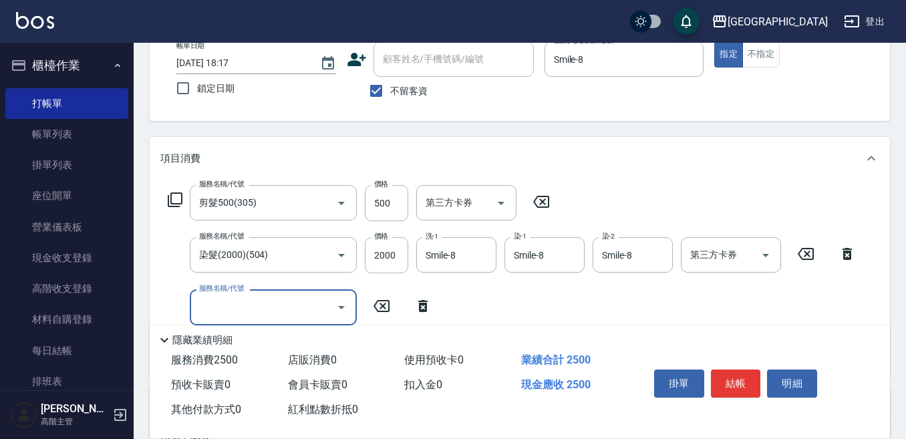
scroll to position [15, 0]
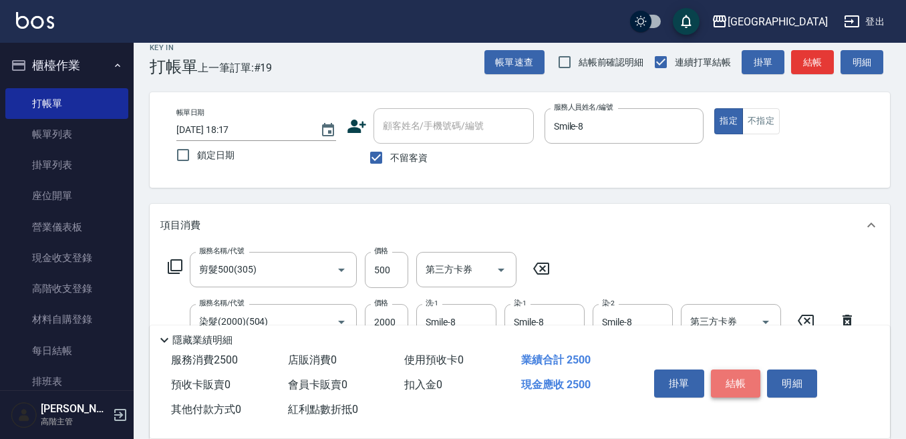
click at [742, 375] on button "結帳" at bounding box center [736, 383] width 50 height 28
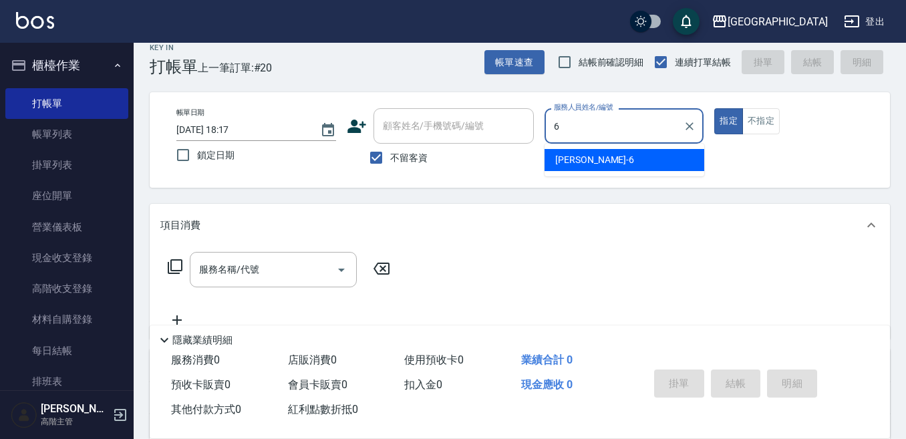
type input "Judy-6"
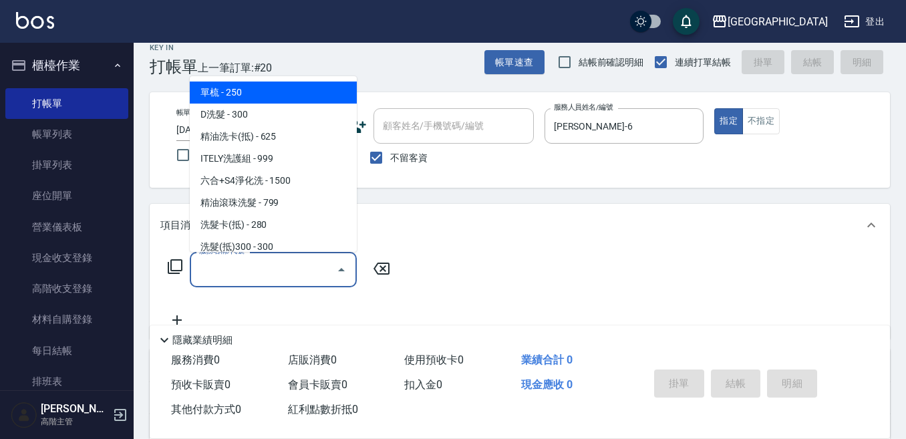
click at [232, 270] on input "服務名稱/代號" at bounding box center [263, 269] width 135 height 23
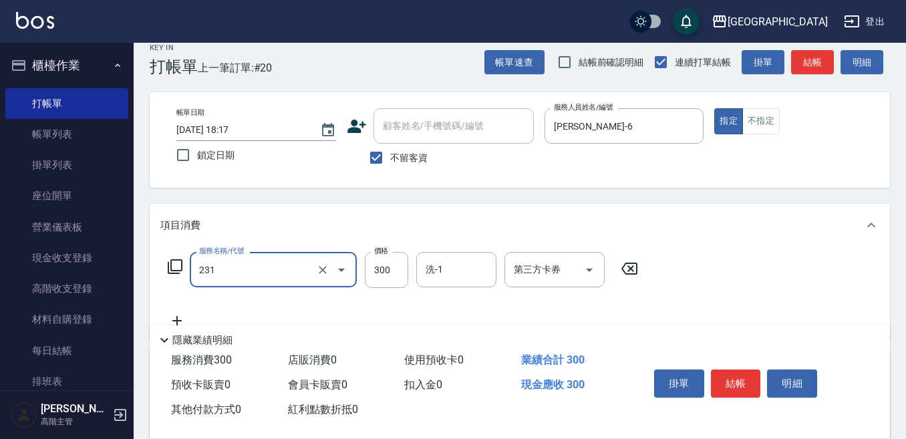
type input "洗髮(抵)300(231)"
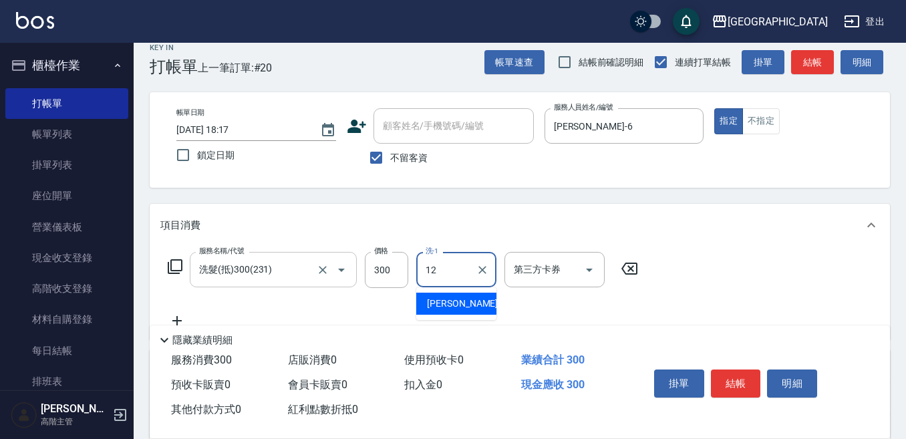
type input "Emily-12"
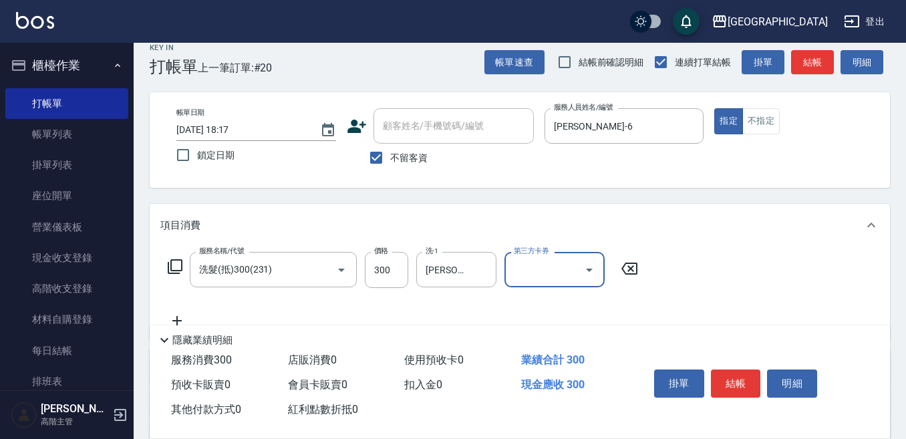
click at [521, 269] on input "第三方卡券" at bounding box center [544, 269] width 68 height 23
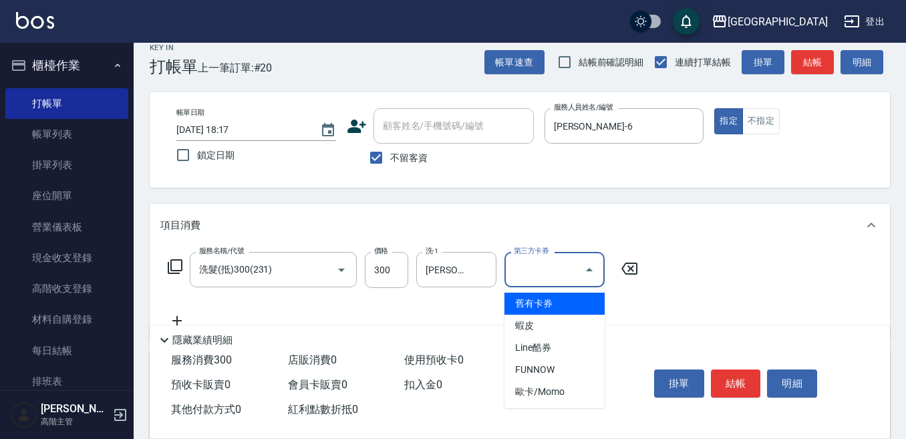
click at [534, 300] on span "舊有卡券" at bounding box center [554, 304] width 100 height 22
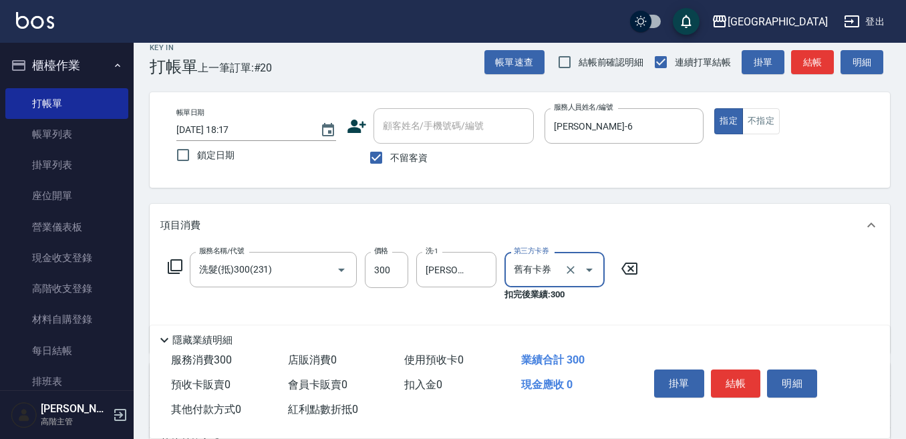
type input "舊有卡券"
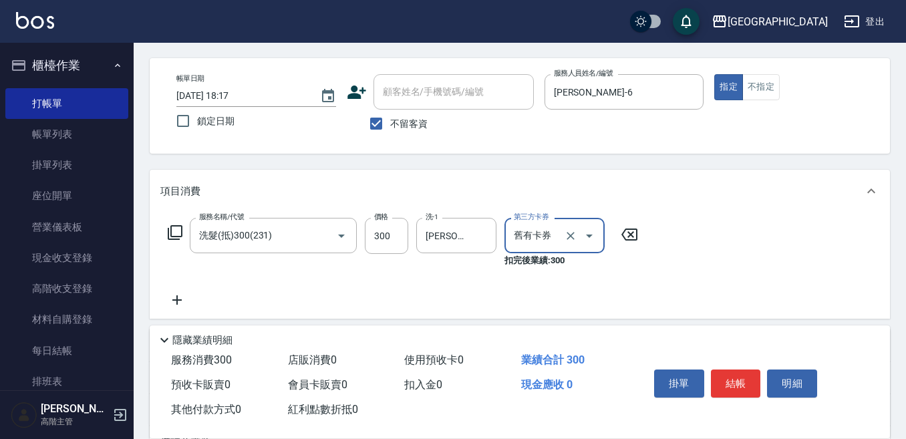
scroll to position [82, 0]
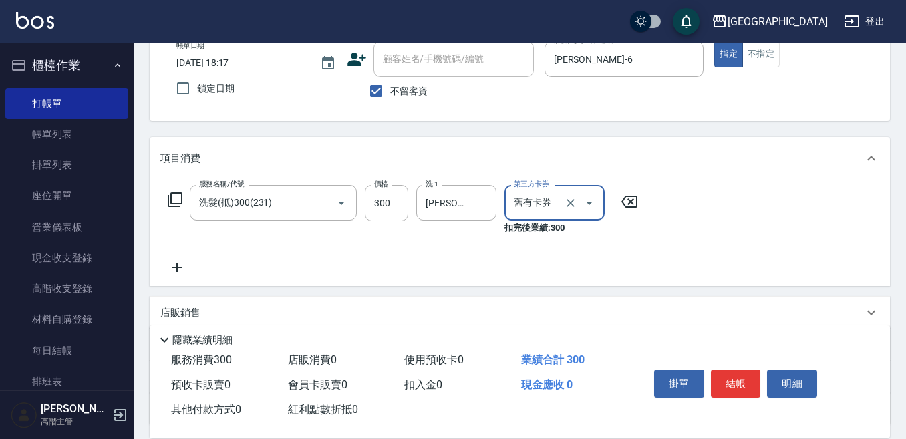
click at [177, 267] on icon at bounding box center [176, 267] width 9 height 9
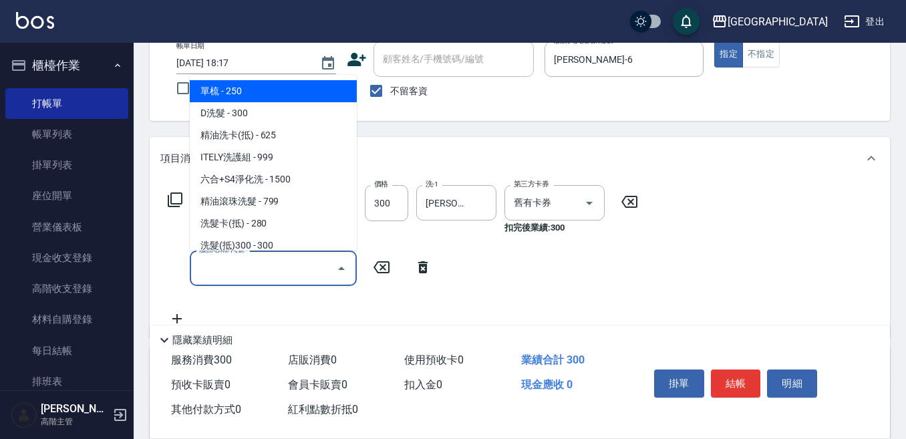
drag, startPoint x: 203, startPoint y: 270, endPoint x: 211, endPoint y: 271, distance: 8.1
click at [204, 270] on input "服務名稱/代號" at bounding box center [263, 268] width 135 height 23
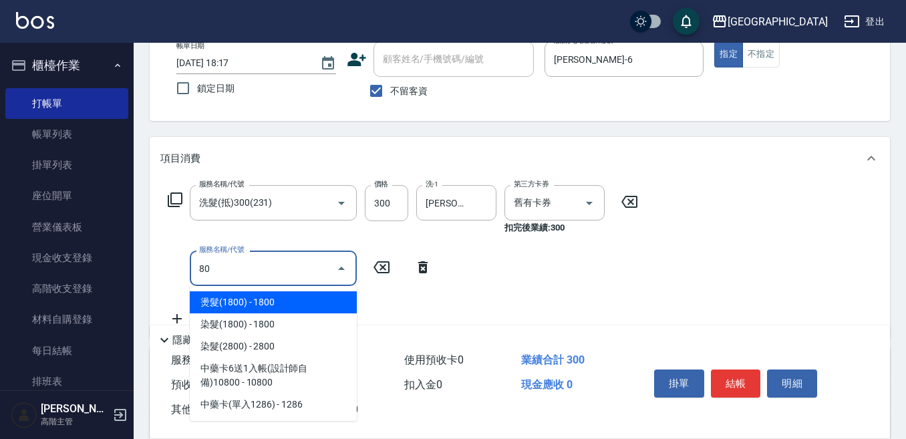
type input "800"
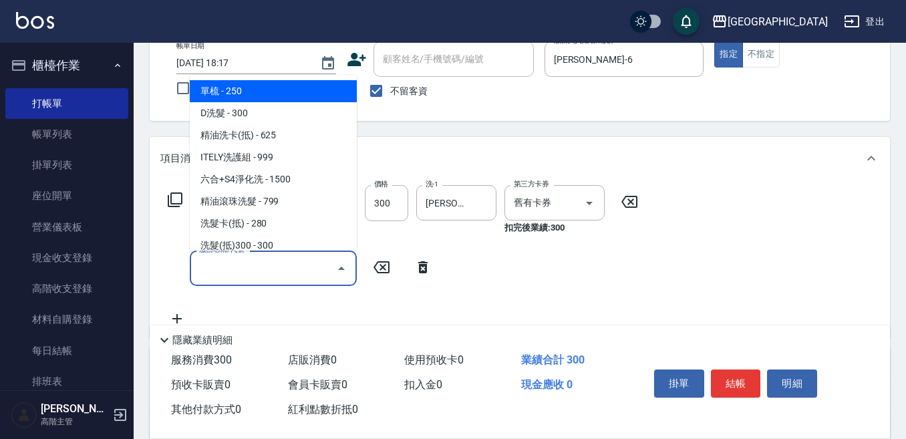
type input "="
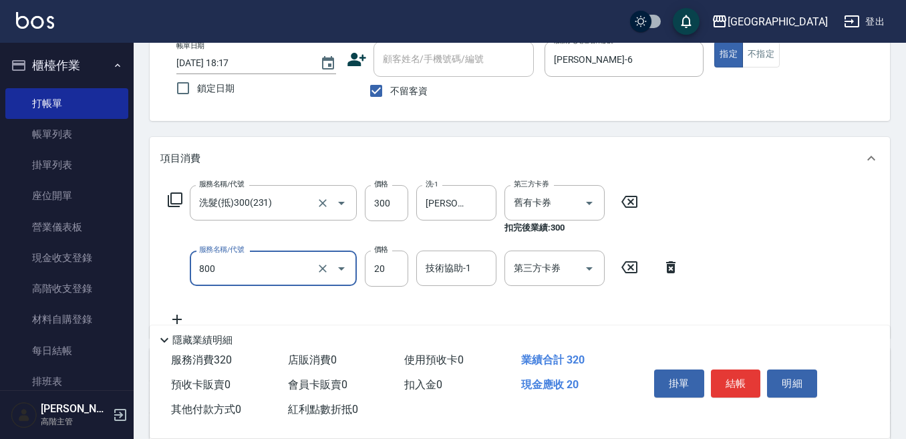
type input "潤絲精(800)"
type input "10"
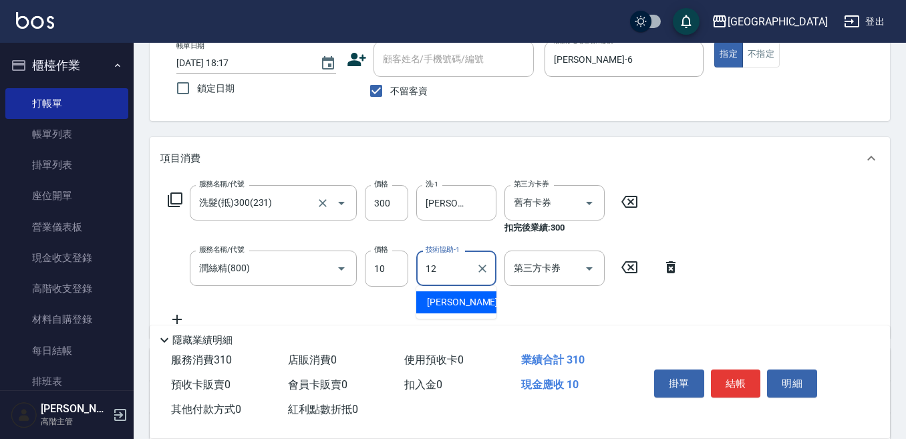
type input "Emily-12"
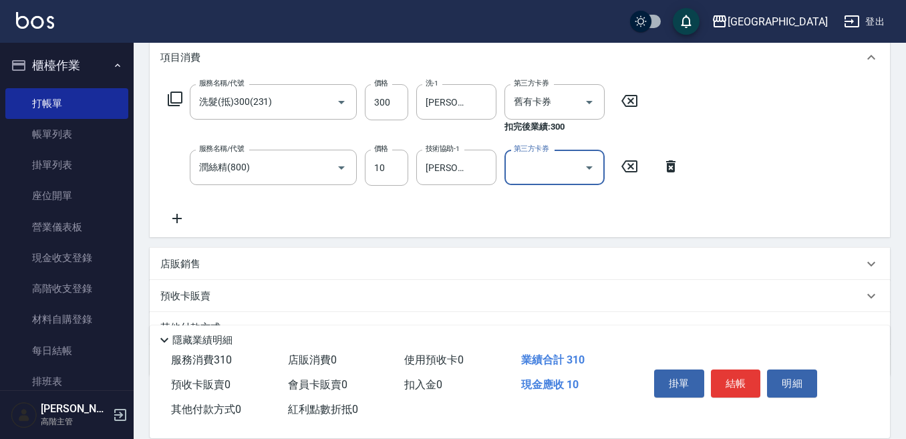
scroll to position [216, 0]
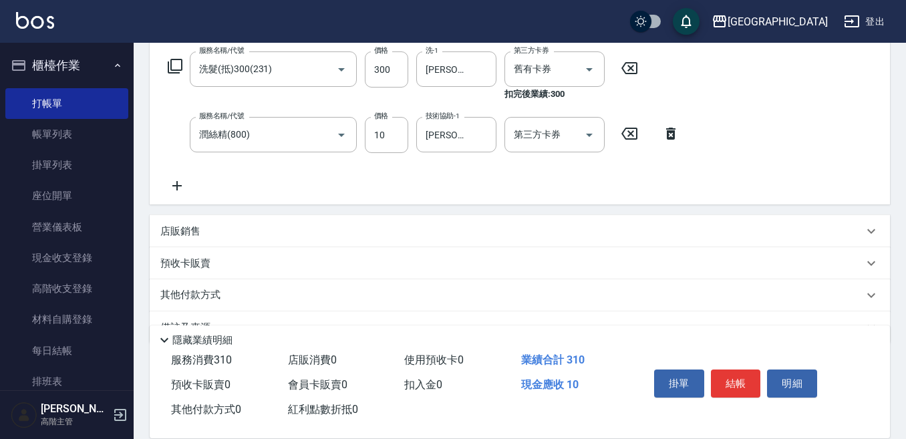
click at [177, 262] on p "預收卡販賣" at bounding box center [185, 264] width 50 height 14
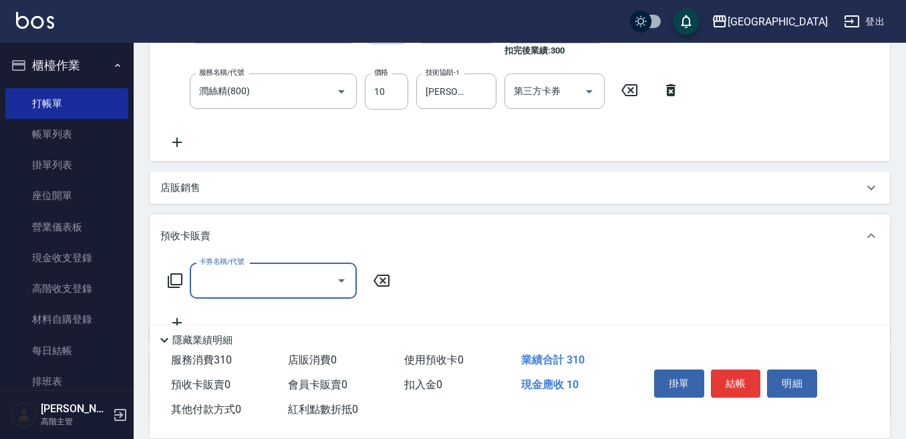
scroll to position [283, 0]
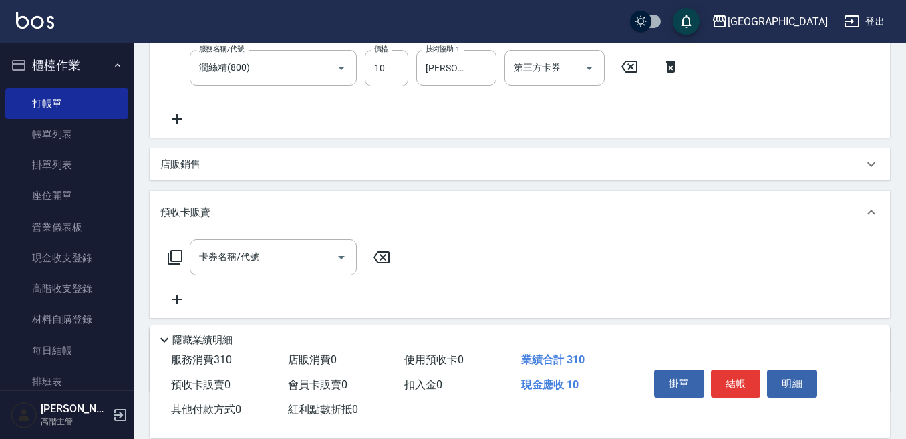
click at [177, 259] on icon at bounding box center [175, 257] width 16 height 16
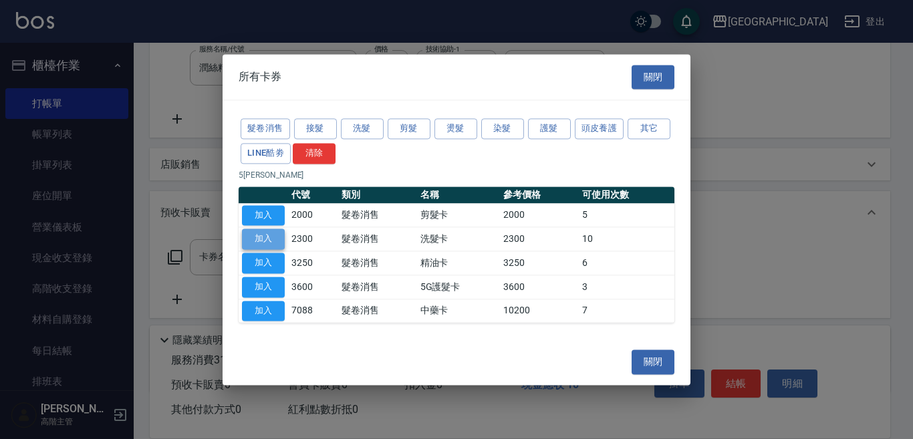
click at [263, 237] on button "加入" at bounding box center [263, 239] width 43 height 21
type input "洗髮卡(2300)"
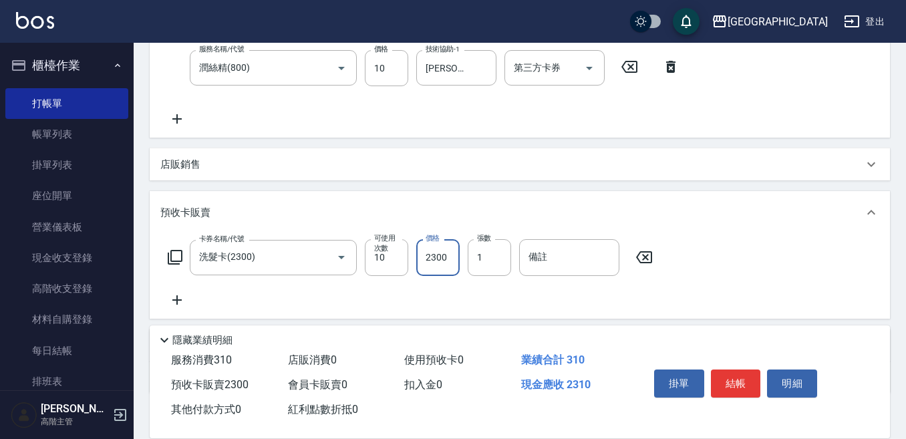
click at [435, 263] on input "2300" at bounding box center [437, 257] width 43 height 36
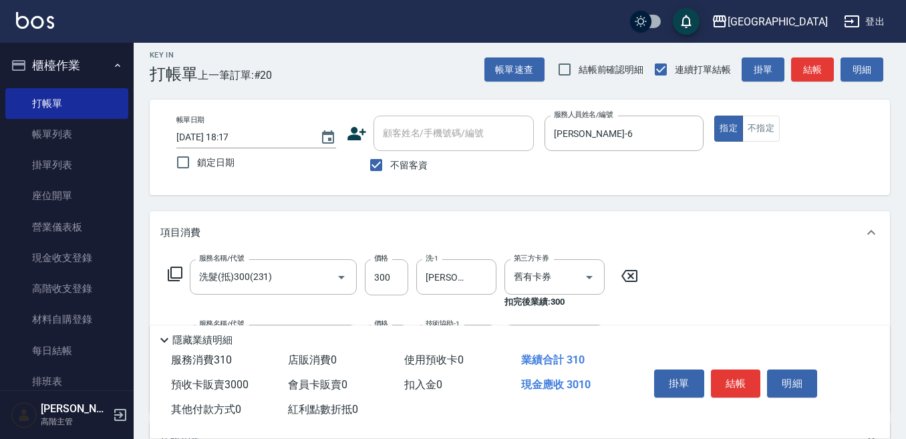
scroll to position [0, 0]
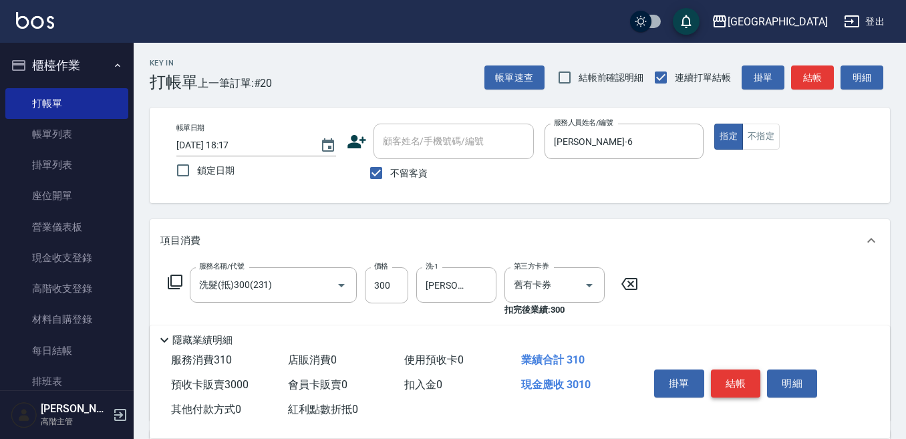
type input "3000"
drag, startPoint x: 739, startPoint y: 373, endPoint x: 737, endPoint y: 348, distance: 24.8
click at [738, 372] on button "結帳" at bounding box center [736, 383] width 50 height 28
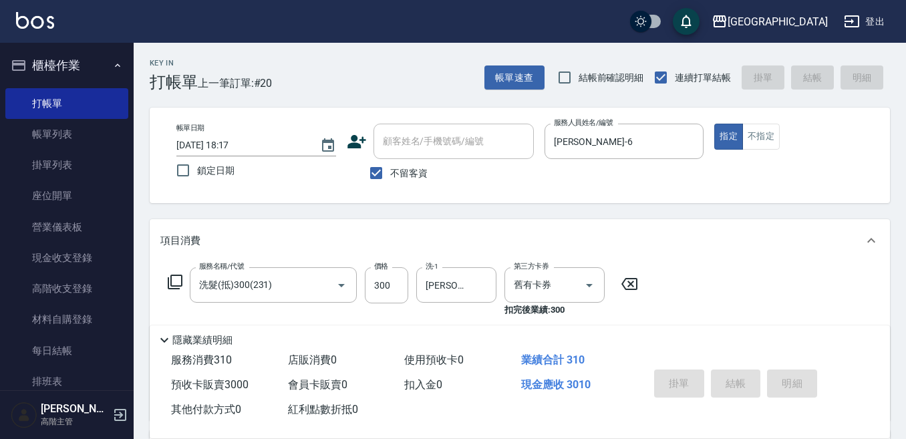
type input "2025/08/16 18:18"
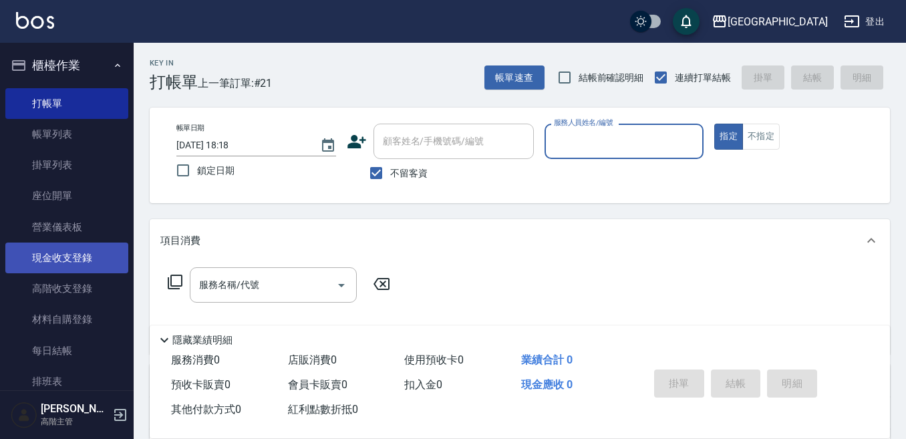
click at [78, 259] on link "現金收支登錄" at bounding box center [66, 258] width 123 height 31
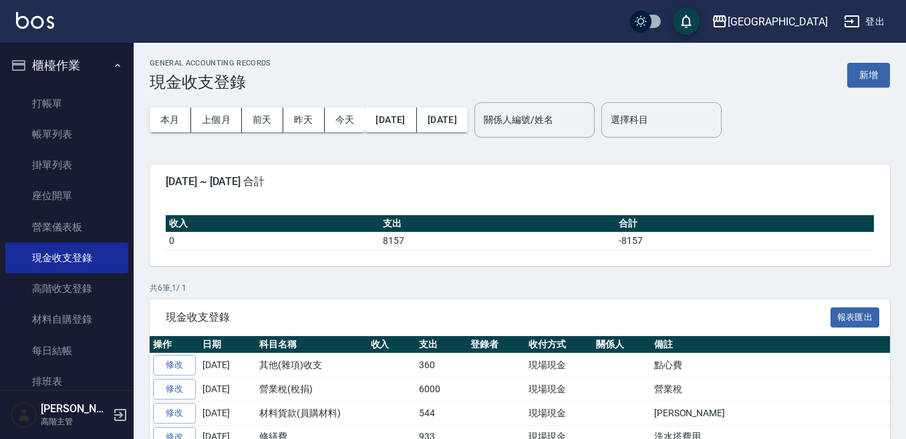
scroll to position [110, 0]
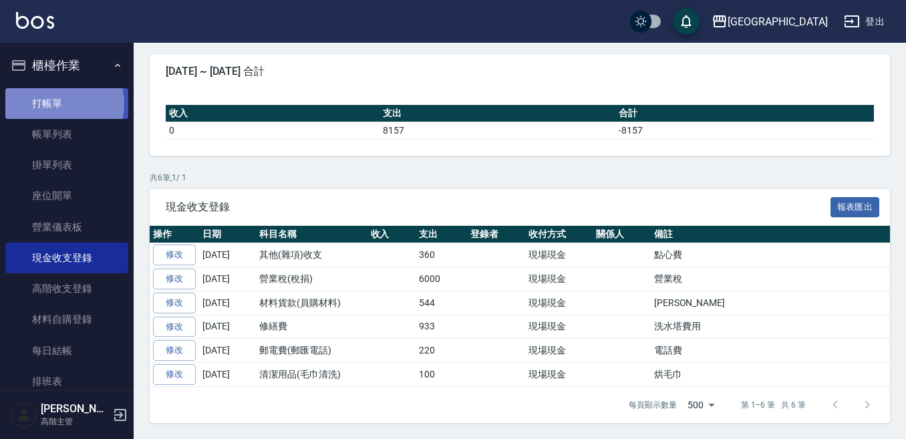
click at [54, 104] on link "打帳單" at bounding box center [66, 103] width 123 height 31
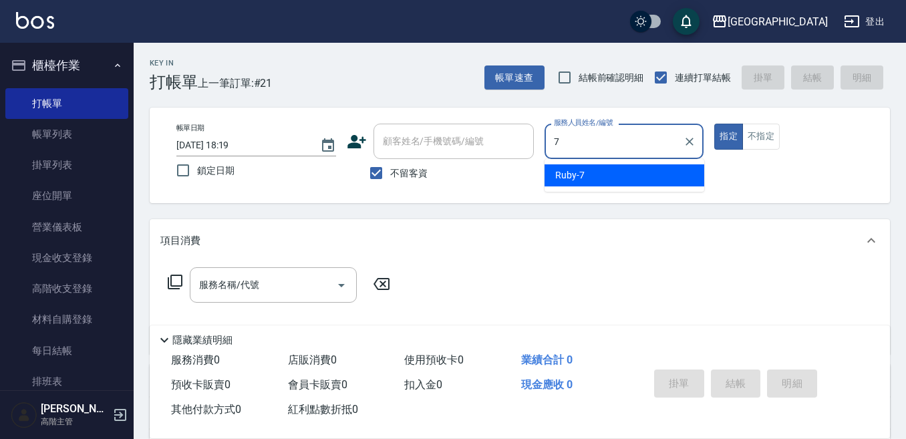
type input "Ruby-7"
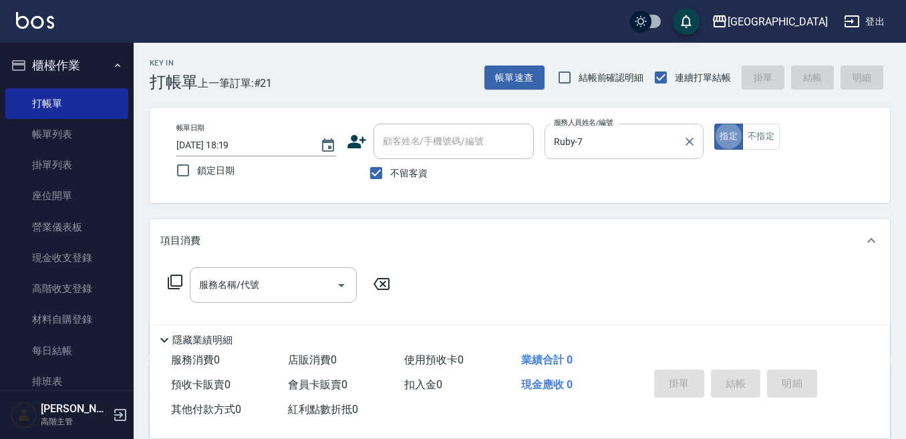
type button "true"
drag, startPoint x: 755, startPoint y: 139, endPoint x: 732, endPoint y: 144, distance: 23.3
click at [752, 139] on button "不指定" at bounding box center [760, 137] width 37 height 26
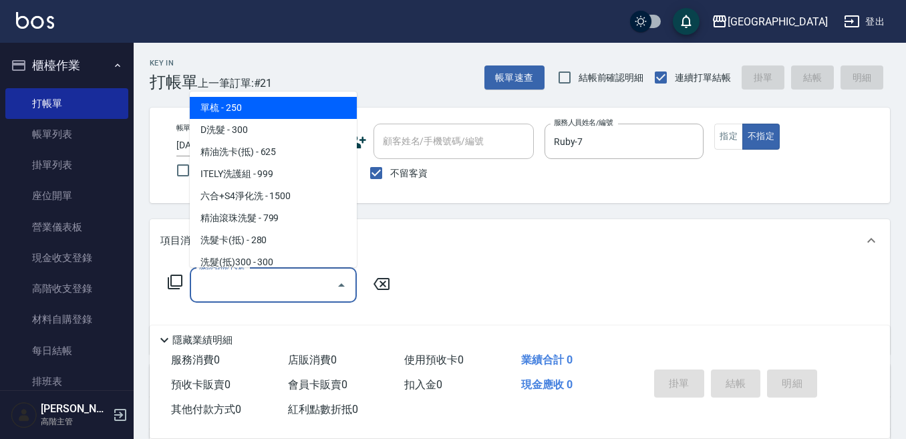
click at [270, 274] on input "服務名稱/代號" at bounding box center [263, 284] width 135 height 23
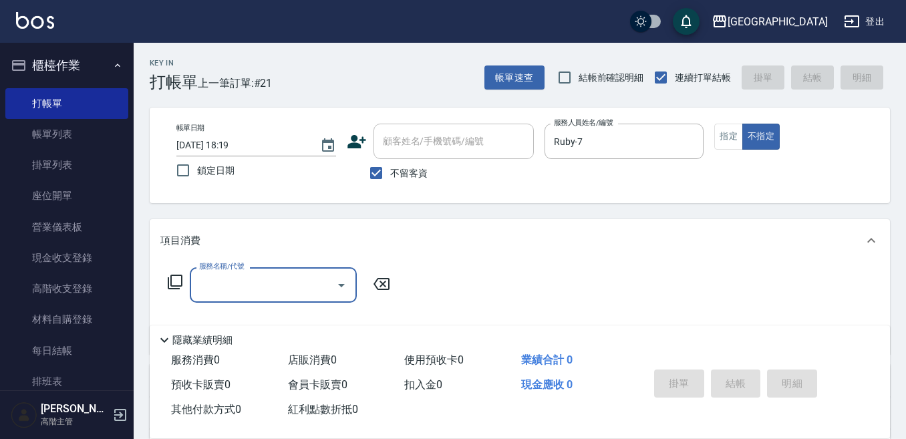
click at [206, 287] on input "服務名稱/代號" at bounding box center [263, 284] width 135 height 23
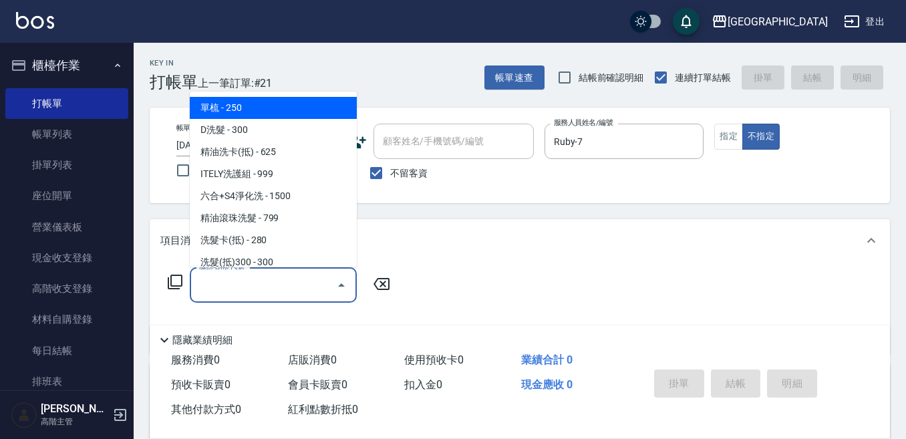
click at [210, 283] on input "服務名稱/代號" at bounding box center [263, 284] width 135 height 23
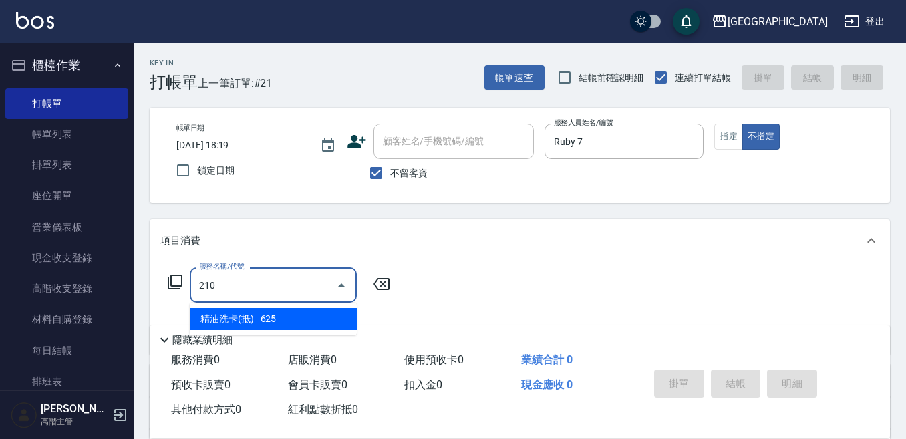
click at [243, 320] on span "精油洗卡(抵) - 625" at bounding box center [273, 319] width 167 height 22
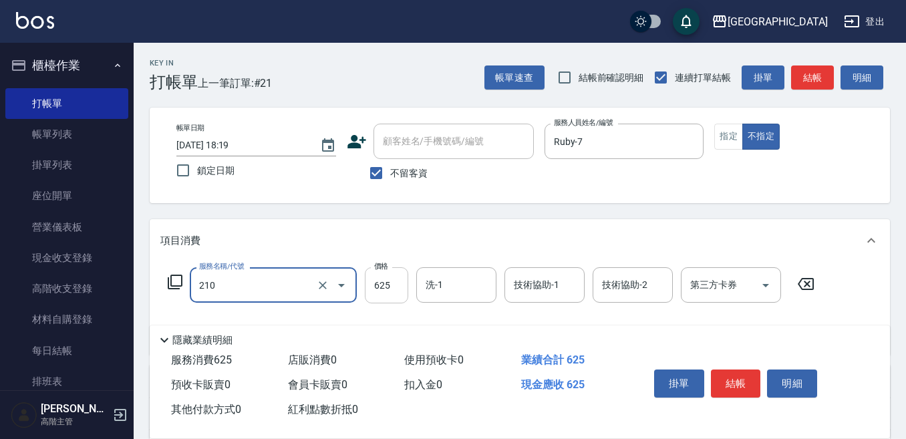
type input "精油洗卡(抵)(210)"
click at [385, 283] on input "625" at bounding box center [386, 285] width 43 height 36
type input "666"
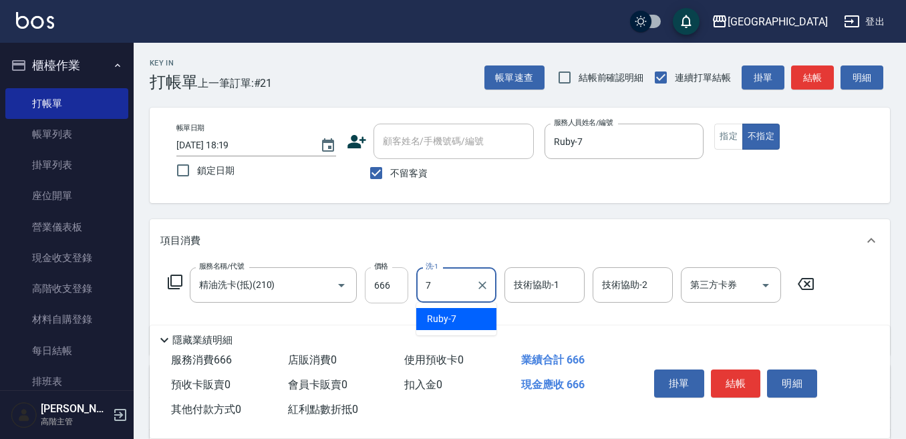
type input "Ruby-7"
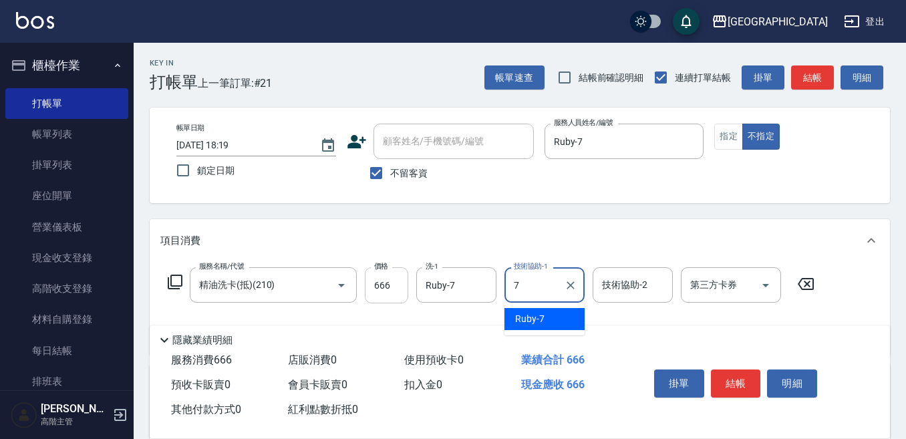
type input "Ruby-7"
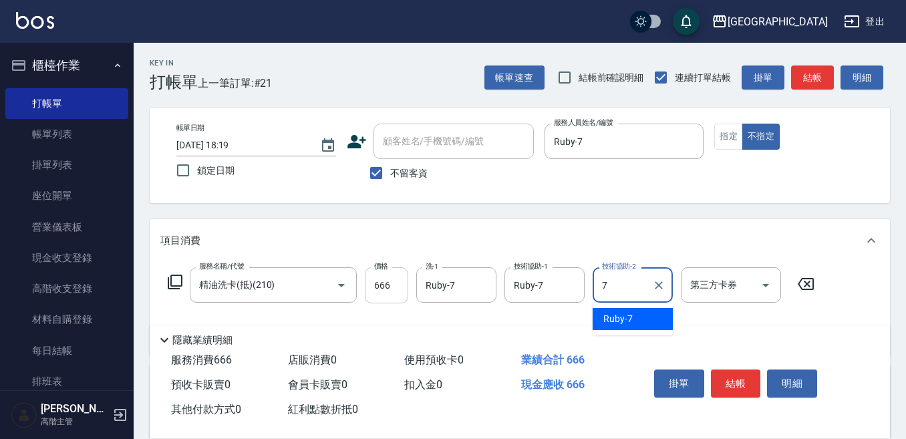
type input "Ruby-7"
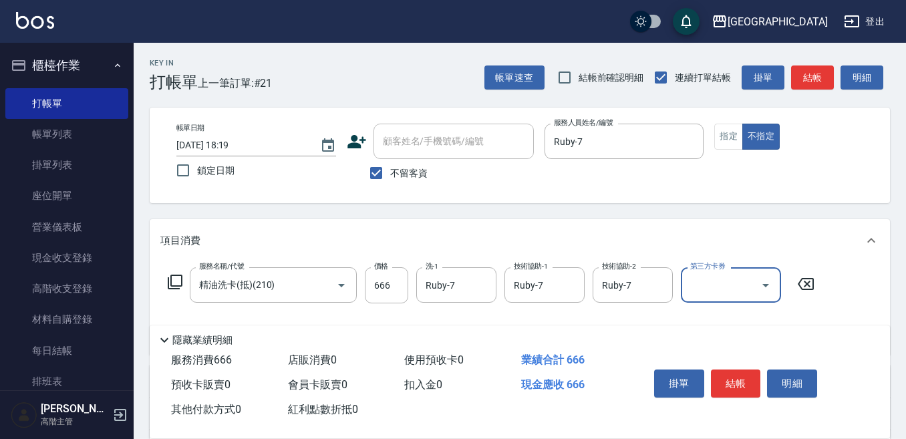
click at [708, 286] on input "第三方卡券" at bounding box center [721, 284] width 68 height 23
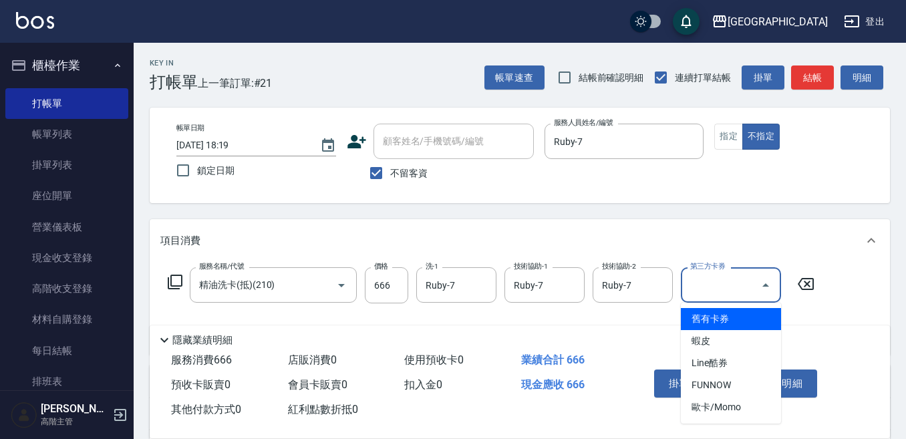
click at [696, 313] on span "舊有卡券" at bounding box center [731, 319] width 100 height 22
type input "舊有卡券"
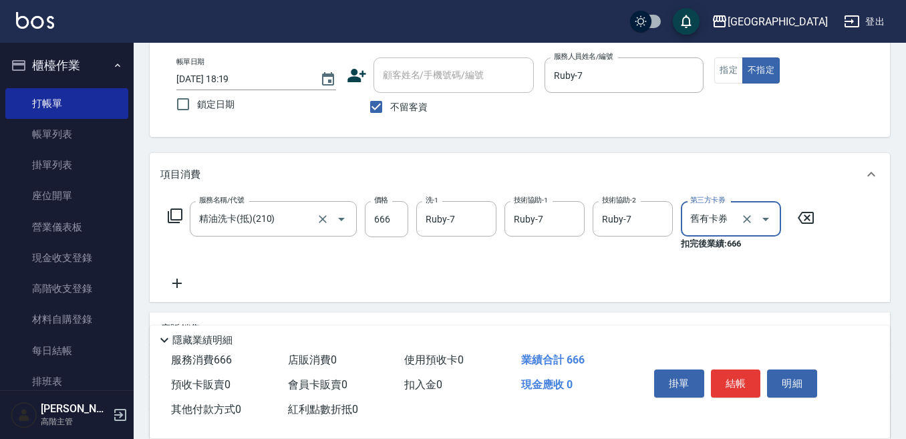
scroll to position [67, 0]
click at [182, 277] on icon at bounding box center [176, 283] width 33 height 16
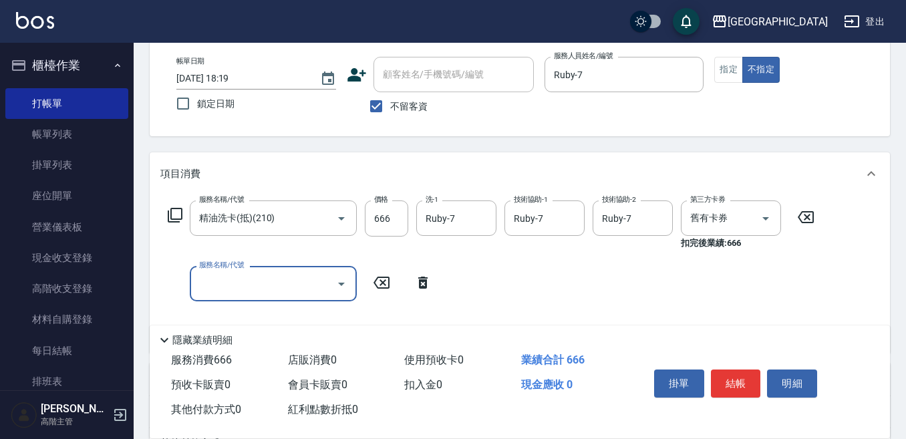
drag, startPoint x: 182, startPoint y: 277, endPoint x: 201, endPoint y: 282, distance: 19.3
click at [200, 283] on input "服務名稱/代號" at bounding box center [263, 283] width 135 height 23
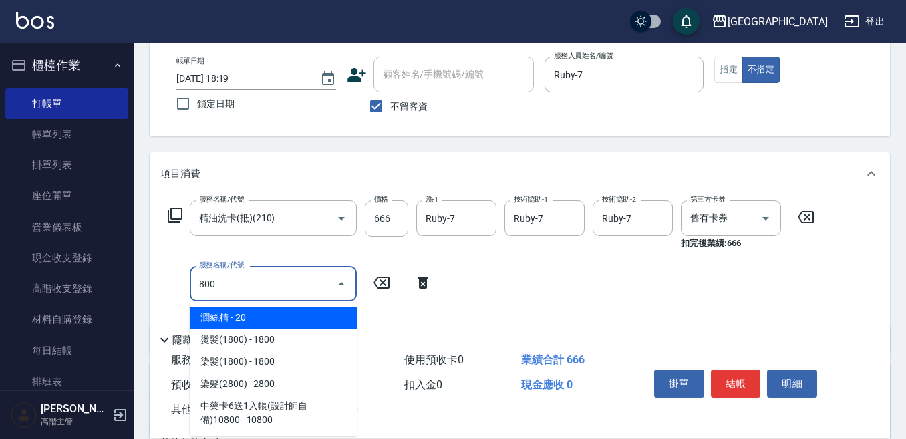
type input "潤絲精(800)"
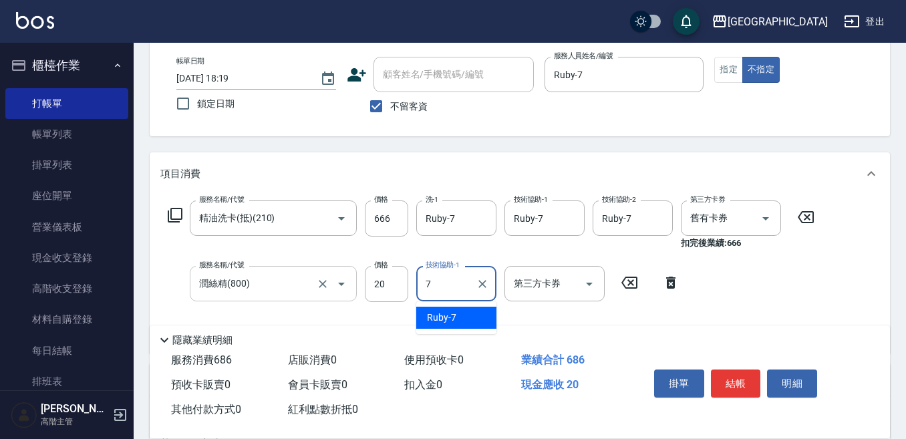
type input "Ruby-7"
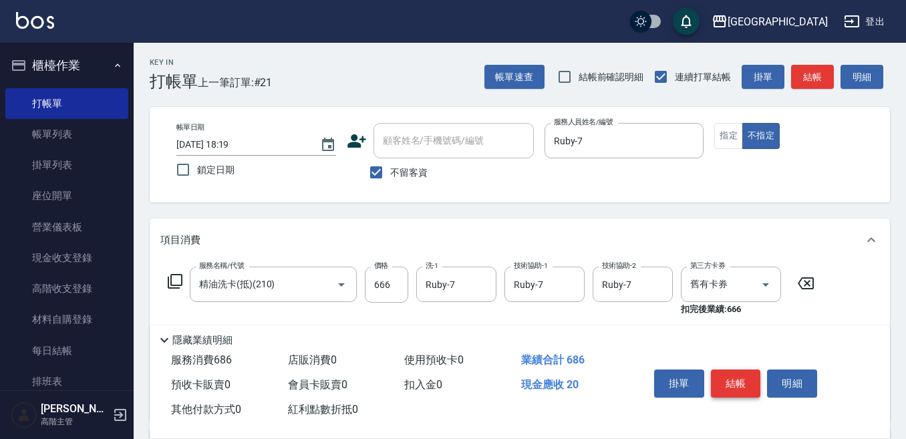
scroll to position [0, 0]
click at [743, 371] on button "結帳" at bounding box center [736, 383] width 50 height 28
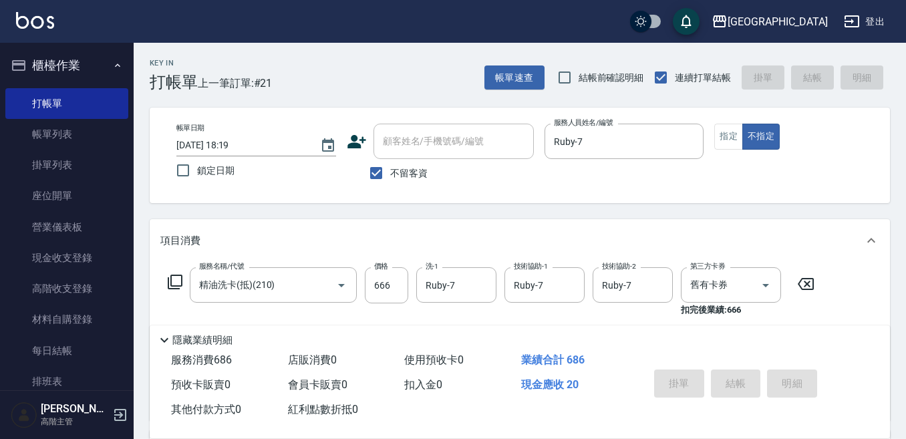
type input "2025/08/16 18:20"
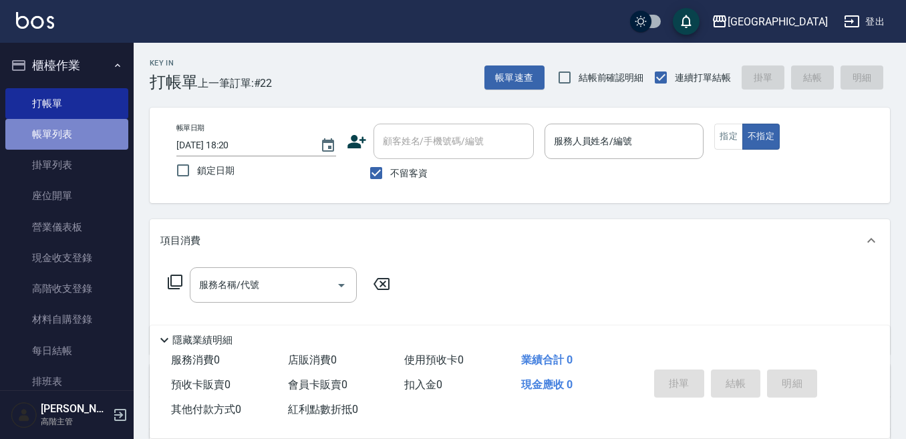
click at [78, 139] on link "帳單列表" at bounding box center [66, 134] width 123 height 31
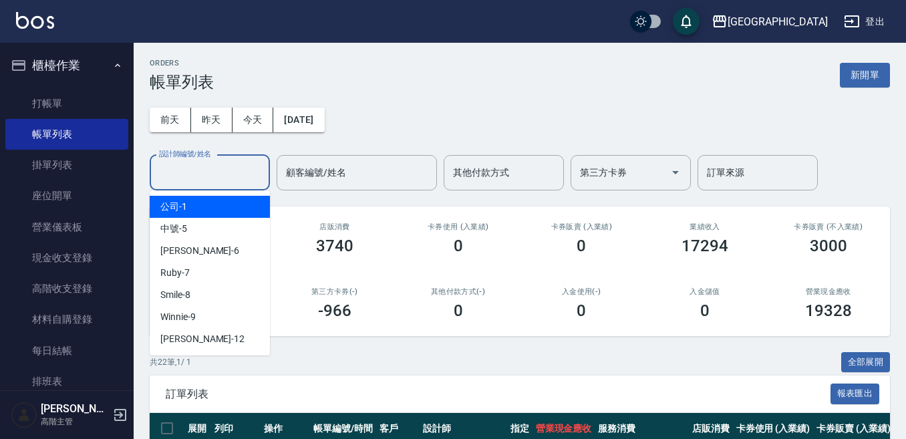
drag, startPoint x: 178, startPoint y: 182, endPoint x: 191, endPoint y: 144, distance: 40.8
click at [182, 174] on input "設計師編號/姓名" at bounding box center [210, 172] width 108 height 23
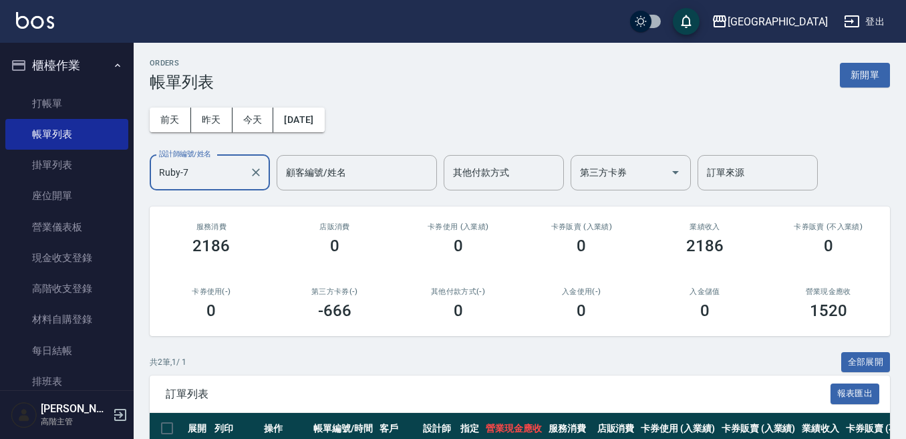
type input "Ruby-7"
drag, startPoint x: 191, startPoint y: 152, endPoint x: 428, endPoint y: 82, distance: 246.5
click at [428, 82] on div "ORDERS 帳單列表 新開單" at bounding box center [520, 75] width 740 height 33
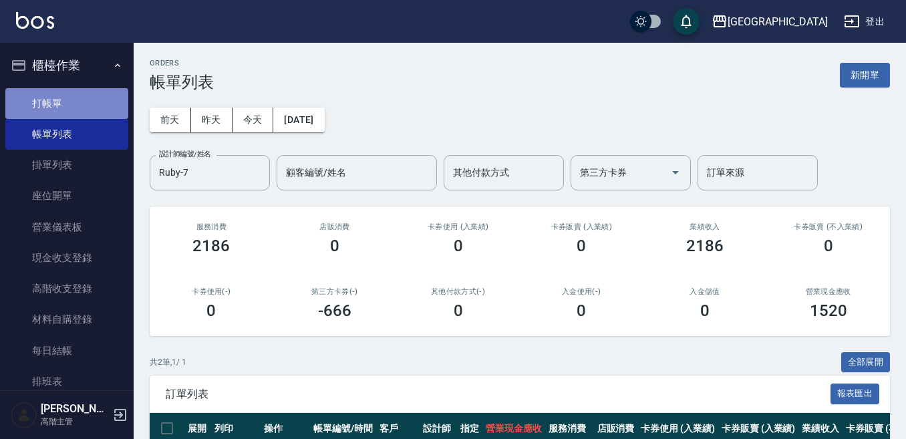
click at [79, 100] on link "打帳單" at bounding box center [66, 103] width 123 height 31
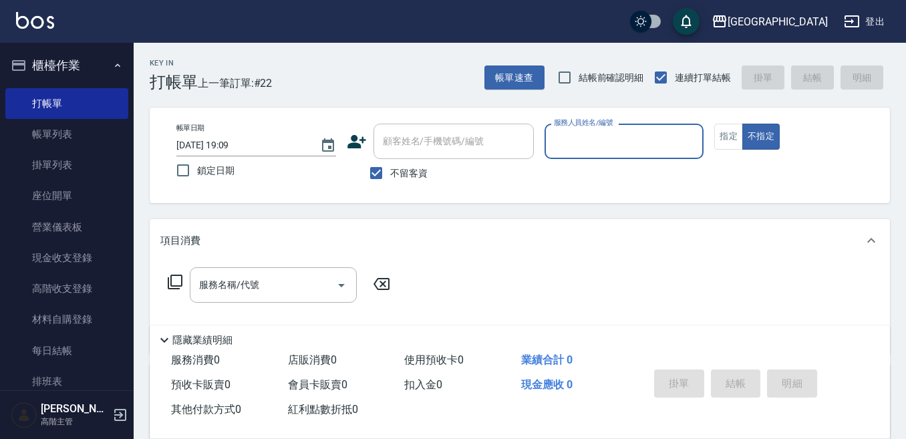
drag, startPoint x: 565, startPoint y: 126, endPoint x: 567, endPoint y: 145, distance: 18.8
click at [565, 128] on label "服務人員姓名/編號" at bounding box center [583, 123] width 59 height 10
click at [565, 130] on input "服務人員姓名/編號" at bounding box center [625, 141] width 148 height 23
click at [742, 124] on button "不指定" at bounding box center [760, 137] width 37 height 26
drag, startPoint x: 567, startPoint y: 159, endPoint x: 571, endPoint y: 146, distance: 14.0
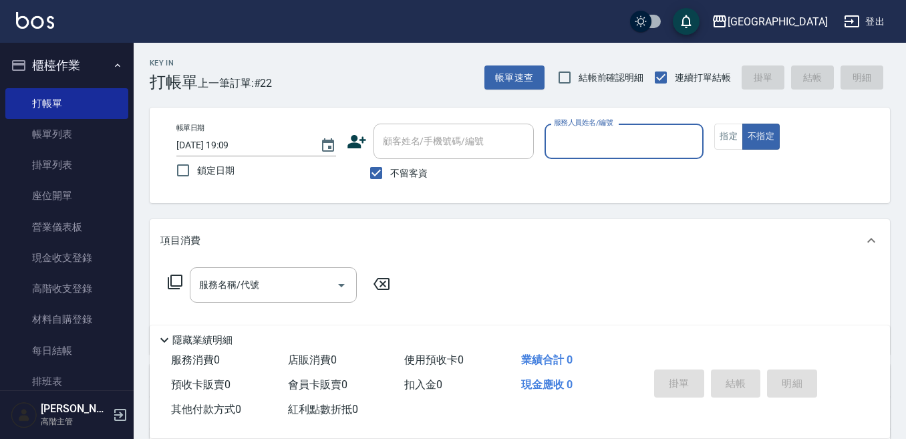
click at [570, 151] on div "服務人員姓名/編號" at bounding box center [625, 141] width 160 height 35
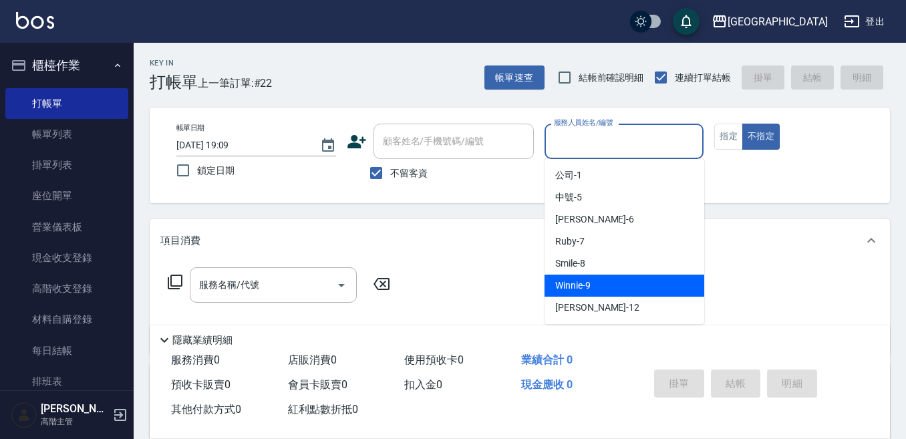
drag, startPoint x: 588, startPoint y: 284, endPoint x: 617, endPoint y: 251, distance: 44.5
click at [589, 283] on span "Winnie -9" at bounding box center [572, 286] width 35 height 14
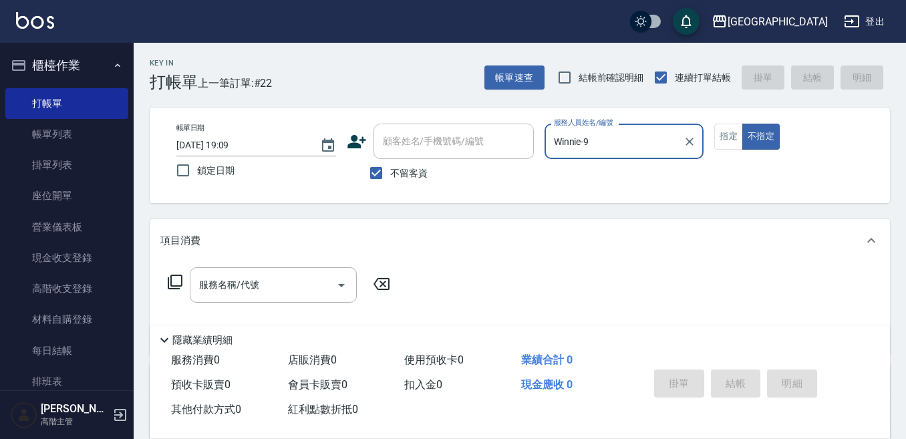
type input "Winnie-9"
click at [729, 134] on button "指定" at bounding box center [728, 137] width 29 height 26
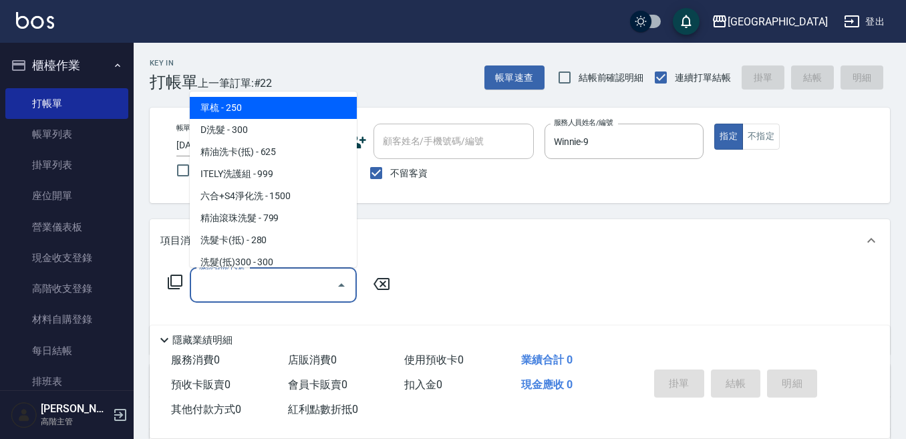
drag, startPoint x: 267, startPoint y: 283, endPoint x: 273, endPoint y: 279, distance: 7.6
click at [273, 279] on input "服務名稱/代號" at bounding box center [263, 284] width 135 height 23
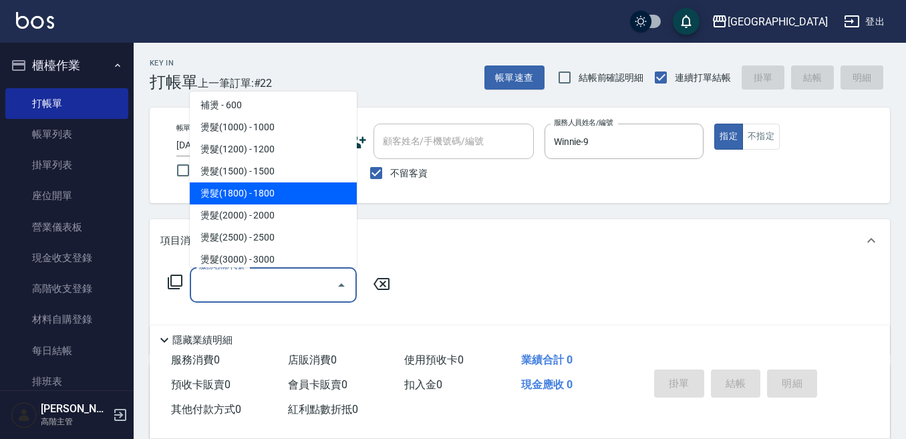
scroll to position [401, 0]
drag, startPoint x: 296, startPoint y: 200, endPoint x: 319, endPoint y: 197, distance: 23.0
click at [301, 196] on span "燙髮(2000) - 2000" at bounding box center [273, 192] width 167 height 22
type input "燙髮(2000)(405)"
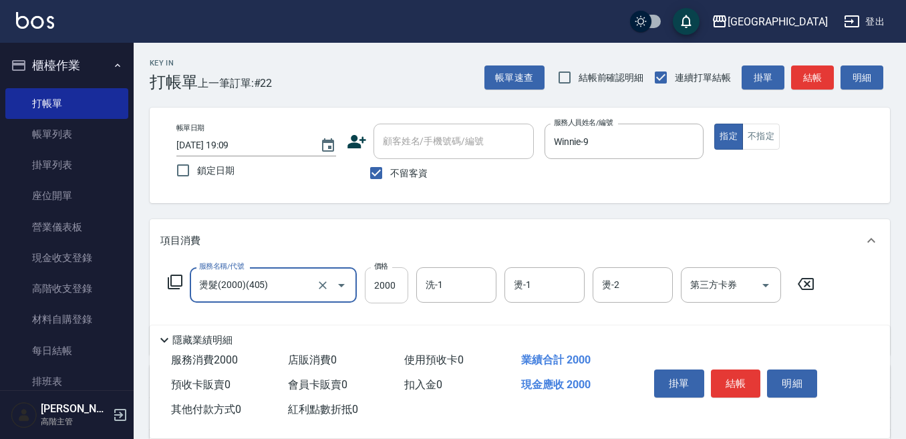
click at [387, 278] on input "2000" at bounding box center [386, 285] width 43 height 36
type input "2200"
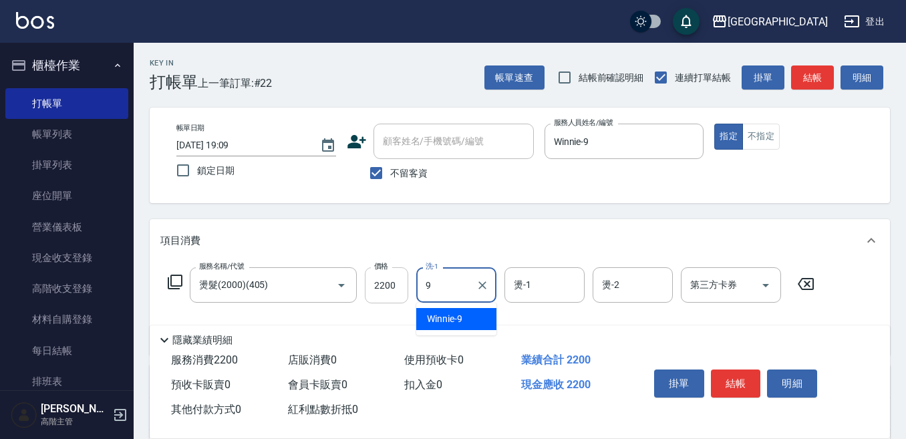
type input "Winnie-9"
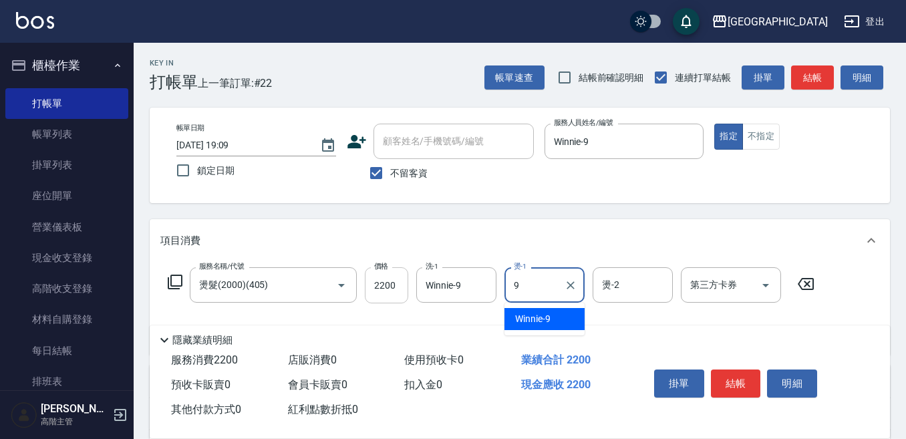
type input "Winnie-9"
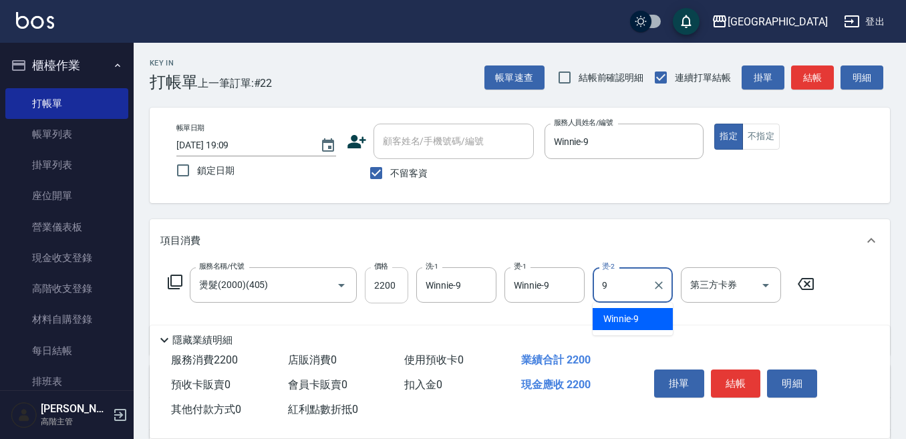
type input "Winnie-9"
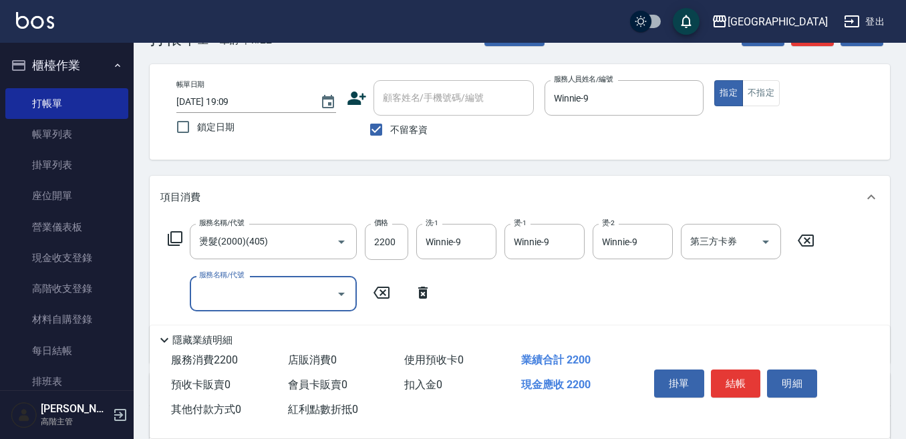
scroll to position [67, 0]
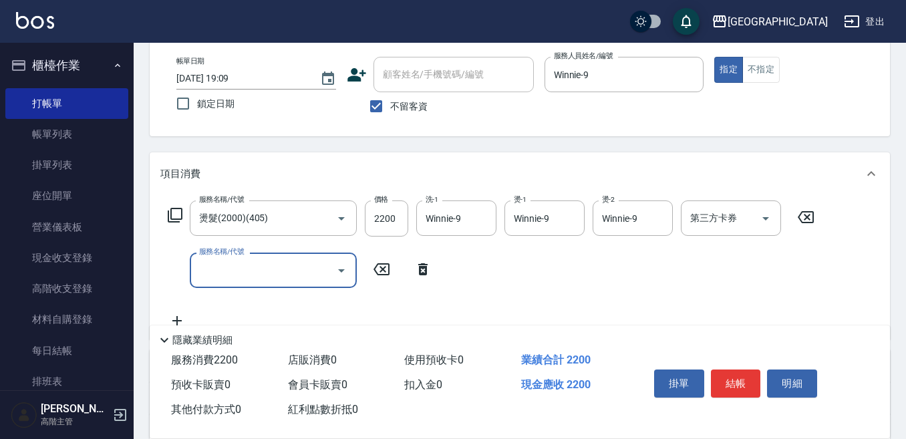
click at [151, 257] on div "服務名稱/代號 燙髮(2000)(405) 服務名稱/代號 價格 2200 價格 洗-1 Winnie-9 洗-1 燙-1 Winnie-9 燙-1 燙-2 …" at bounding box center [520, 267] width 740 height 144
drag, startPoint x: 193, startPoint y: 263, endPoint x: 200, endPoint y: 261, distance: 7.5
click at [196, 261] on div "服務名稱/代號" at bounding box center [273, 270] width 167 height 35
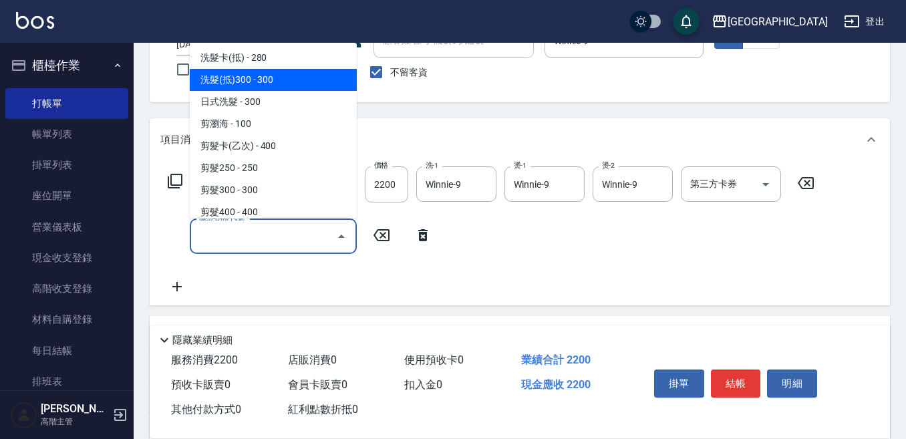
scroll to position [134, 0]
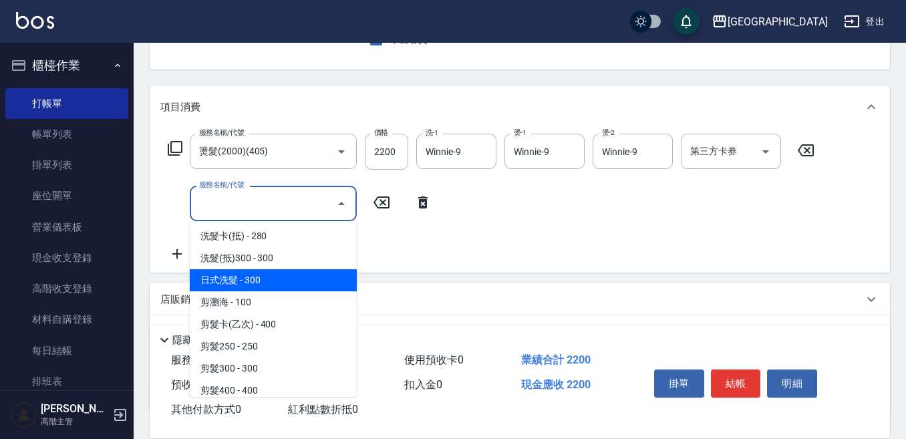
click at [176, 216] on div "服務名稱/代號 服務名稱/代號" at bounding box center [299, 203] width 279 height 35
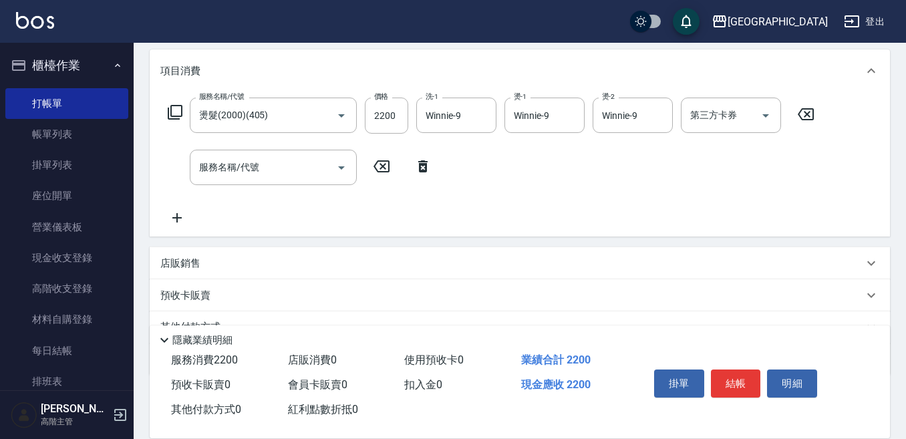
scroll to position [200, 0]
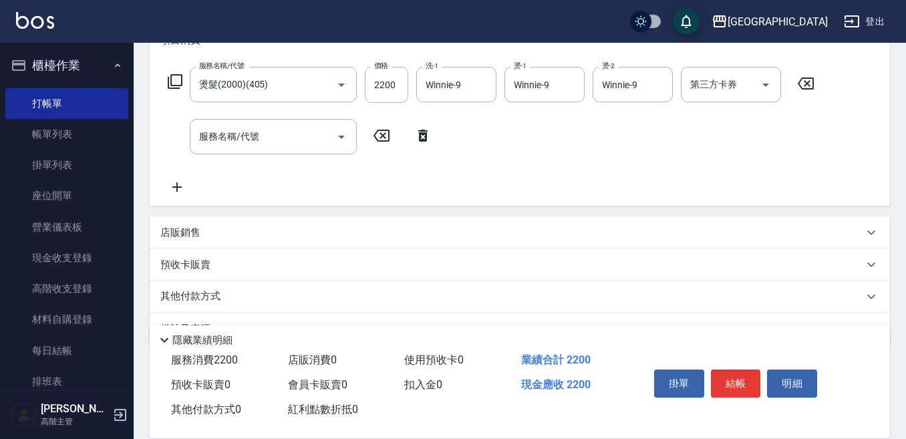
click at [190, 230] on p "店販銷售" at bounding box center [180, 233] width 40 height 14
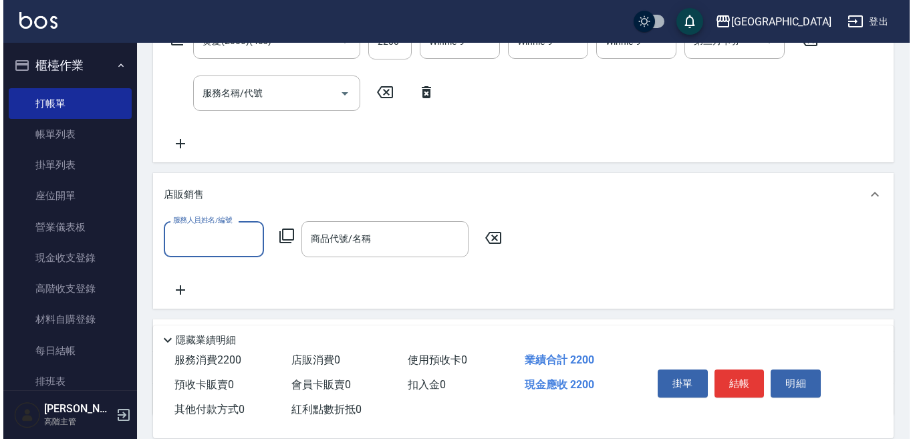
scroll to position [267, 0]
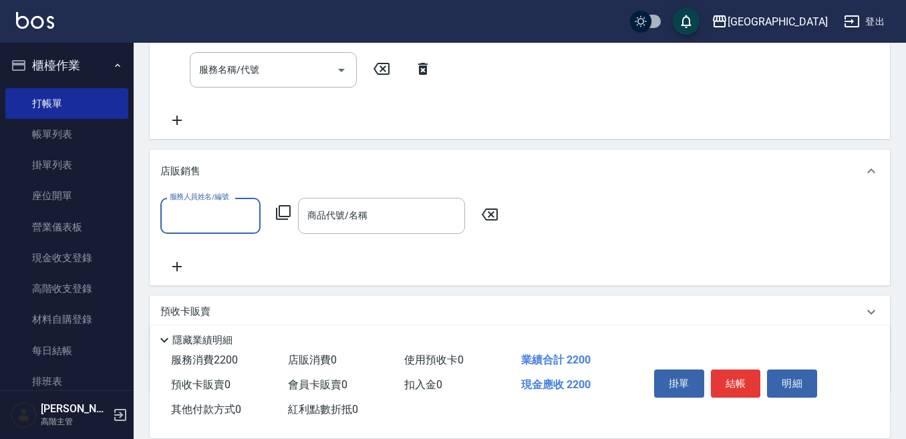
click at [179, 220] on input "服務人員姓名/編號" at bounding box center [210, 215] width 88 height 23
type input "Winnie-9"
click at [283, 206] on icon at bounding box center [283, 212] width 15 height 15
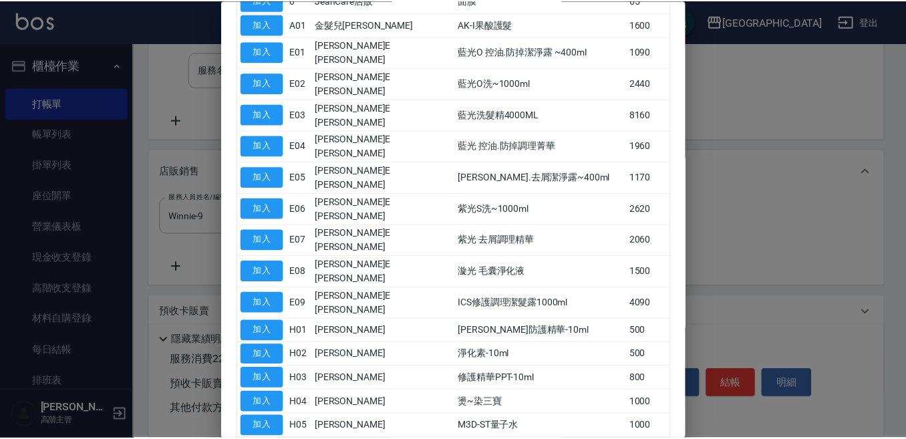
scroll to position [200, 0]
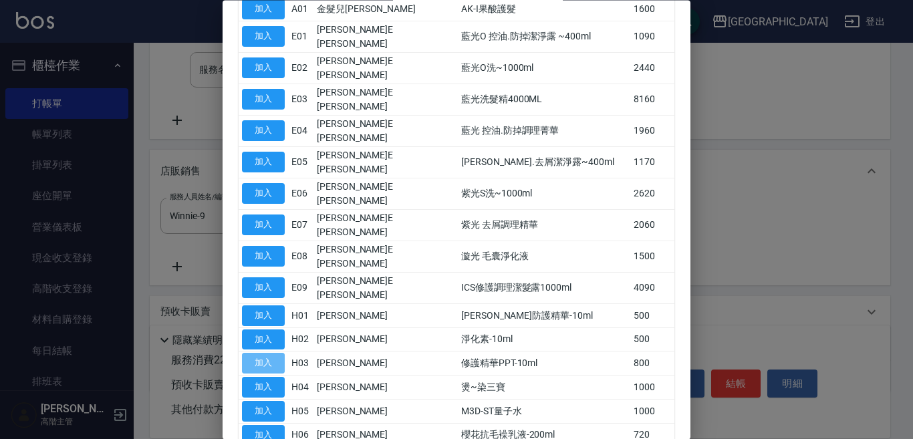
drag, startPoint x: 270, startPoint y: 269, endPoint x: 291, endPoint y: 266, distance: 21.0
click at [270, 353] on button "加入" at bounding box center [263, 363] width 43 height 21
type input "修護精華PPT-10ml"
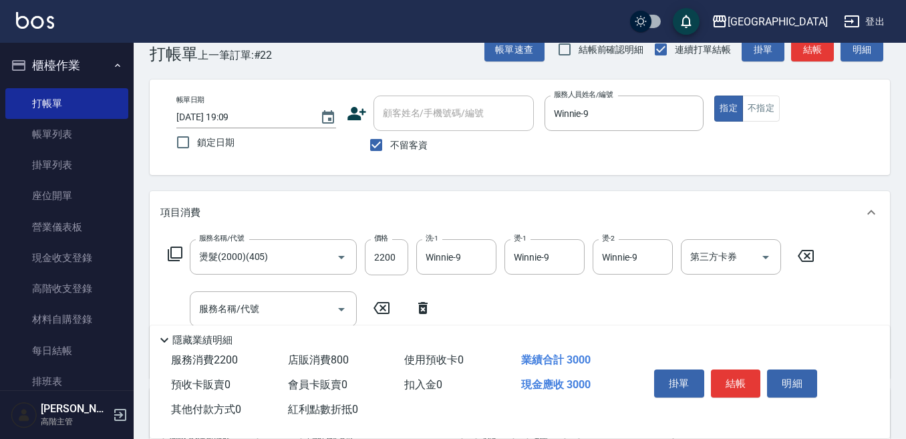
scroll to position [0, 0]
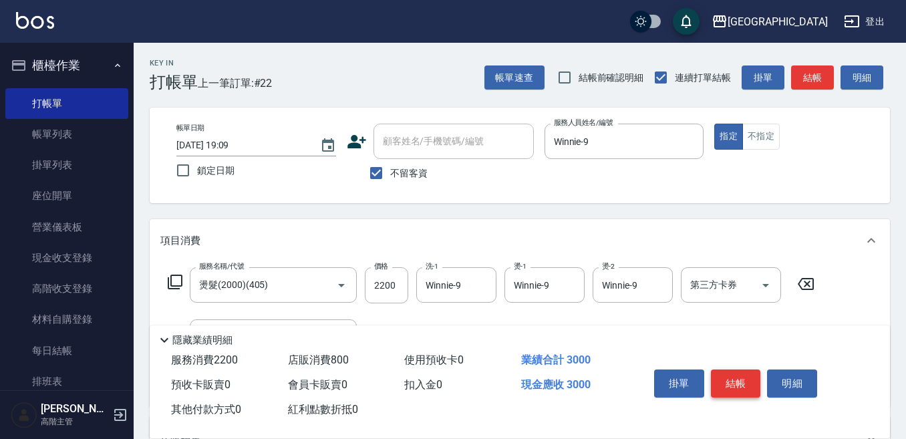
click at [730, 374] on button "結帳" at bounding box center [736, 383] width 50 height 28
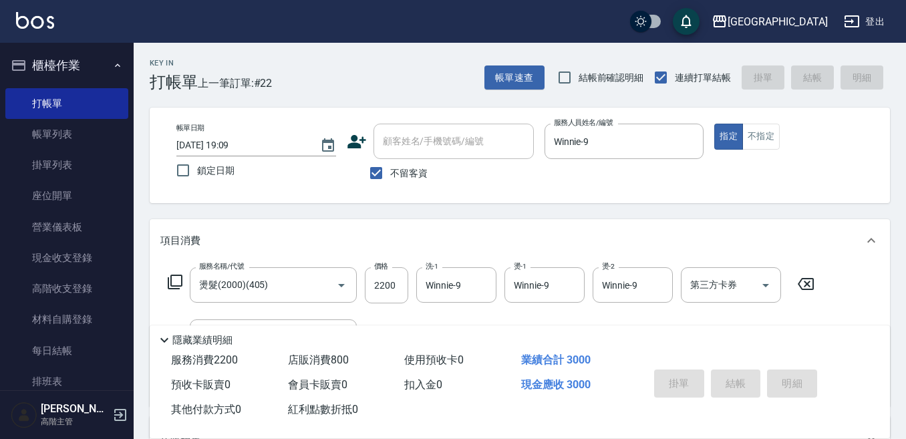
type input "2025/08/16 19:10"
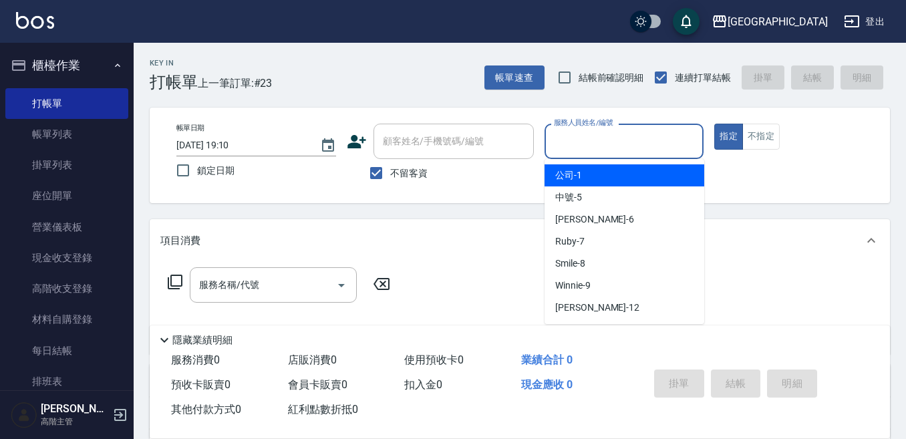
click at [601, 144] on input "服務人員姓名/編號" at bounding box center [625, 141] width 148 height 23
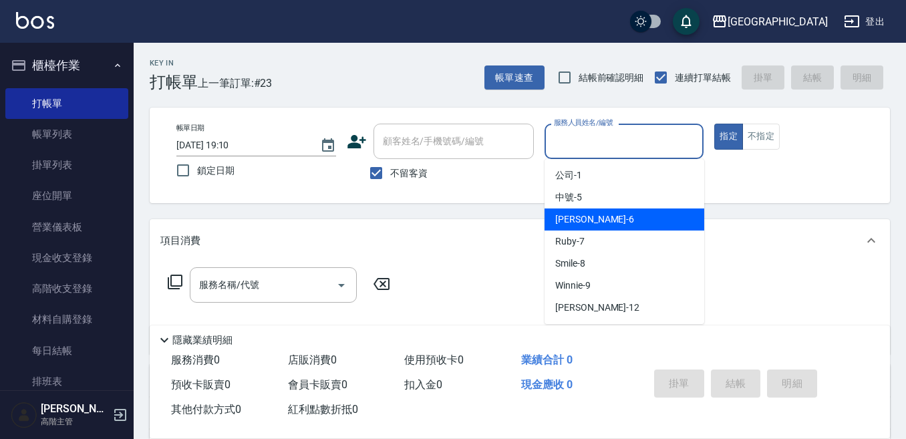
click at [583, 214] on span "Judy -6" at bounding box center [594, 219] width 79 height 14
type input "Judy-6"
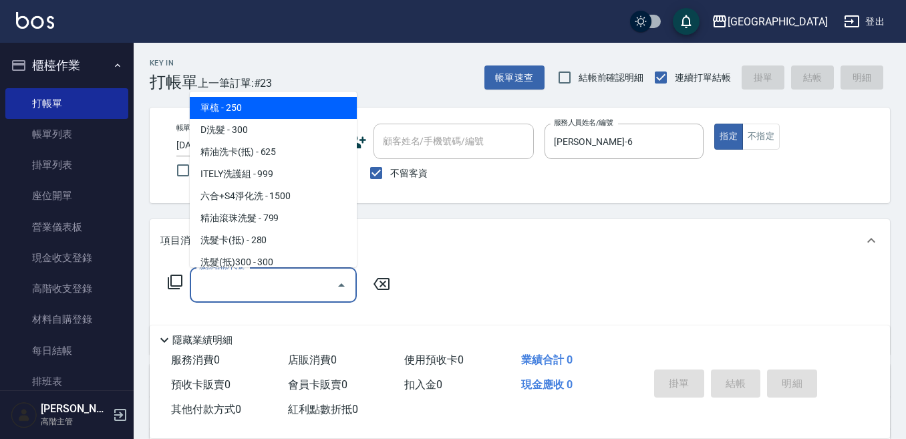
click at [239, 285] on input "服務名稱/代號" at bounding box center [263, 284] width 135 height 23
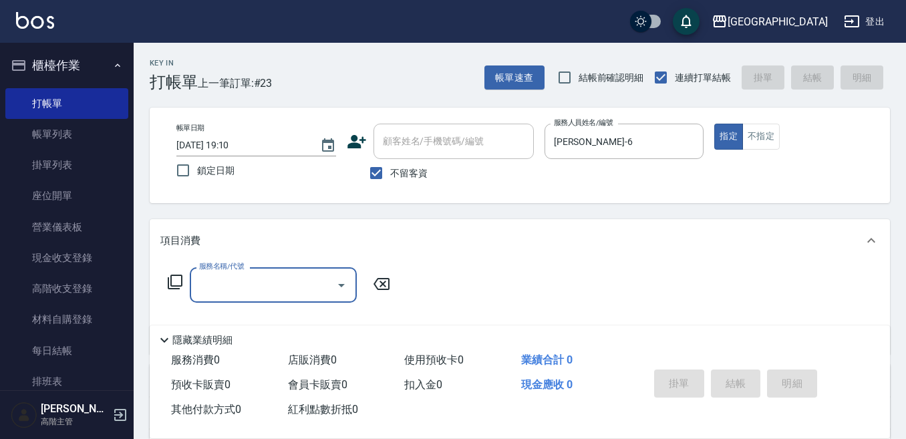
click at [235, 289] on input "服務名稱/代號" at bounding box center [263, 284] width 135 height 23
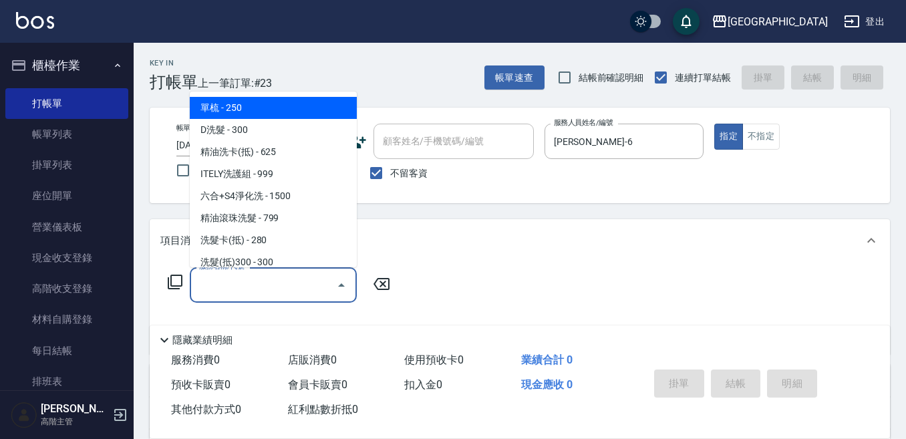
click at [220, 287] on input "服務名稱/代號" at bounding box center [263, 284] width 135 height 23
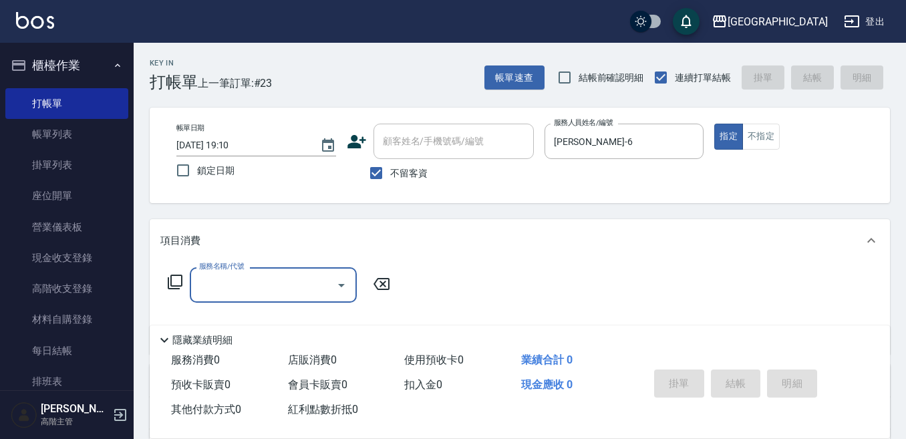
click at [210, 283] on input "服務名稱/代號" at bounding box center [263, 284] width 135 height 23
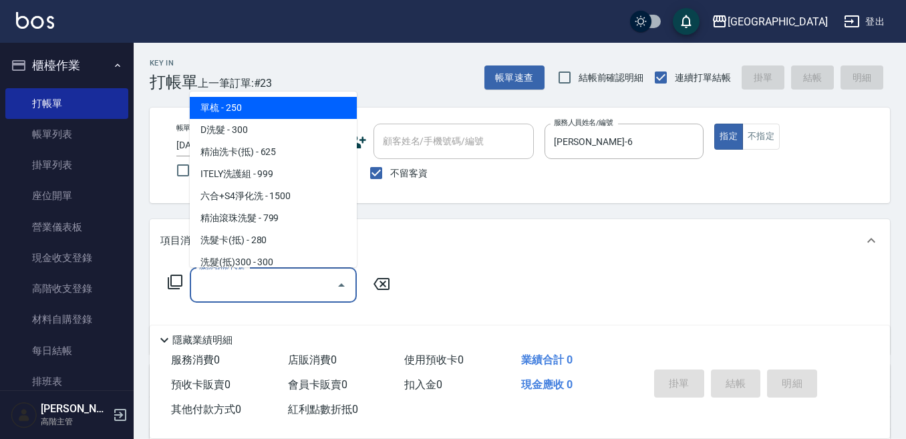
click at [226, 283] on input "服務名稱/代號" at bounding box center [263, 284] width 135 height 23
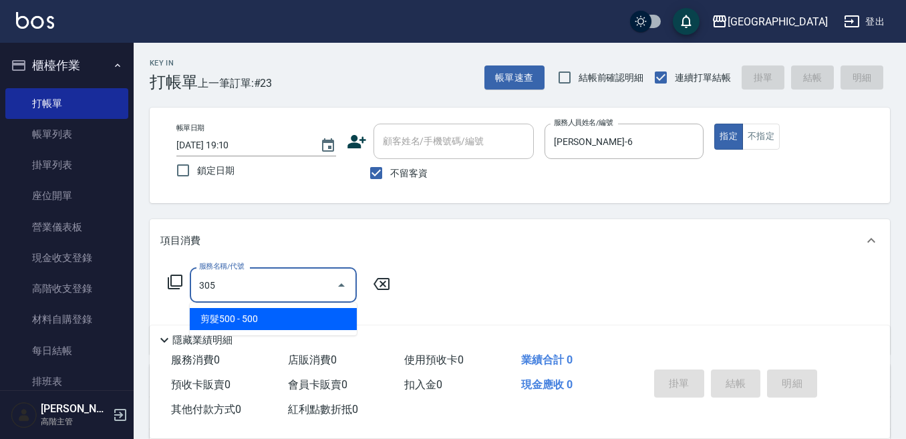
click at [223, 313] on span "剪髮500 - 500" at bounding box center [273, 319] width 167 height 22
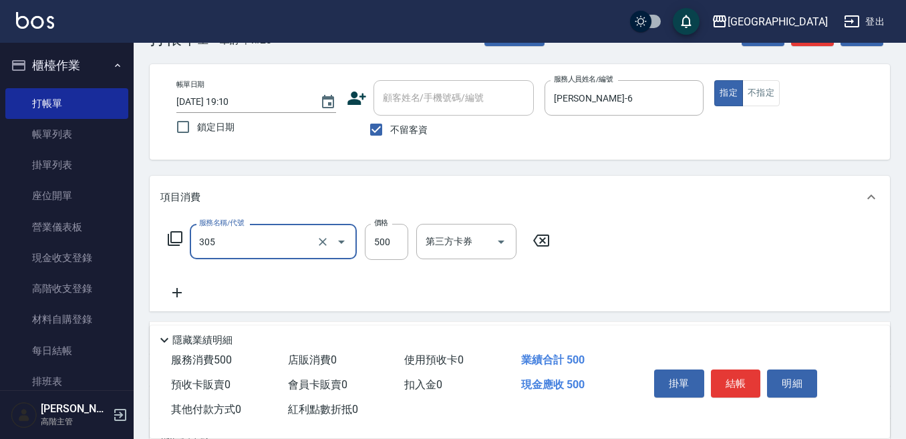
scroll to position [67, 0]
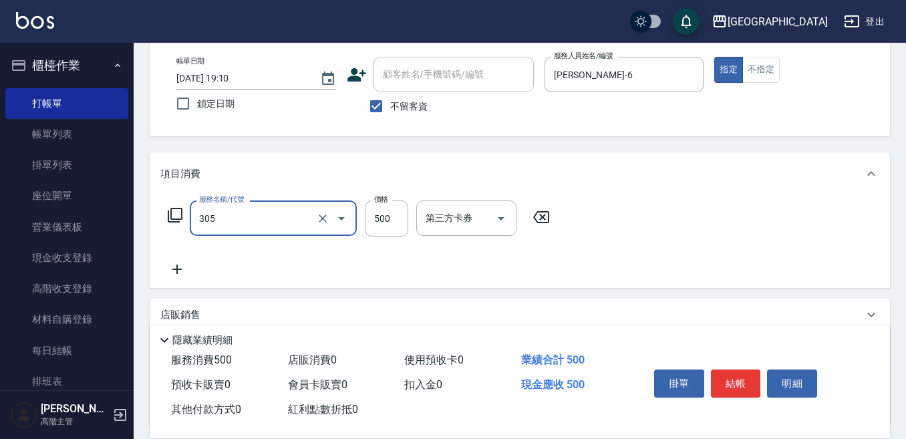
type input "剪髮500(305)"
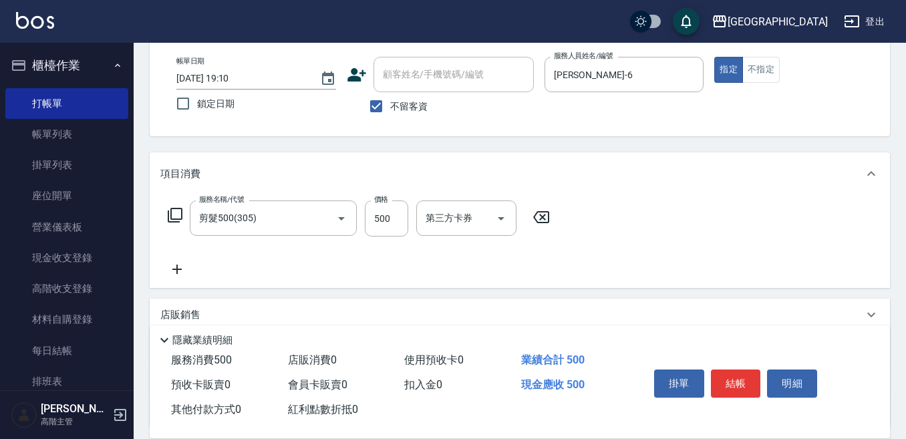
click at [179, 269] on icon at bounding box center [176, 269] width 9 height 9
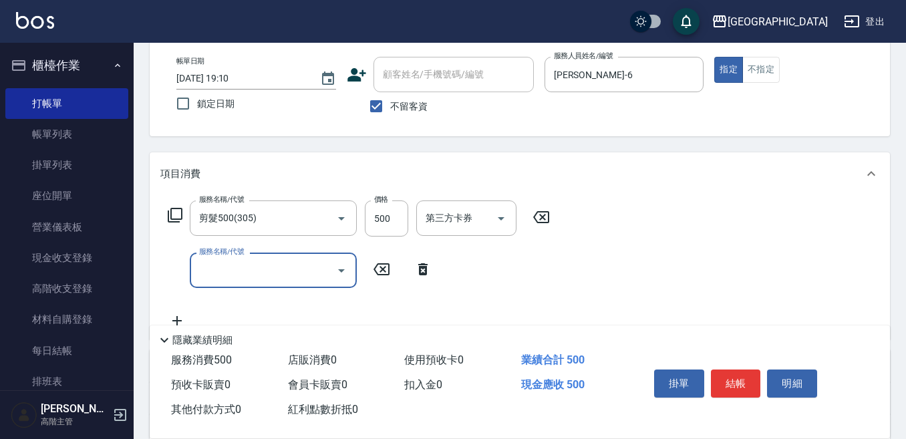
click at [220, 267] on input "服務名稱/代號" at bounding box center [263, 270] width 135 height 23
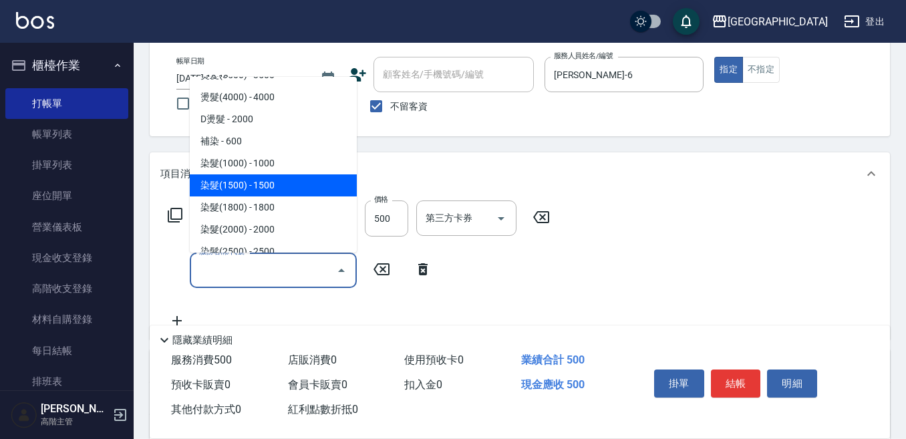
scroll to position [601, 0]
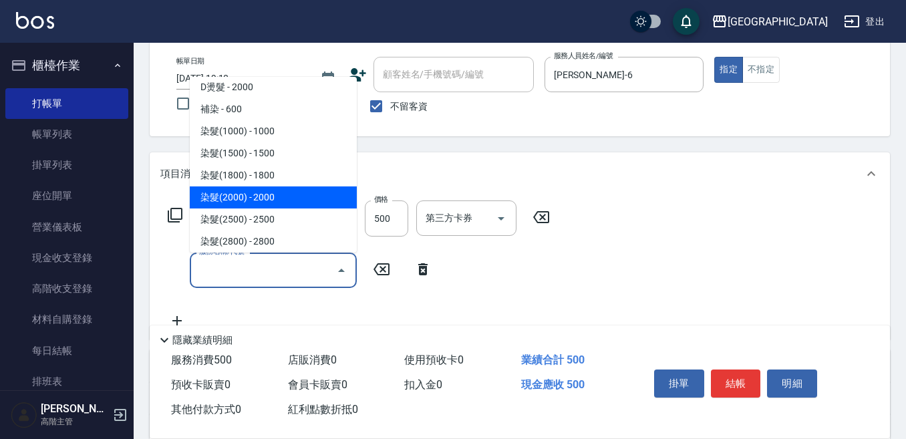
drag, startPoint x: 271, startPoint y: 195, endPoint x: 353, endPoint y: 217, distance: 84.4
click at [272, 195] on span "染髮(2000) - 2000" at bounding box center [273, 197] width 167 height 22
type input "染髮(2000)(504)"
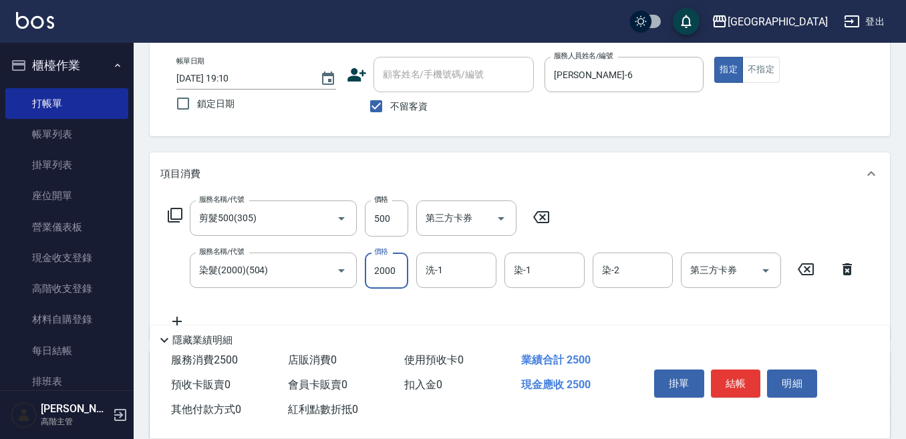
click at [376, 259] on input "2000" at bounding box center [386, 271] width 43 height 36
click at [388, 273] on input "2000" at bounding box center [386, 271] width 43 height 36
click at [396, 271] on input "200" at bounding box center [386, 271] width 43 height 36
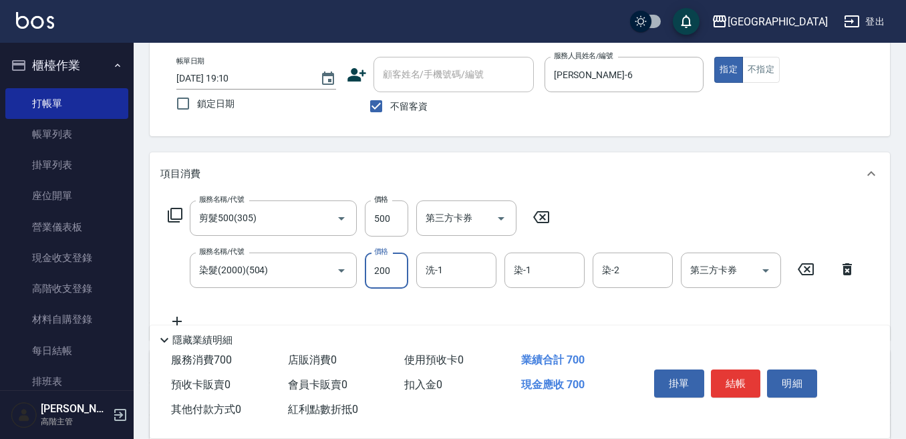
click at [382, 269] on input "200" at bounding box center [386, 271] width 43 height 36
click at [380, 272] on input "200" at bounding box center [386, 271] width 43 height 36
type input "2200"
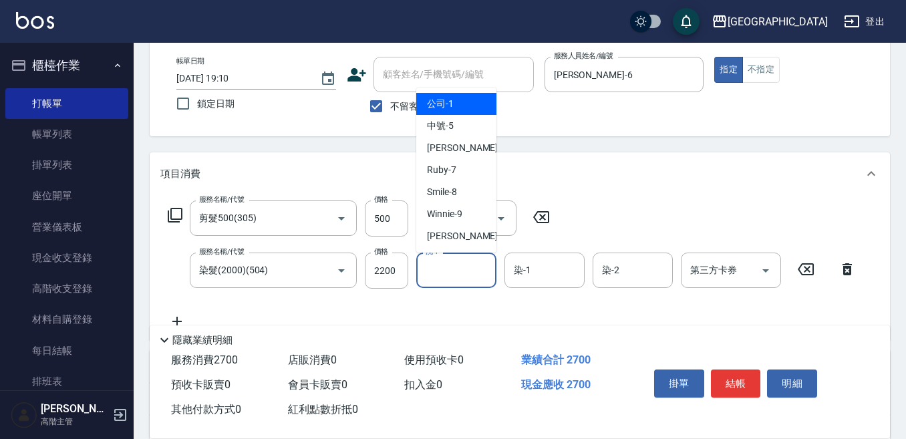
click at [452, 268] on input "洗-1" at bounding box center [456, 270] width 68 height 23
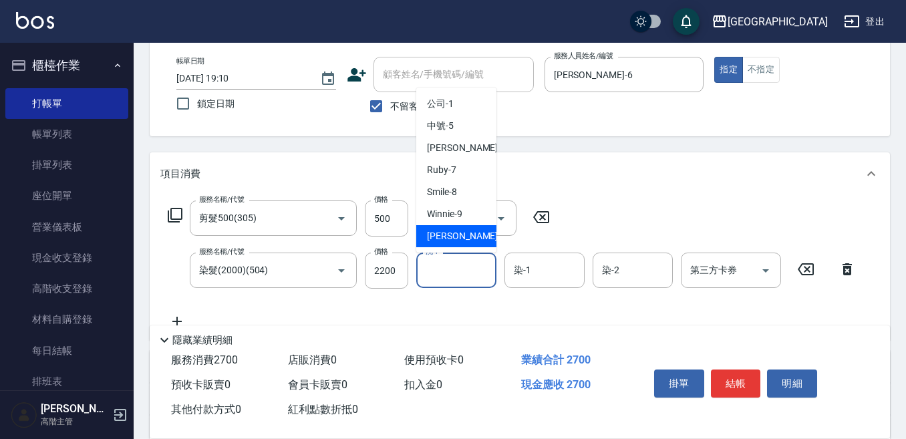
click at [470, 235] on div "Emily -12" at bounding box center [456, 236] width 80 height 22
type input "Emily-12"
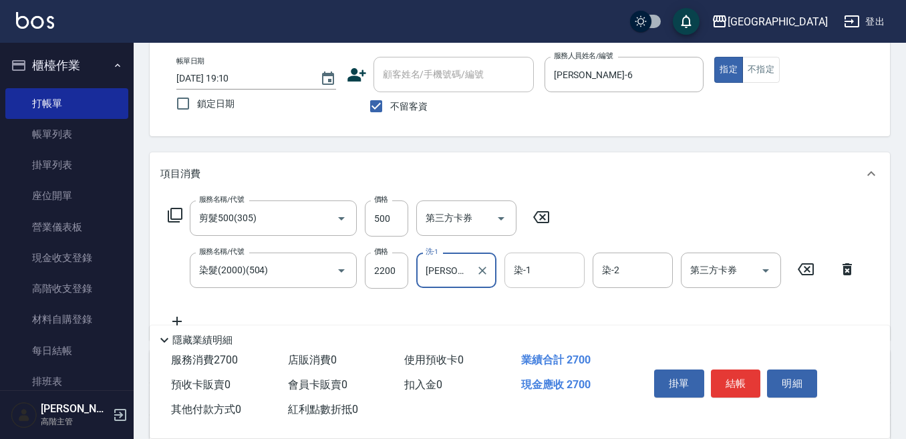
click at [535, 276] on input "染-1" at bounding box center [544, 270] width 68 height 23
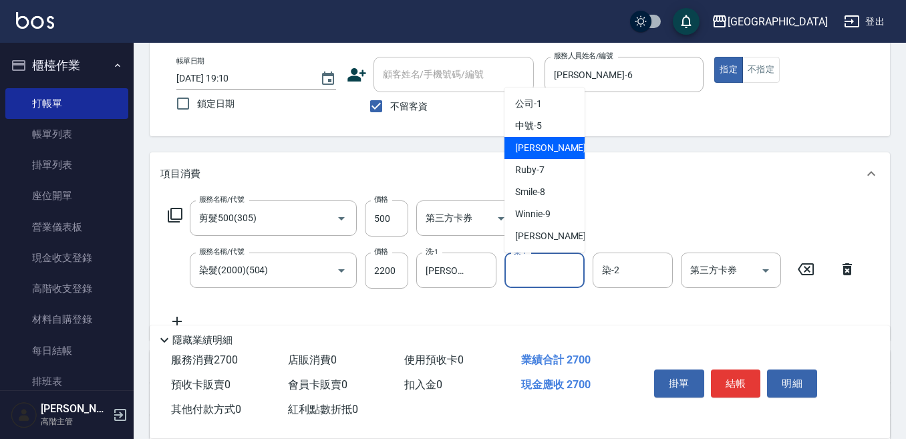
click at [559, 143] on div "Judy -6" at bounding box center [544, 148] width 80 height 22
type input "Judy-6"
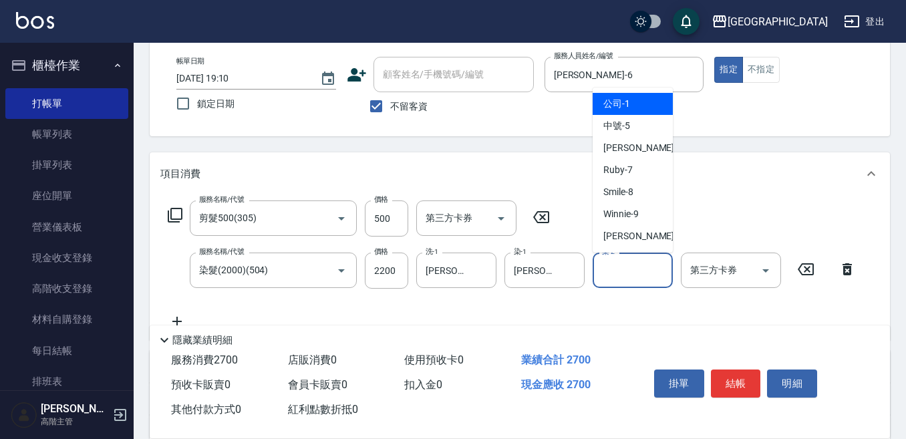
click at [615, 276] on input "染-2" at bounding box center [633, 270] width 68 height 23
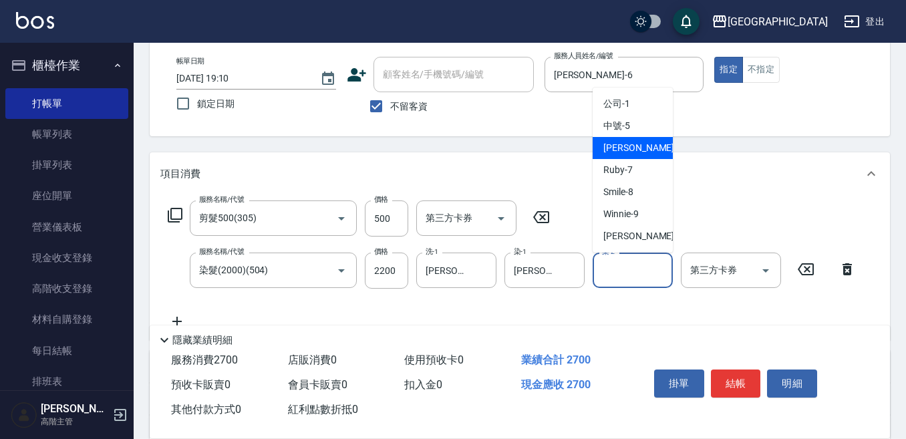
click at [632, 146] on div "Judy -6" at bounding box center [633, 148] width 80 height 22
type input "Judy-6"
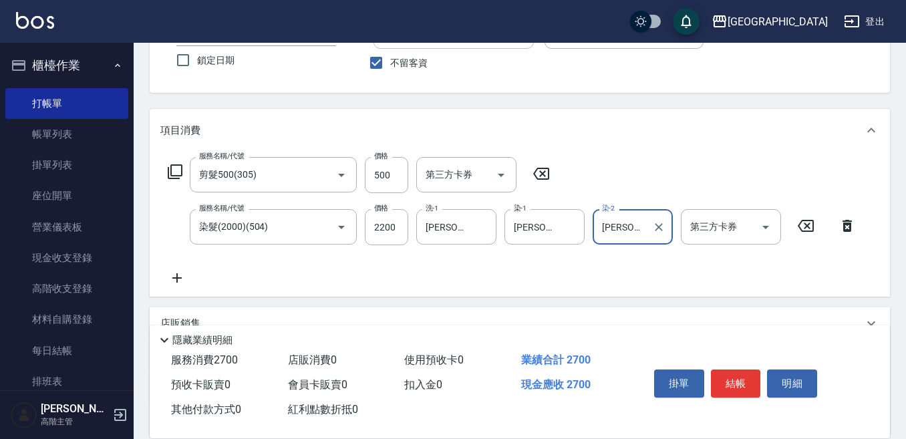
scroll to position [134, 0]
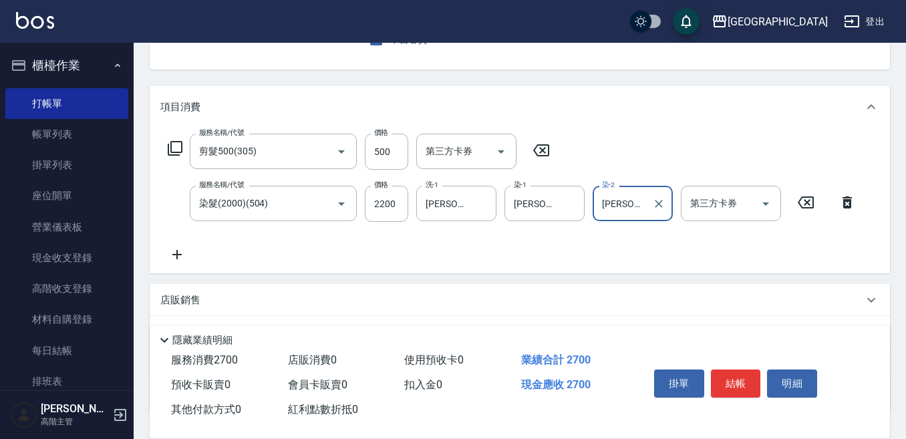
click at [178, 255] on icon at bounding box center [176, 254] width 9 height 9
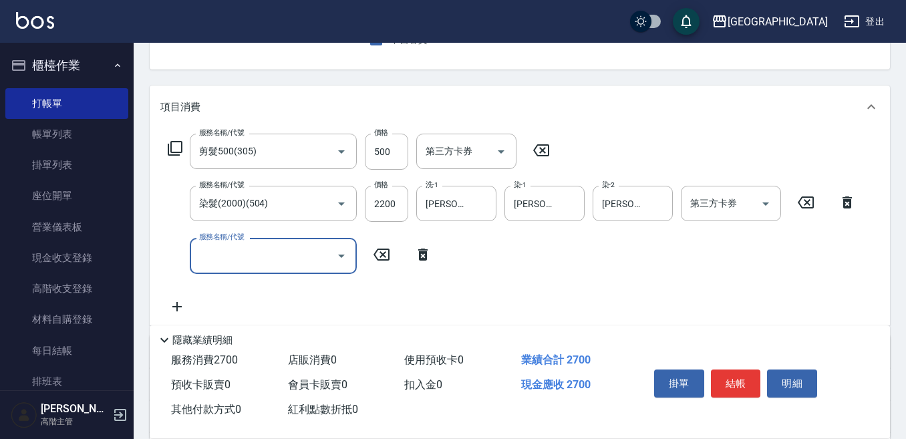
click at [206, 253] on input "服務名稱/代號" at bounding box center [263, 255] width 135 height 23
click at [214, 249] on input "服務名稱/代號" at bounding box center [263, 255] width 135 height 23
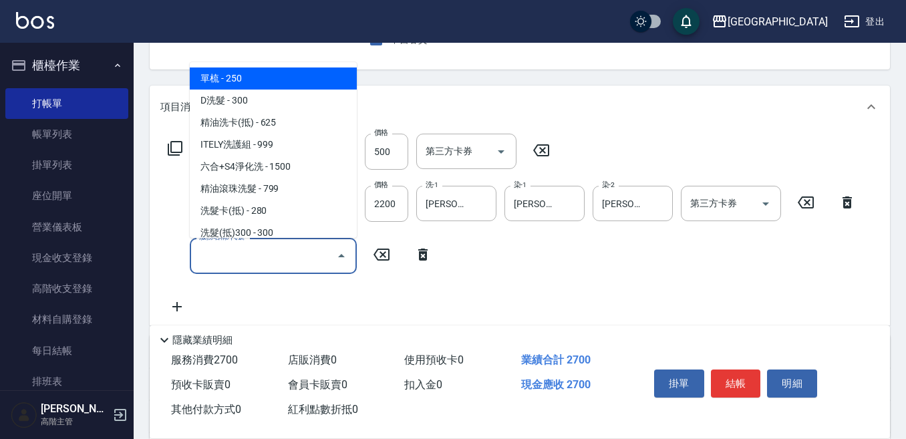
drag, startPoint x: 216, startPoint y: 251, endPoint x: 206, endPoint y: 221, distance: 31.5
click at [215, 251] on input "服務名稱/代號" at bounding box center [263, 255] width 135 height 23
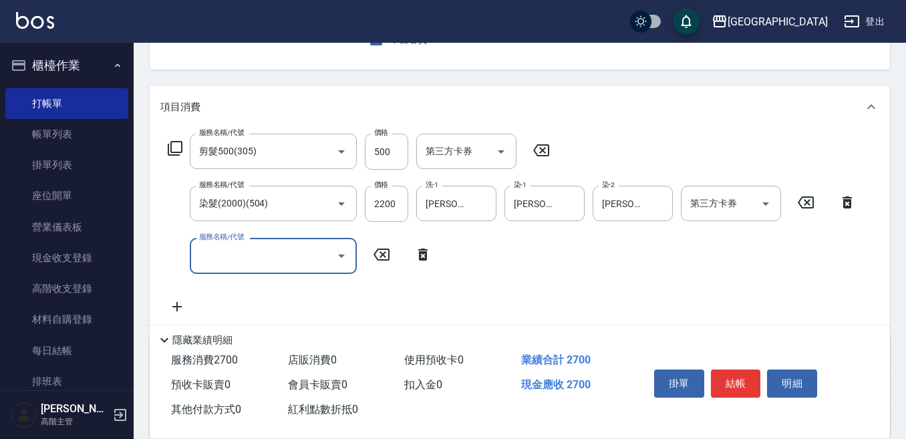
click at [205, 258] on input "服務名稱/代號" at bounding box center [263, 255] width 135 height 23
click at [206, 257] on input "服務名稱/代號" at bounding box center [263, 255] width 135 height 23
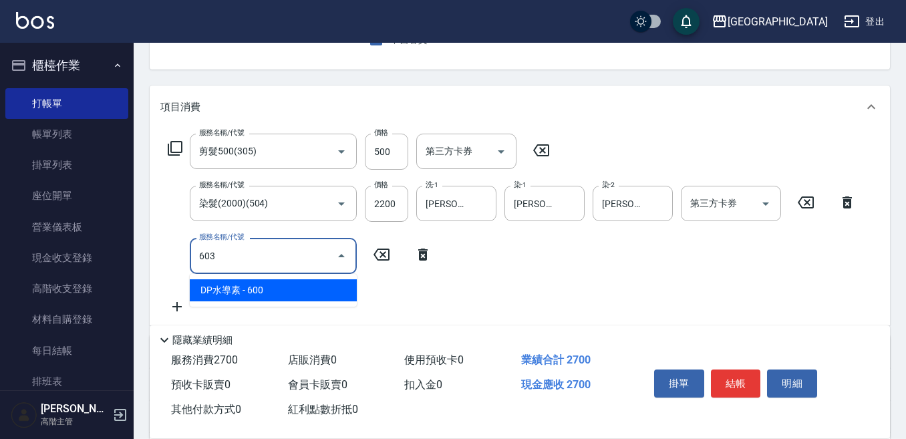
click at [233, 297] on span "DP水導素 - 600" at bounding box center [273, 290] width 167 height 22
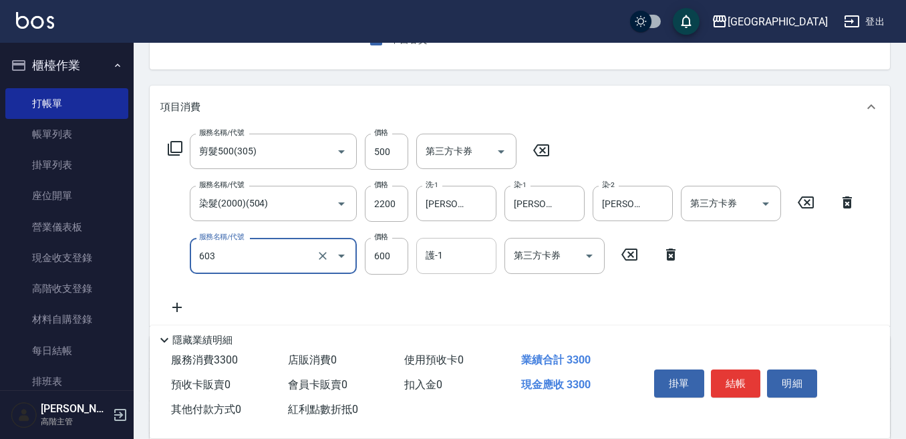
type input "DP水導素(603)"
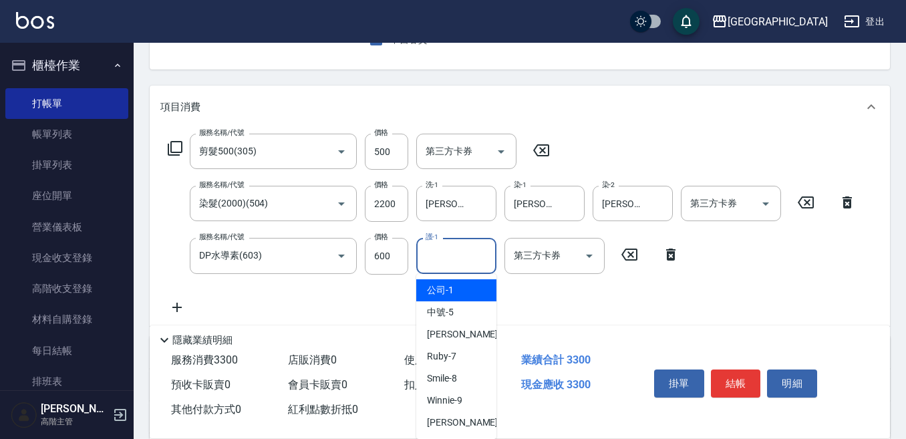
click at [448, 255] on input "護-1" at bounding box center [456, 255] width 68 height 23
click at [435, 253] on input "護-1" at bounding box center [456, 255] width 68 height 23
click at [430, 259] on input "護-1" at bounding box center [456, 255] width 68 height 23
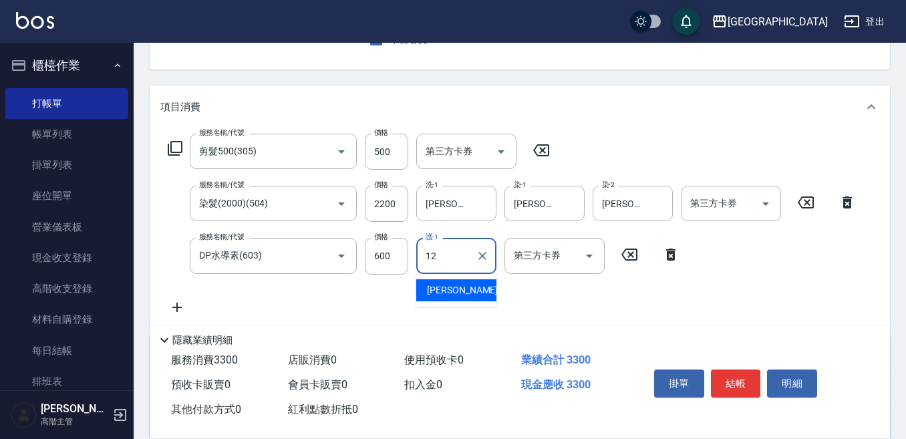
click at [440, 287] on span "Emily -12" at bounding box center [469, 290] width 84 height 14
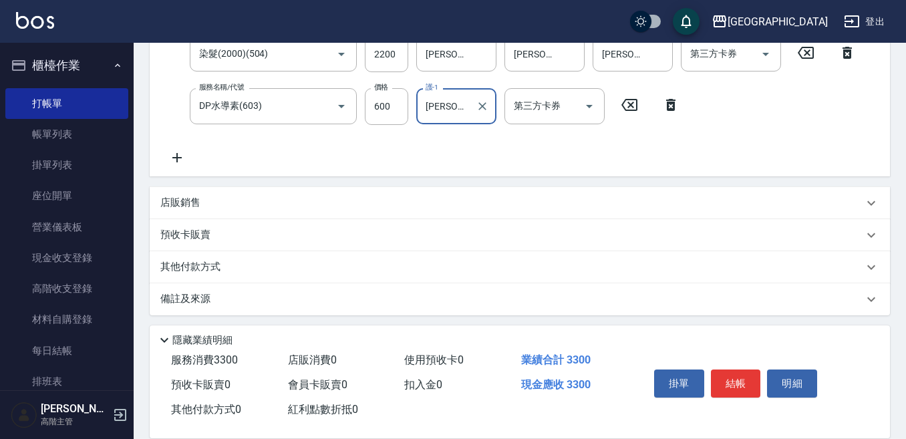
scroll to position [288, 0]
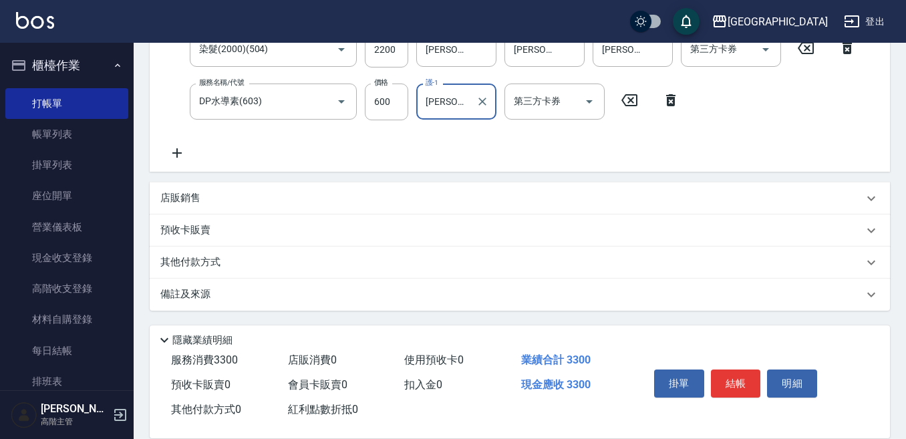
type input "Emily-12"
click at [179, 265] on p "其他付款方式" at bounding box center [193, 262] width 67 height 15
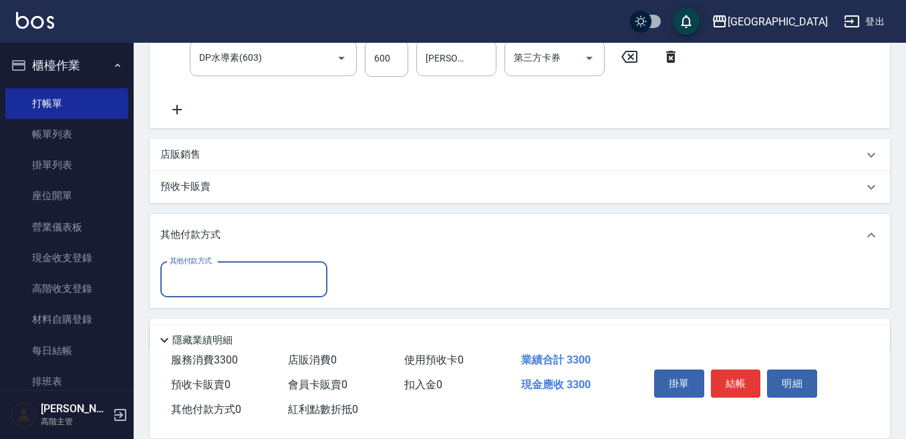
scroll to position [355, 0]
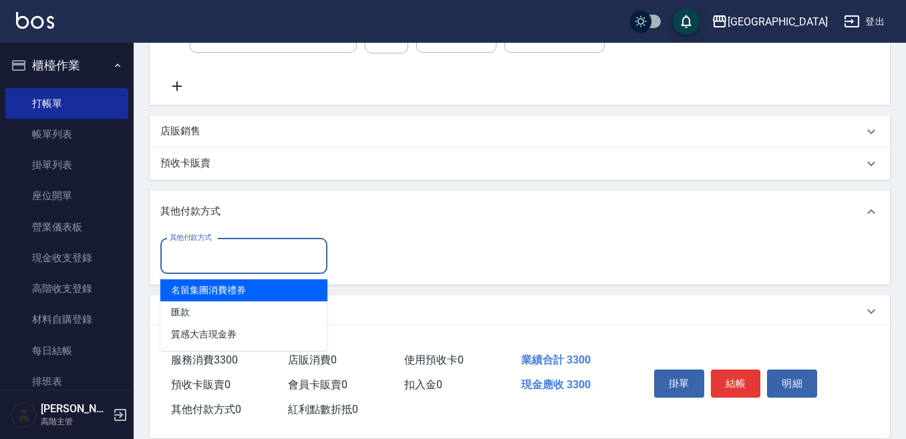
click at [184, 259] on input "其他付款方式" at bounding box center [243, 256] width 155 height 23
click at [200, 287] on span "名留集團消費禮券" at bounding box center [243, 290] width 167 height 22
type input "名留集團消費禮券"
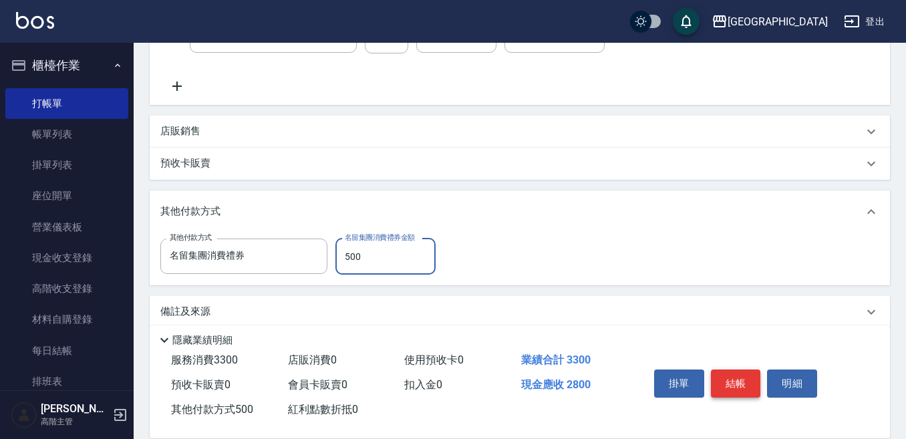
type input "500"
click at [738, 375] on button "結帳" at bounding box center [736, 383] width 50 height 28
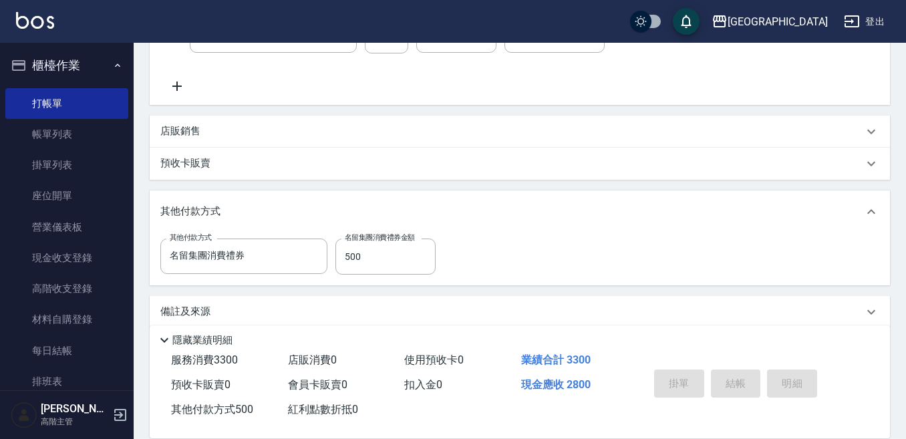
type input "2025/08/16 19:16"
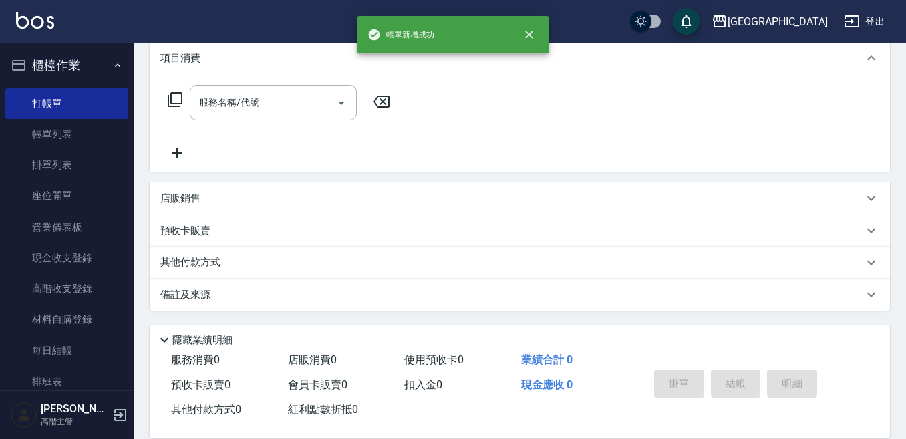
scroll to position [0, 0]
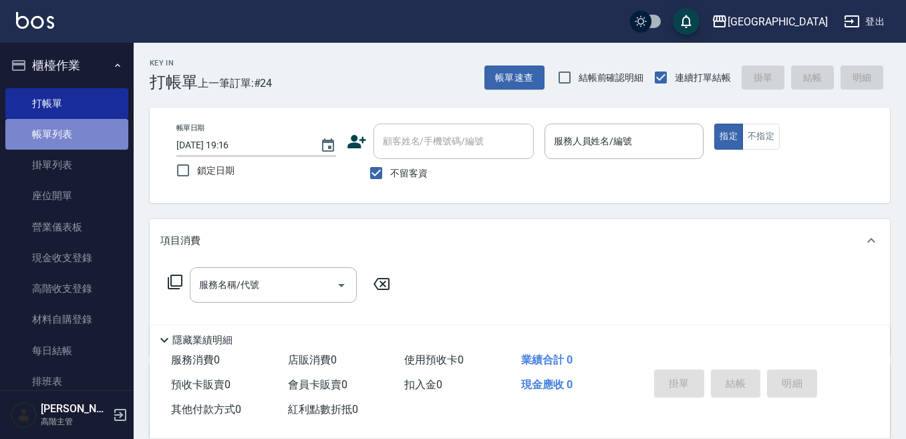
click at [76, 143] on link "帳單列表" at bounding box center [66, 134] width 123 height 31
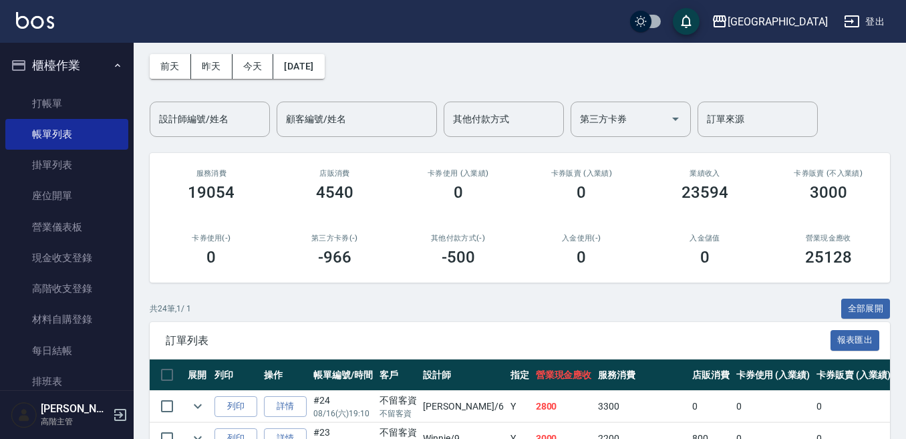
scroll to position [134, 0]
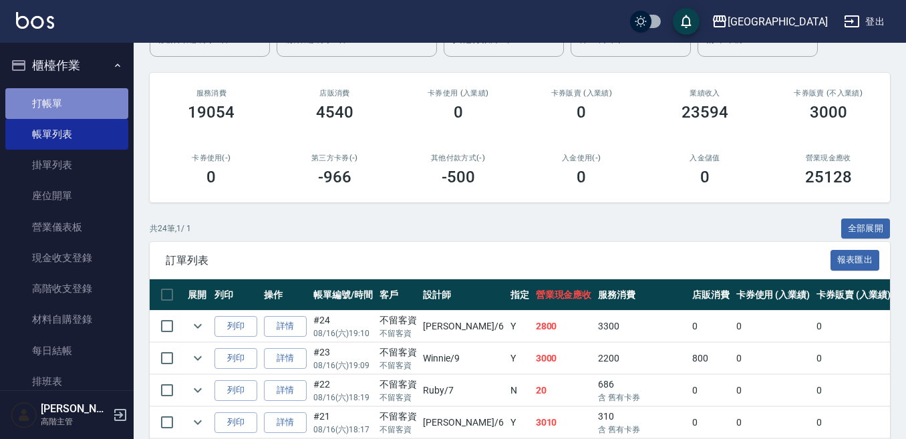
click at [71, 107] on link "打帳單" at bounding box center [66, 103] width 123 height 31
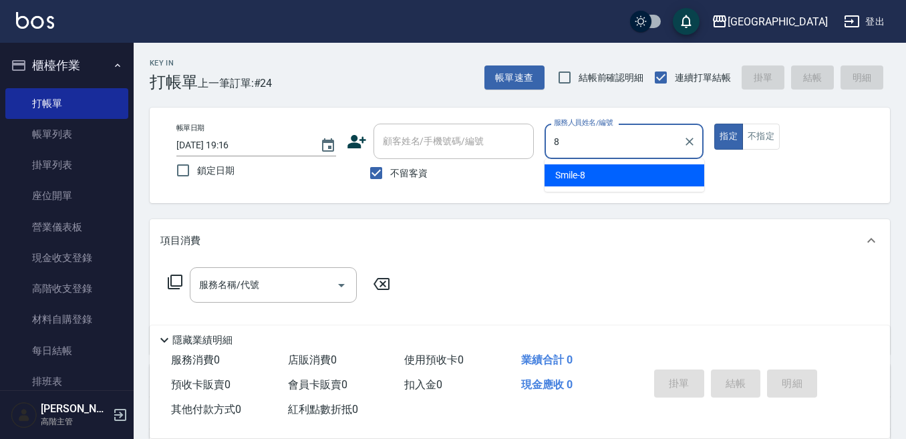
type input "Smile-8"
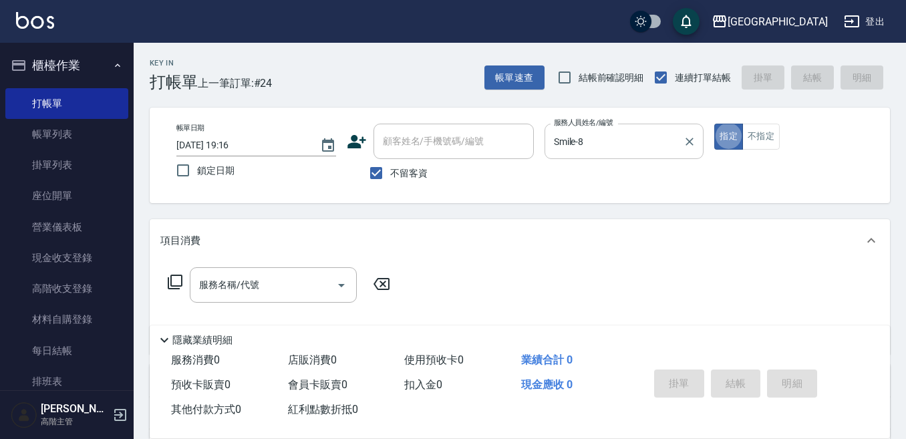
type button "true"
click at [752, 135] on button "不指定" at bounding box center [760, 137] width 37 height 26
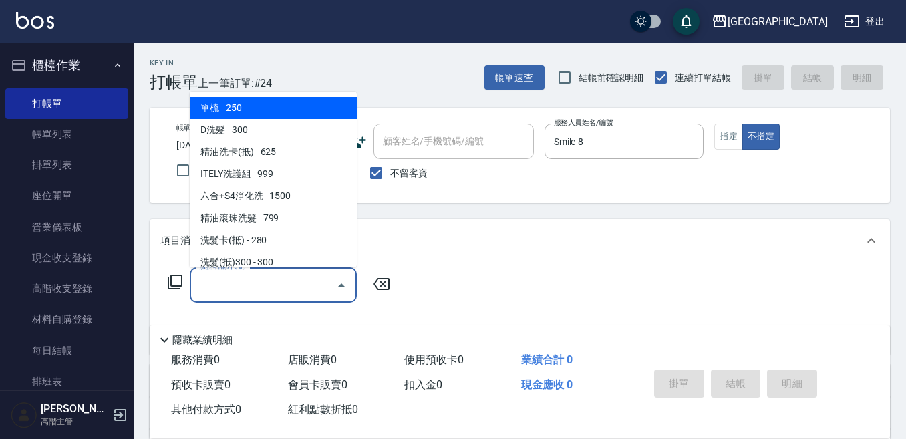
click at [234, 279] on input "服務名稱/代號" at bounding box center [263, 284] width 135 height 23
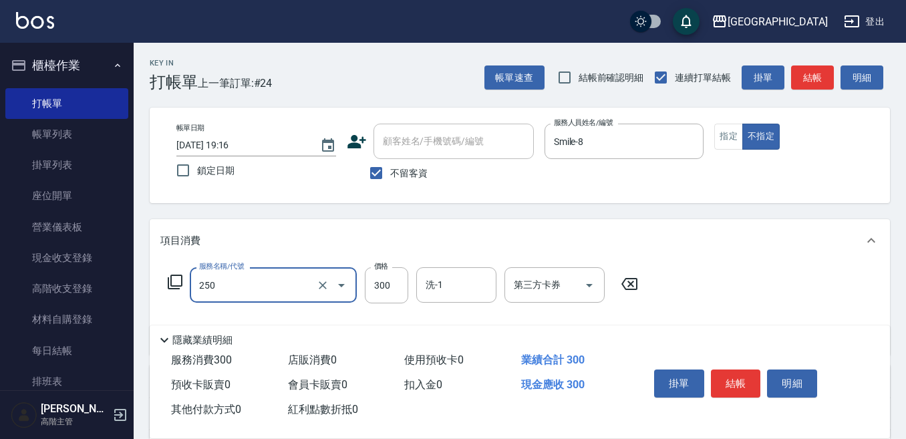
type input "日式洗髮(250)"
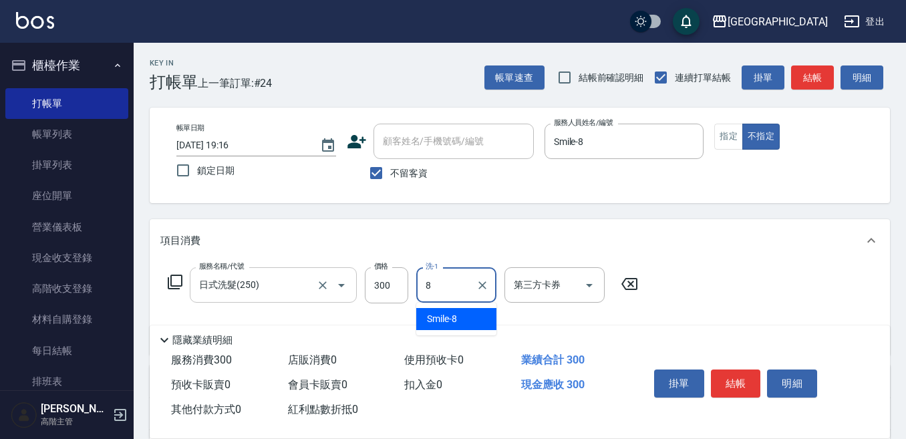
type input "Smile-8"
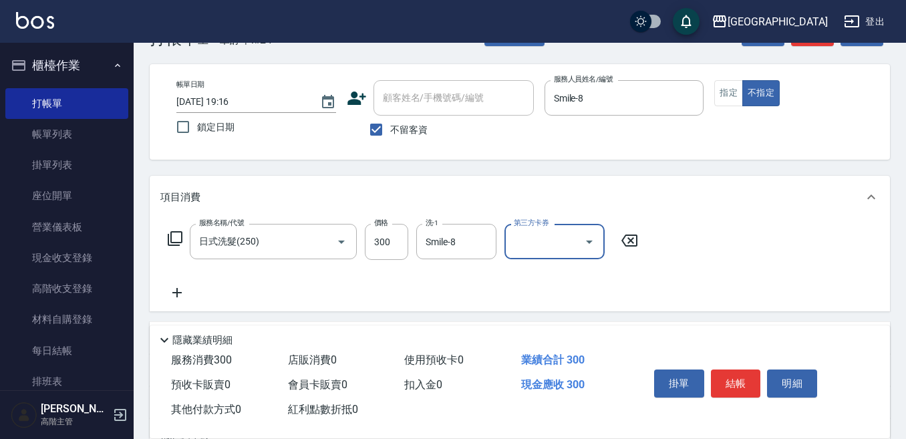
scroll to position [67, 0]
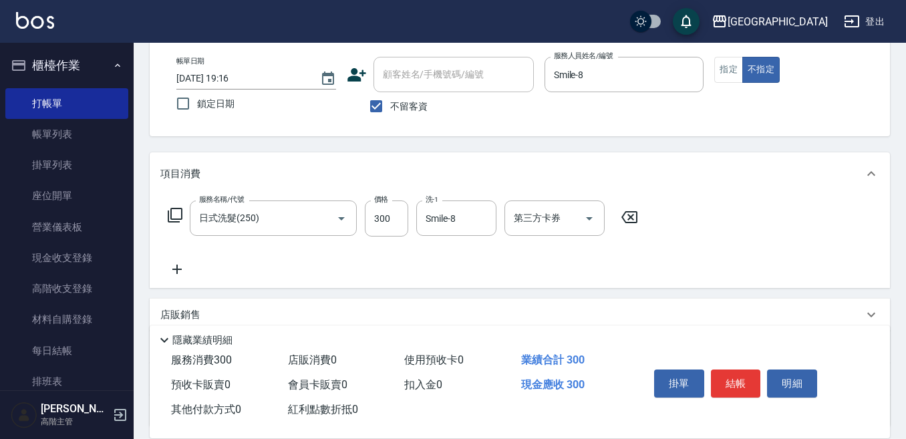
drag, startPoint x: 177, startPoint y: 270, endPoint x: 188, endPoint y: 270, distance: 10.7
click at [188, 270] on icon at bounding box center [176, 269] width 33 height 16
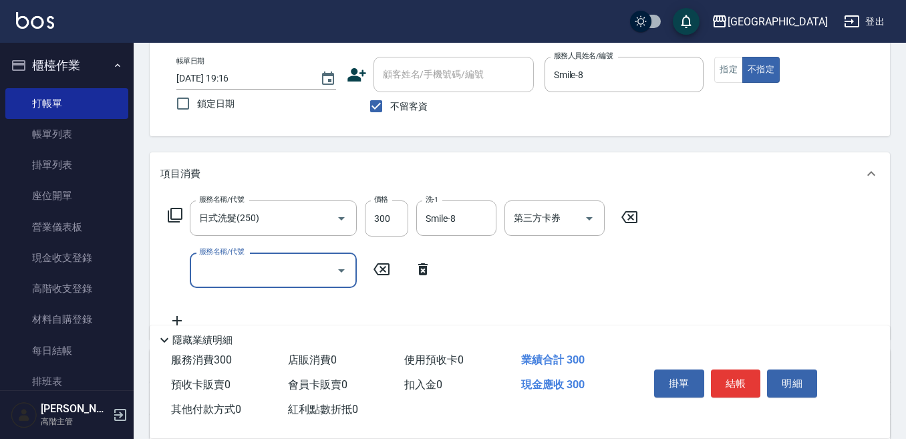
click at [196, 273] on input "服務名稱/代號" at bounding box center [263, 270] width 135 height 23
type input "潤絲精(800)"
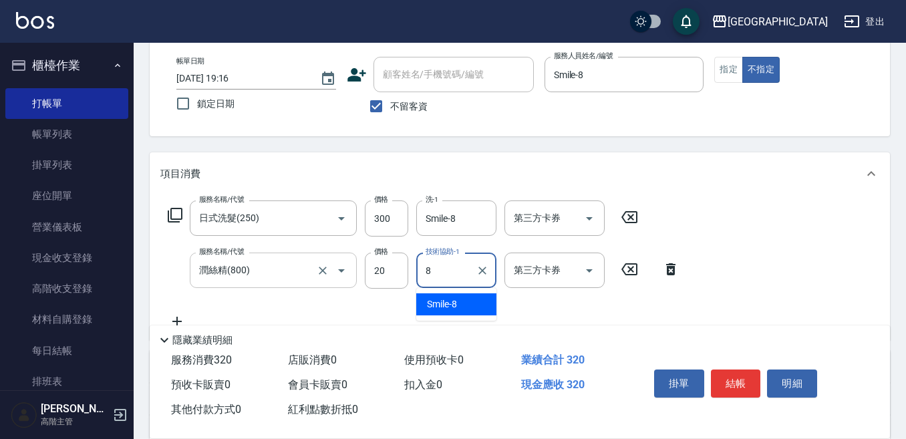
type input "Smile-8"
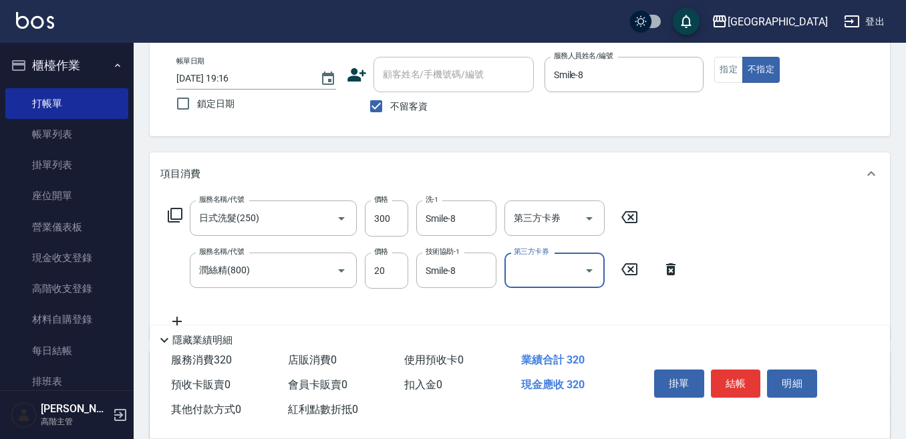
scroll to position [134, 0]
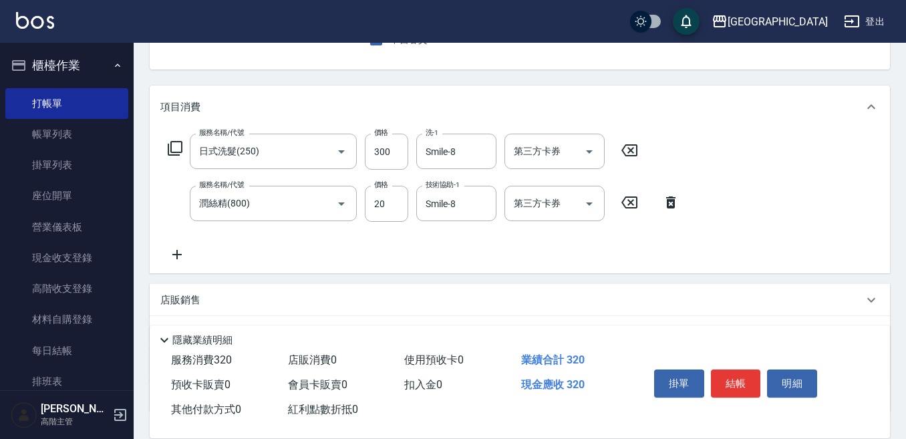
click at [177, 253] on icon at bounding box center [176, 254] width 9 height 9
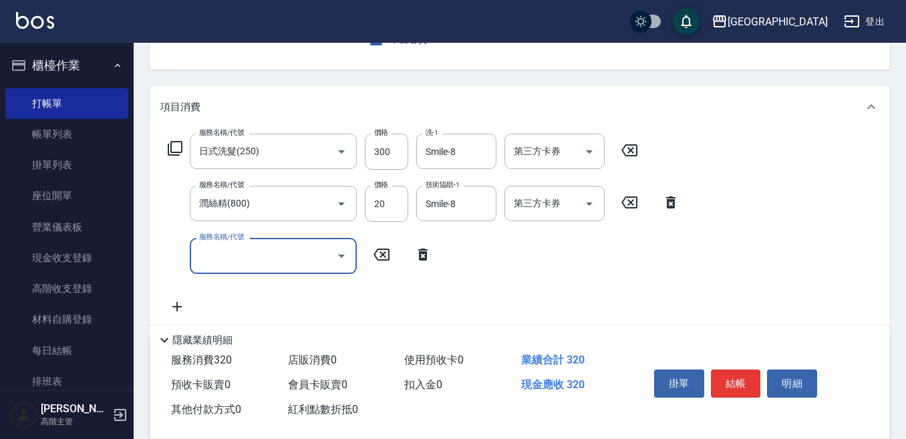
click at [196, 254] on input "服務名稱/代號" at bounding box center [263, 255] width 135 height 23
type input "涼洗髮精(804)"
click at [440, 254] on input "第三方卡券" at bounding box center [456, 255] width 68 height 23
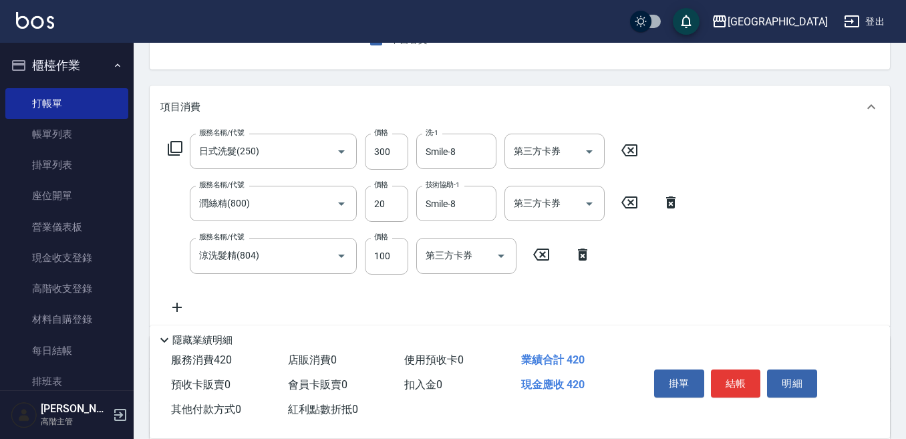
click at [341, 318] on div "服務名稱/代號 日式洗髮(250) 服務名稱/代號 價格 300 價格 洗-1 Smile-8 洗-1 第三方卡券 第三方卡券 服務名稱/代號 潤絲精(800…" at bounding box center [520, 226] width 740 height 197
drag, startPoint x: 732, startPoint y: 377, endPoint x: 644, endPoint y: 399, distance: 90.3
click at [730, 377] on button "結帳" at bounding box center [736, 383] width 50 height 28
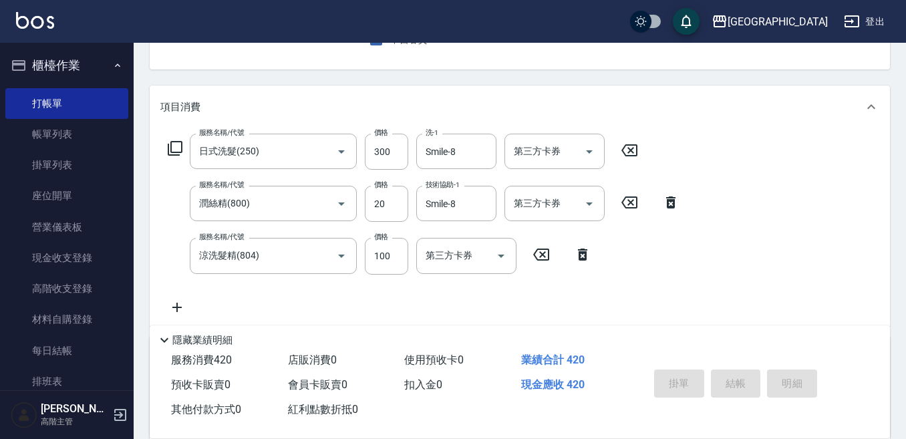
type input "2025/08/16 19:17"
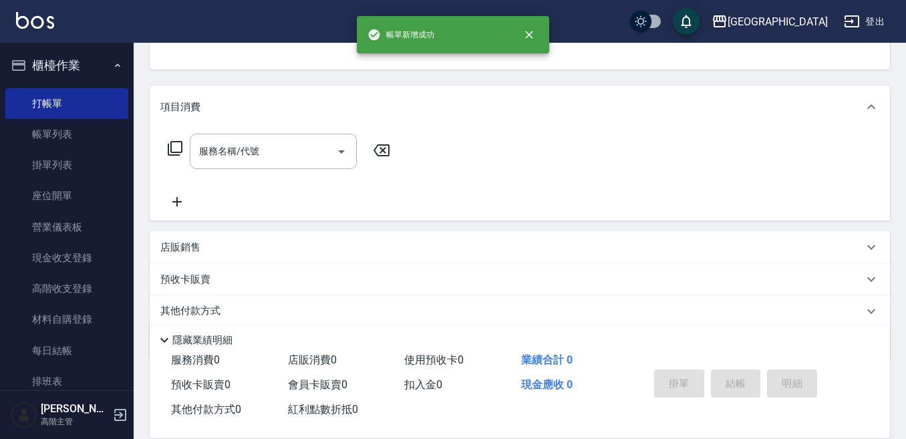
scroll to position [130, 0]
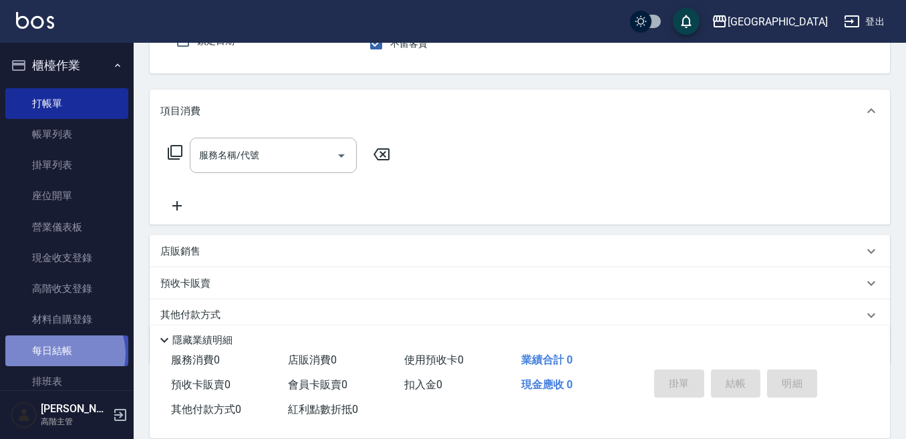
click at [61, 353] on link "每日結帳" at bounding box center [66, 350] width 123 height 31
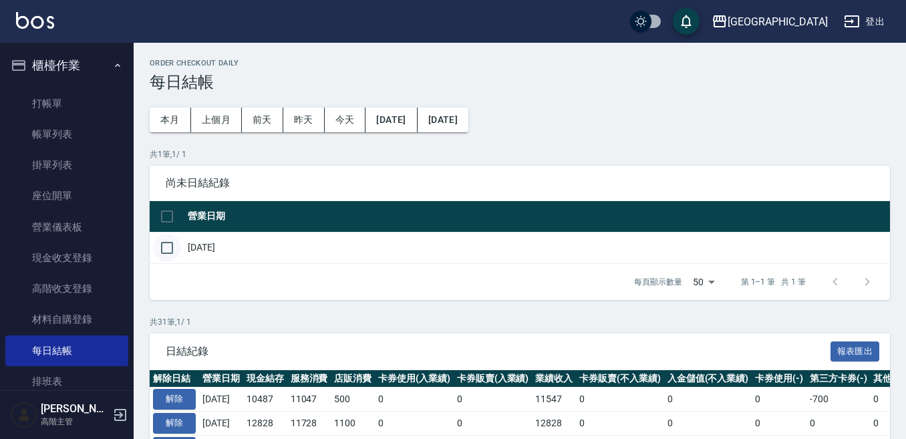
click at [165, 247] on input "checkbox" at bounding box center [167, 248] width 28 height 28
checkbox input "true"
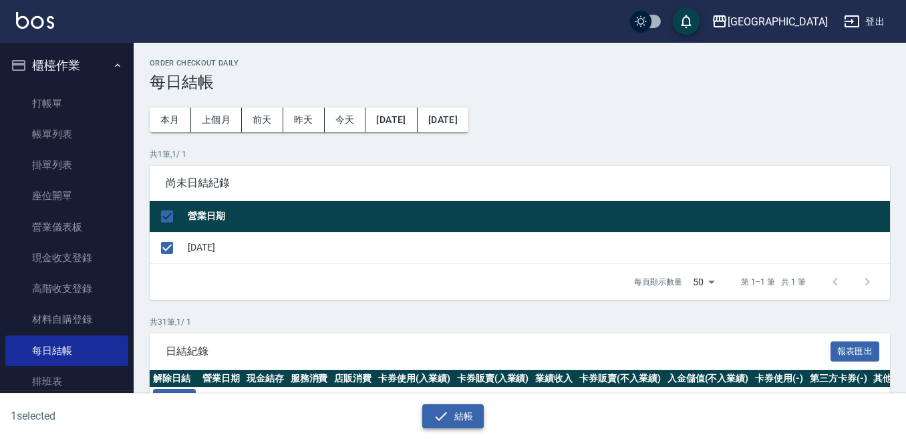
click at [440, 428] on div "1 selected 結帳" at bounding box center [453, 417] width 906 height 46
click at [435, 419] on icon "button" at bounding box center [441, 416] width 16 height 16
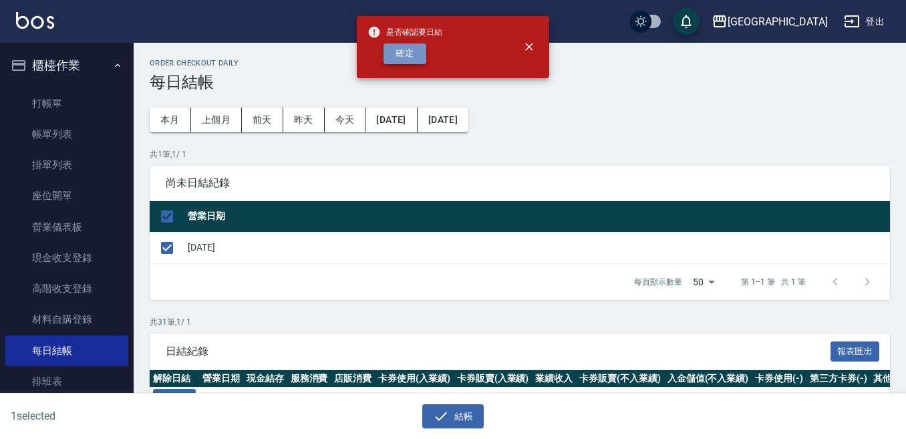
click at [407, 49] on button "確定" at bounding box center [405, 53] width 43 height 21
checkbox input "false"
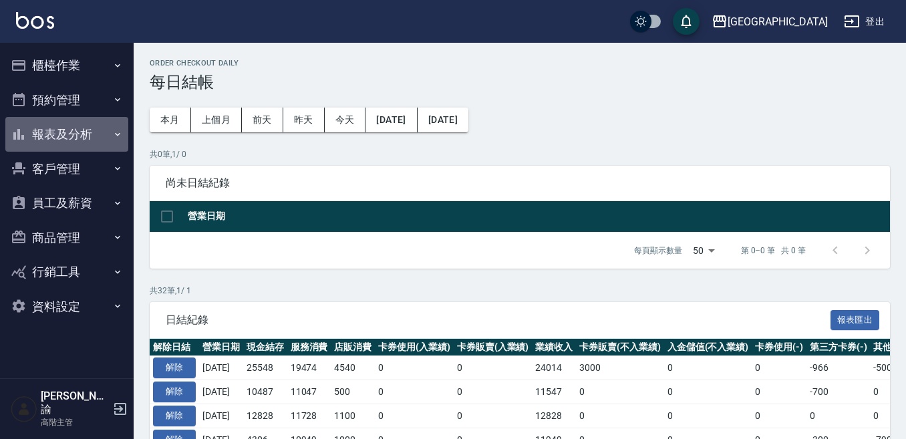
click at [67, 138] on button "報表及分析" at bounding box center [66, 134] width 123 height 35
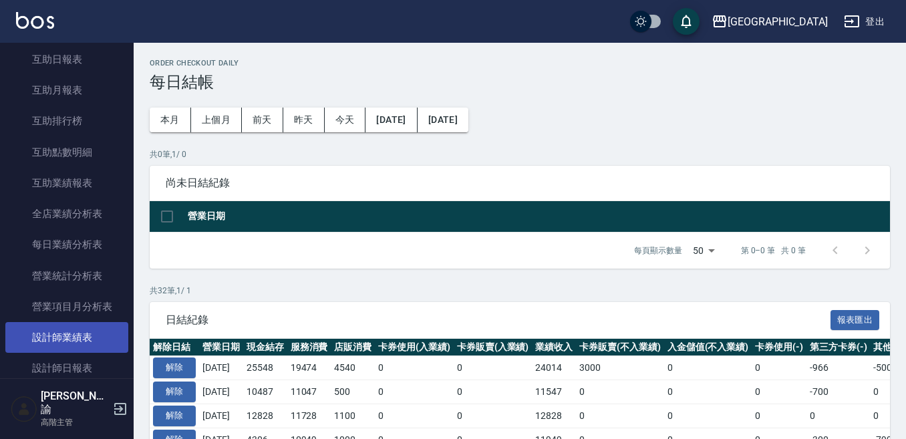
scroll to position [334, 0]
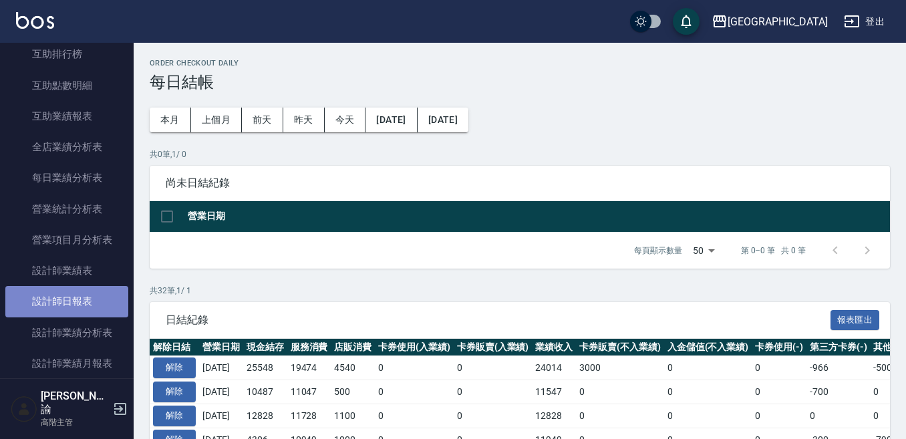
click at [85, 303] on link "設計師日報表" at bounding box center [66, 301] width 123 height 31
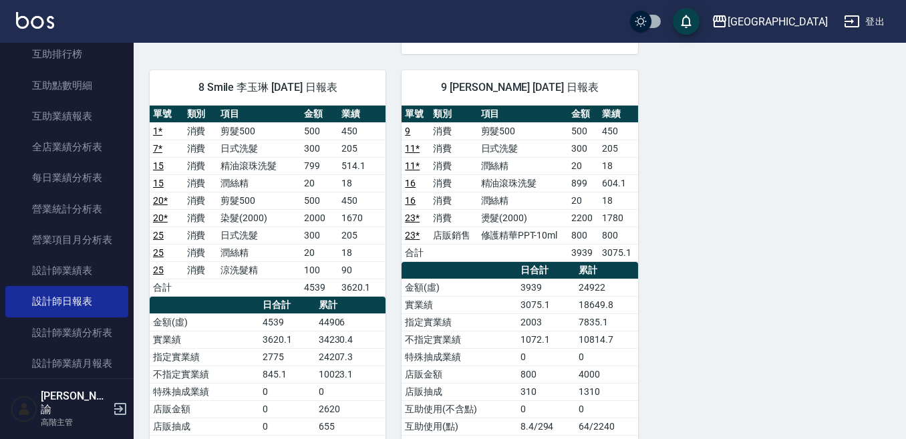
scroll to position [802, 0]
